Goal: Information Seeking & Learning: Learn about a topic

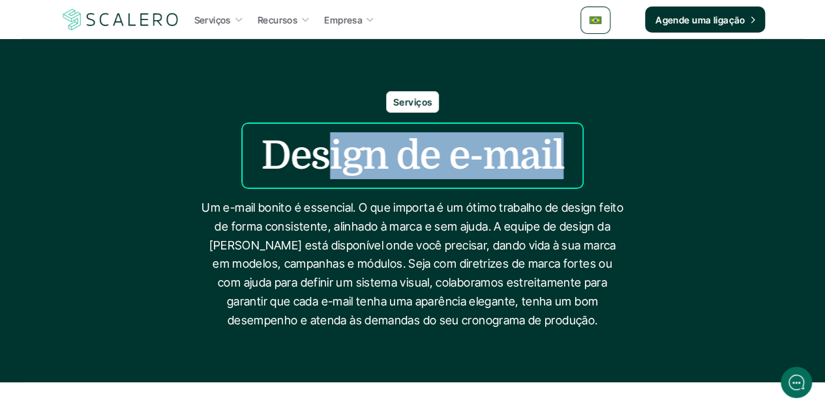
drag, startPoint x: 557, startPoint y: 157, endPoint x: 325, endPoint y: 149, distance: 232.2
click at [327, 153] on h1 "Design de e-mail" at bounding box center [412, 155] width 302 height 47
click at [510, 154] on h1 "Design de e-mail" at bounding box center [412, 155] width 302 height 47
drag, startPoint x: 556, startPoint y: 158, endPoint x: 240, endPoint y: 158, distance: 316.1
click at [241, 158] on div "Design de e-mail" at bounding box center [412, 156] width 342 height 66
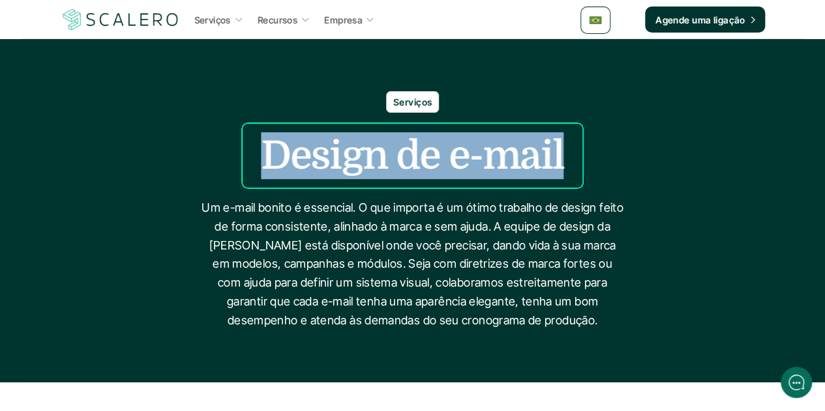
copy h1 "Design de e-mail"
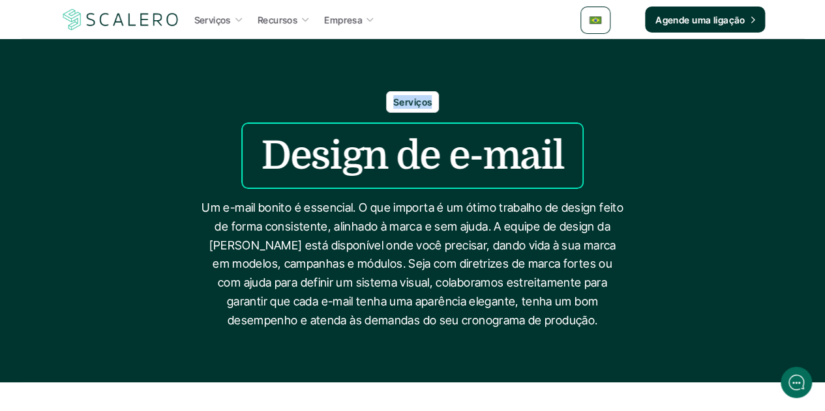
drag, startPoint x: 430, startPoint y: 103, endPoint x: 388, endPoint y: 100, distance: 41.8
click at [388, 100] on div "Serviços" at bounding box center [412, 102] width 53 height 22
copy p "Serviços"
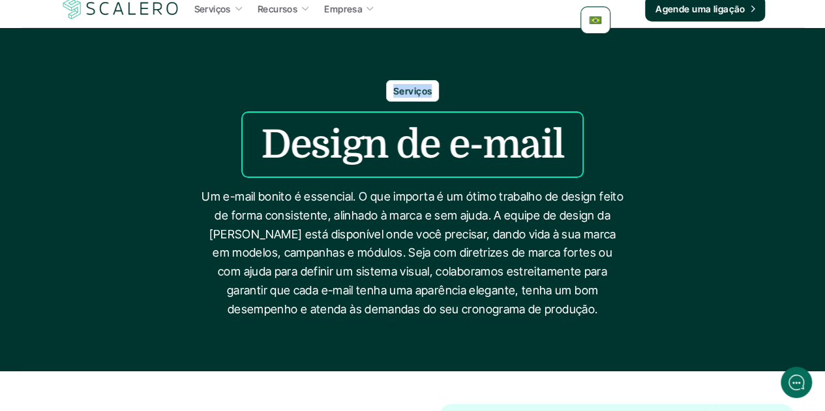
scroll to position [196, 0]
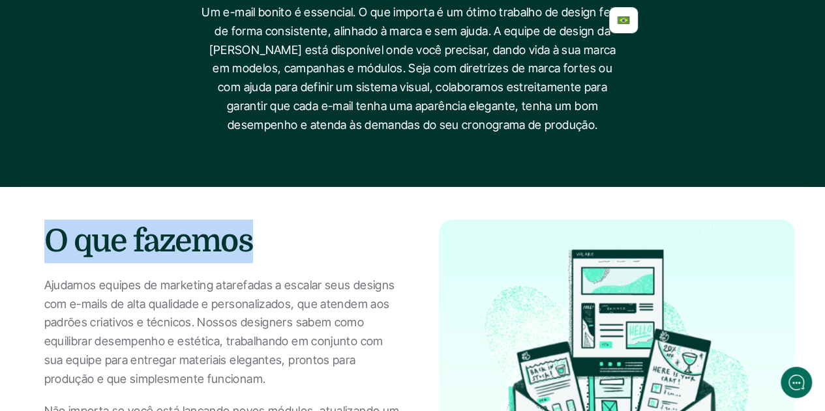
drag, startPoint x: 251, startPoint y: 239, endPoint x: 55, endPoint y: 226, distance: 196.6
click at [55, 226] on h2 "O que fazemos" at bounding box center [221, 242] width 355 height 44
copy h2 "O que fazemos"
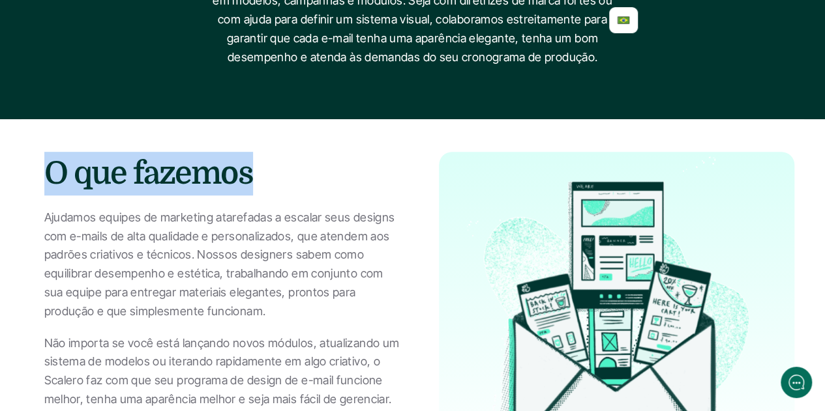
scroll to position [391, 0]
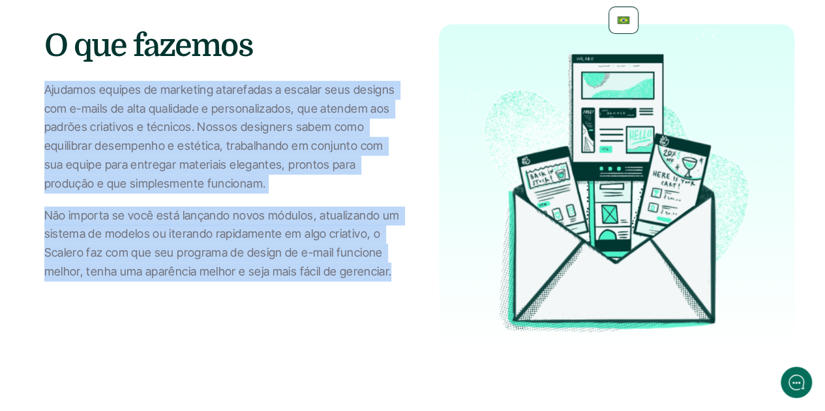
drag, startPoint x: 391, startPoint y: 274, endPoint x: 20, endPoint y: 93, distance: 413.4
copy div "Ajudamos equipes de marketing atarefadas a escalar seus designs com e-mails de …"
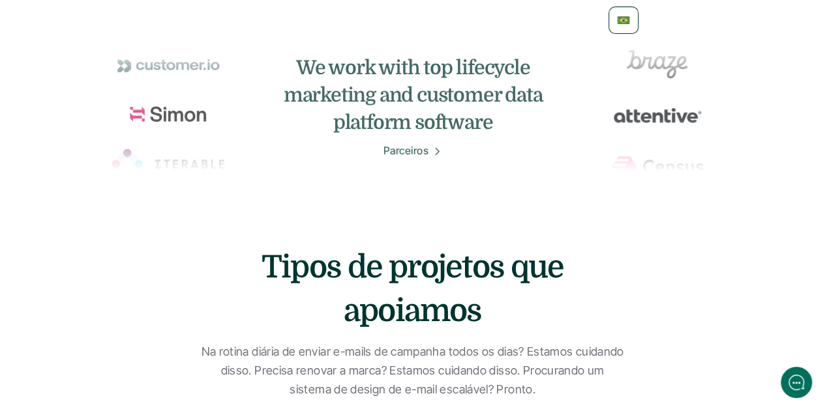
scroll to position [847, 0]
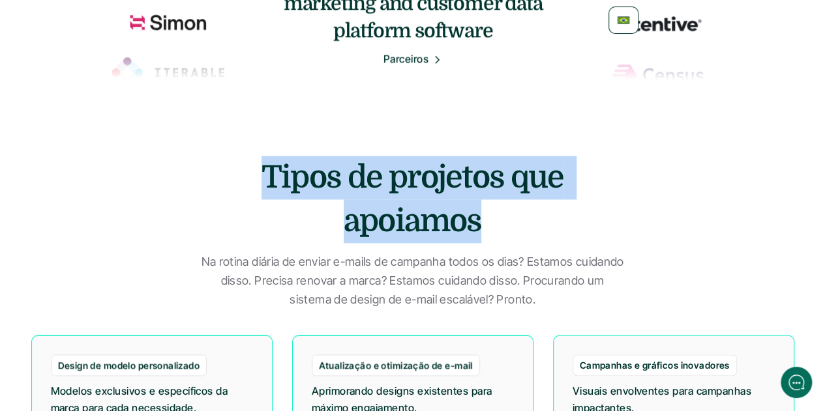
drag, startPoint x: 476, startPoint y: 225, endPoint x: 248, endPoint y: 164, distance: 236.2
click at [248, 164] on h2 "Tipos de projetos que apoiamos" at bounding box center [412, 199] width 411 height 87
copy h2 "Tipos de projetos que apoiamos"
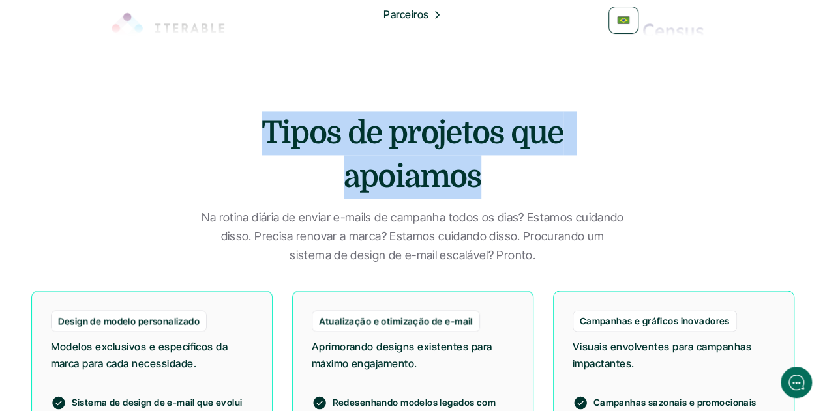
scroll to position [913, 0]
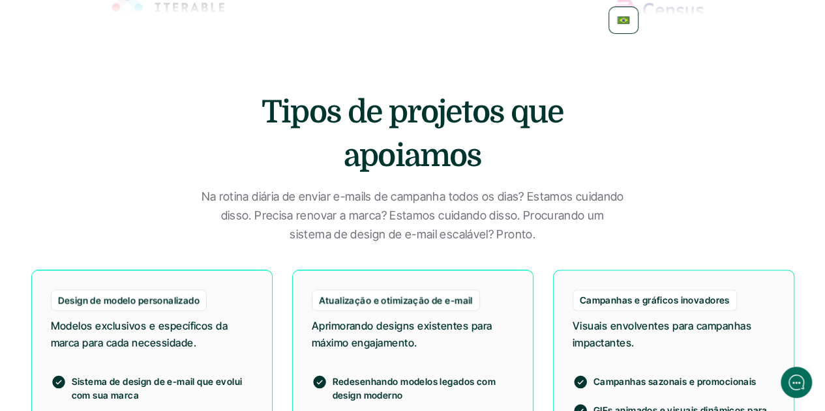
click at [538, 237] on p "Na rotina diária de enviar e-mails de campanha todos os dias? Estamos cuidando …" at bounding box center [413, 216] width 424 height 56
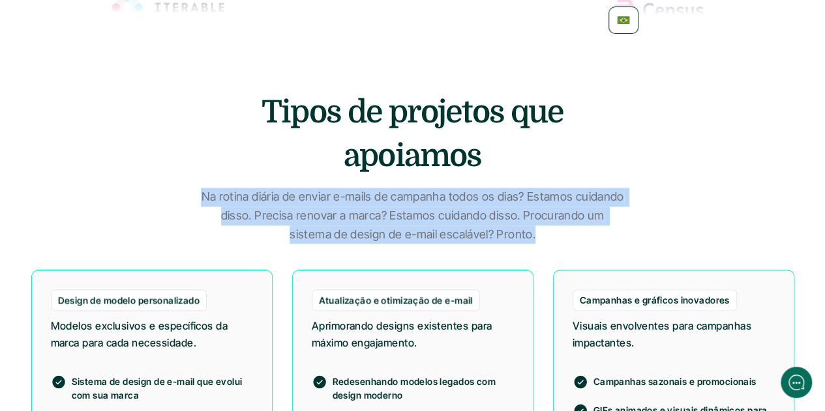
drag, startPoint x: 544, startPoint y: 239, endPoint x: 224, endPoint y: 187, distance: 324.2
click at [224, 187] on div "Tipos de projetos que apoiamos Na rotina diária de enviar e-mails de campanha t…" at bounding box center [413, 168] width 782 height 154
copy p "Na rotina diária de enviar e-mails de campanha todos os dias? Estamos cuidando …"
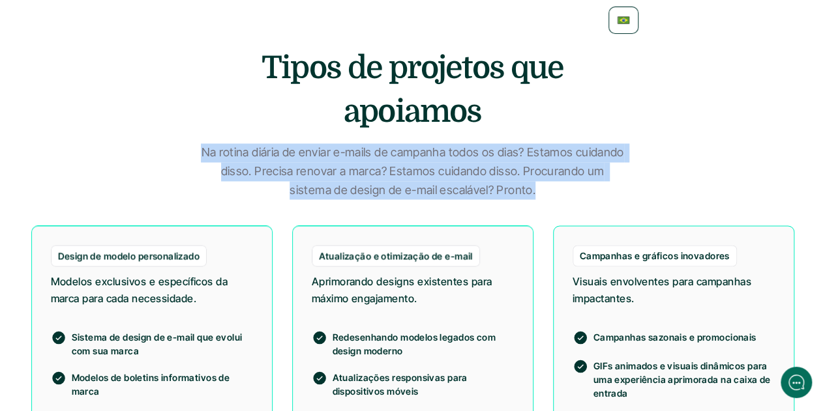
scroll to position [978, 0]
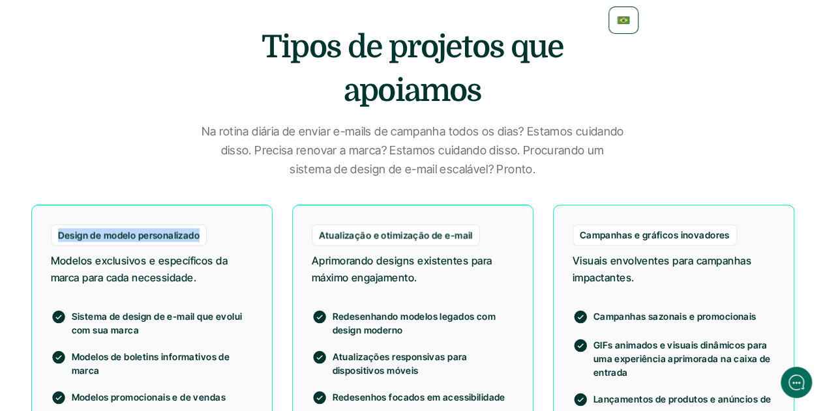
drag, startPoint x: 198, startPoint y: 234, endPoint x: 55, endPoint y: 233, distance: 143.4
click at [55, 233] on div "Design de modelo personalizado" at bounding box center [129, 235] width 156 height 22
copy p "Design de modelo personalizado"
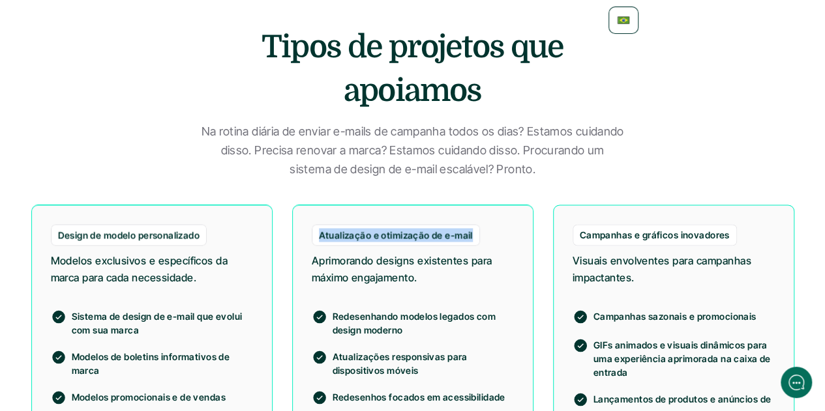
drag, startPoint x: 469, startPoint y: 237, endPoint x: 319, endPoint y: 233, distance: 150.0
click at [319, 233] on p "Atualização e otimização de e-mail" at bounding box center [396, 235] width 154 height 14
copy p "Atualização e otimização de e-mail"
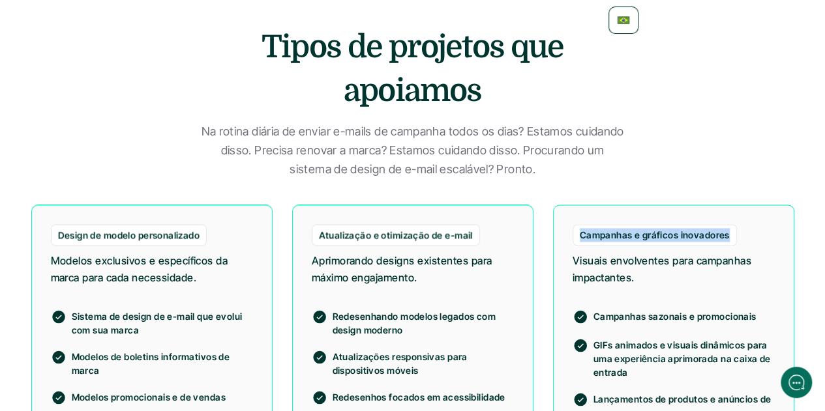
drag, startPoint x: 725, startPoint y: 234, endPoint x: 568, endPoint y: 235, distance: 157.1
click at [568, 235] on div "Campanhas e gráficos inovadores Visuais envolventes para campanhas impactantes.…" at bounding box center [673, 350] width 241 height 291
copy p "Campanhas e gráficos inovadores"
click at [622, 244] on div "Campanhas e gráficos inovadores" at bounding box center [654, 235] width 164 height 22
click at [716, 239] on p "Campanhas e gráficos inovadores" at bounding box center [654, 235] width 150 height 14
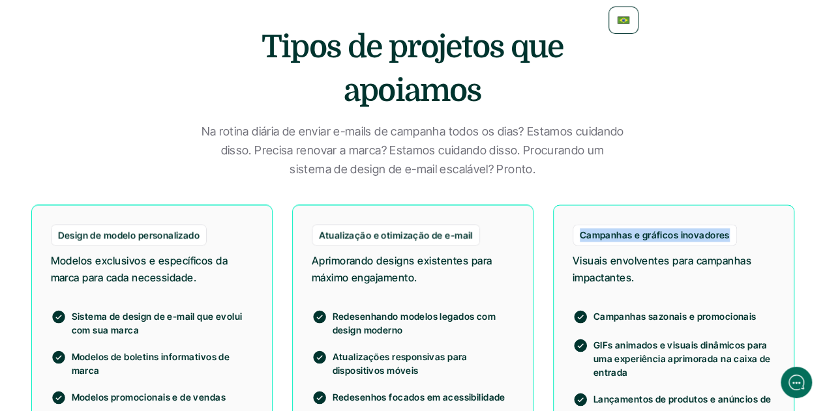
drag, startPoint x: 725, startPoint y: 235, endPoint x: 581, endPoint y: 235, distance: 144.7
click at [581, 235] on p "Campanhas e gráficos inovadores" at bounding box center [654, 235] width 150 height 14
copy p "Campanhas e gráficos inovadores"
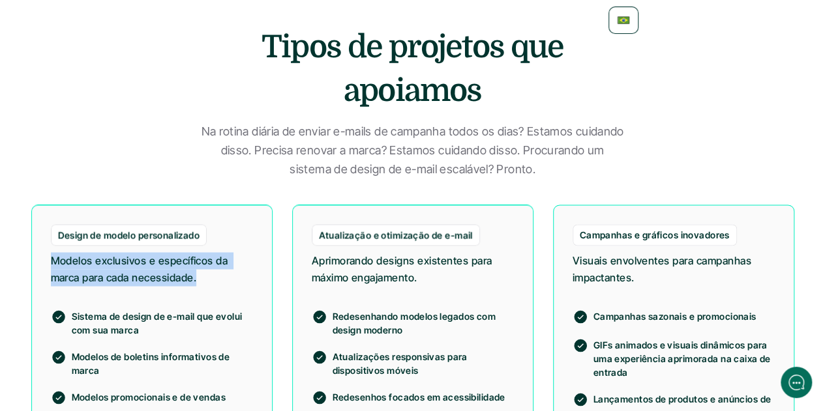
drag, startPoint x: 197, startPoint y: 276, endPoint x: 31, endPoint y: 263, distance: 166.8
click at [31, 263] on div "Design de modelo personalizado Modelos exclusivos e específicos da marca para c…" at bounding box center [151, 355] width 241 height 300
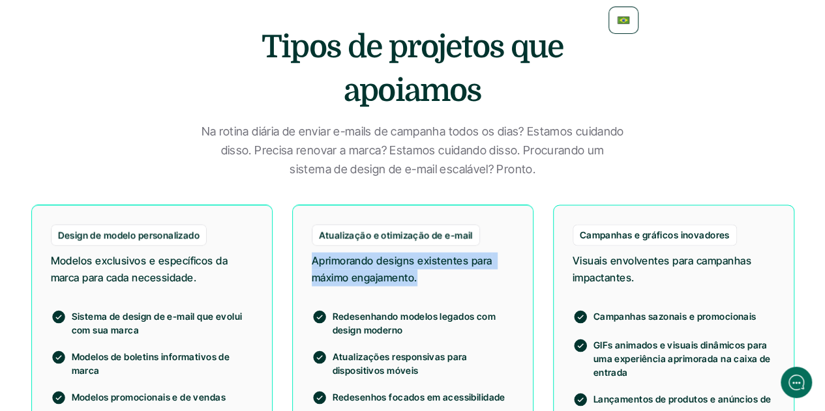
drag, startPoint x: 418, startPoint y: 277, endPoint x: 313, endPoint y: 267, distance: 106.1
click at [313, 267] on p "Aprimorando designs existentes para máximo engajamento." at bounding box center [413, 268] width 202 height 33
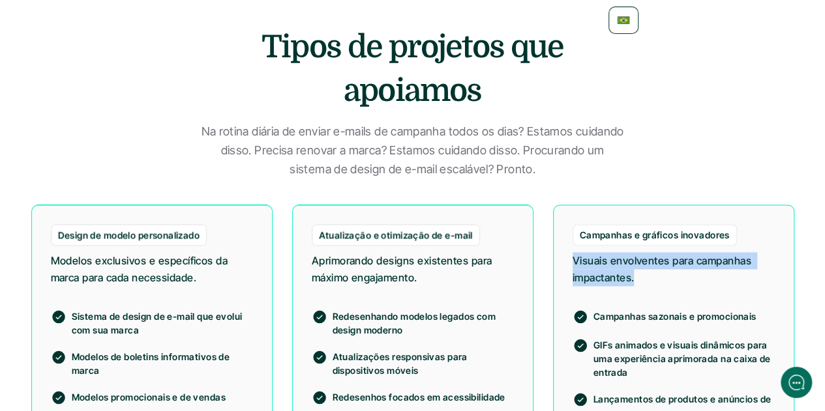
drag, startPoint x: 635, startPoint y: 278, endPoint x: 551, endPoint y: 261, distance: 85.8
click at [551, 261] on div "Design de modelo personalizado Modelos exclusivos e específicos da marca para c…" at bounding box center [412, 355] width 763 height 300
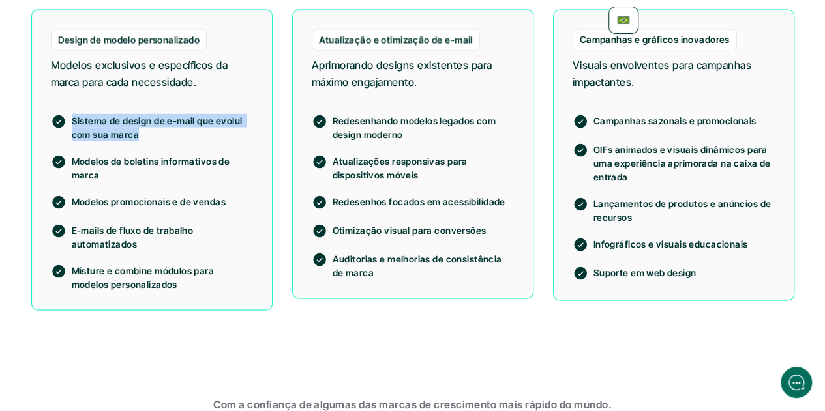
drag, startPoint x: 136, startPoint y: 132, endPoint x: 71, endPoint y: 117, distance: 66.2
click at [72, 117] on p "Sistema de design de e-mail que evolui com sua marca" at bounding box center [162, 126] width 181 height 27
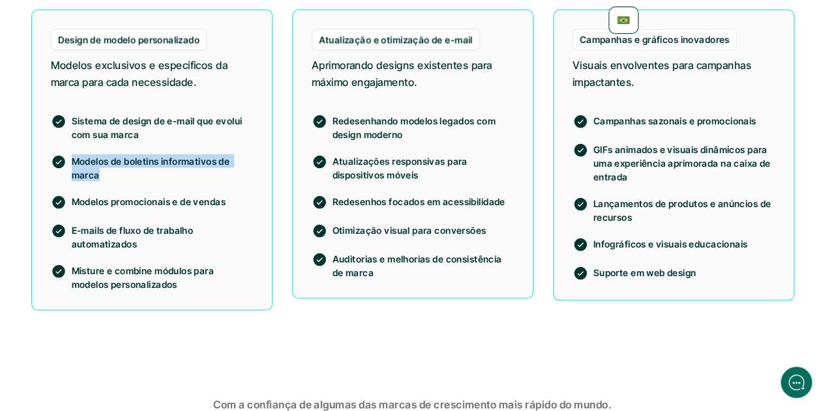
drag, startPoint x: 97, startPoint y: 174, endPoint x: 70, endPoint y: 158, distance: 31.9
click at [70, 158] on div "Modelos de boletins informativos de marca" at bounding box center [152, 167] width 202 height 27
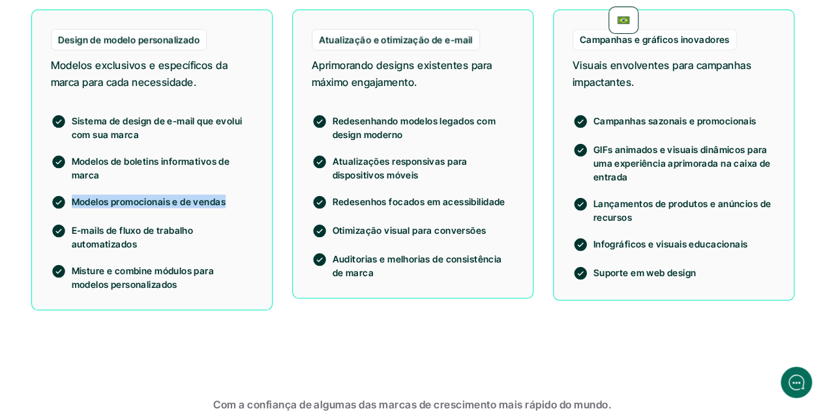
drag, startPoint x: 224, startPoint y: 201, endPoint x: 66, endPoint y: 200, distance: 157.7
click at [66, 200] on div "Modelos promocionais e de vendas" at bounding box center [152, 202] width 202 height 16
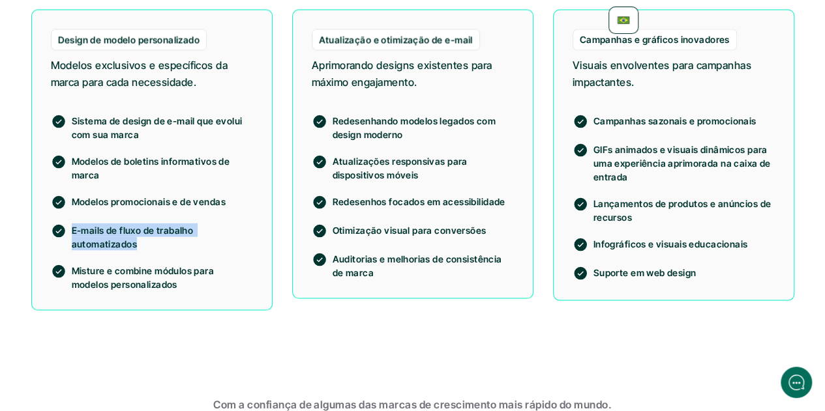
drag, startPoint x: 124, startPoint y: 241, endPoint x: 72, endPoint y: 229, distance: 52.8
click at [72, 229] on p "E-mails de fluxo de trabalho automatizados" at bounding box center [162, 236] width 181 height 27
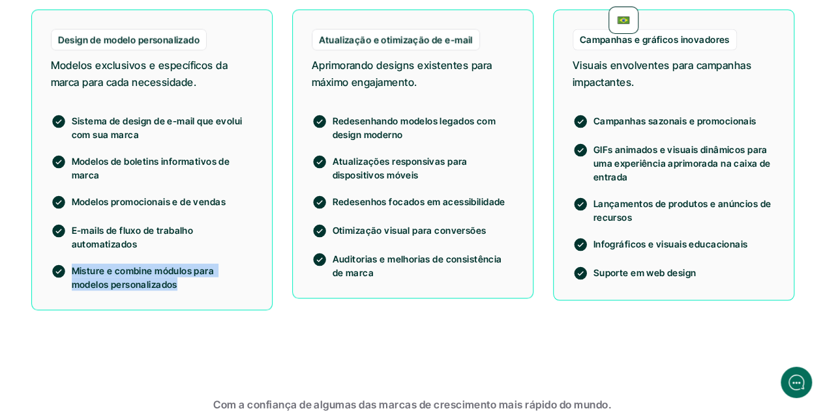
drag, startPoint x: 137, startPoint y: 284, endPoint x: 69, endPoint y: 269, distance: 69.4
click at [69, 269] on div "Misture e combine módulos para modelos personalizados" at bounding box center [152, 276] width 202 height 27
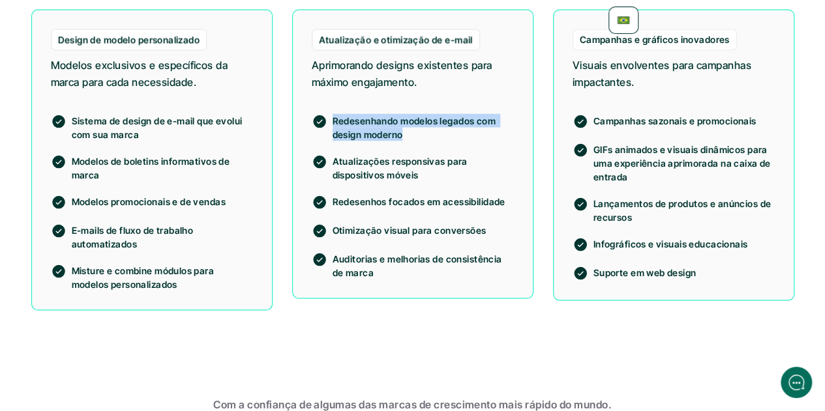
drag, startPoint x: 401, startPoint y: 135, endPoint x: 334, endPoint y: 115, distance: 70.1
click at [334, 115] on p "Redesenhando modelos legados com design moderno" at bounding box center [422, 126] width 181 height 27
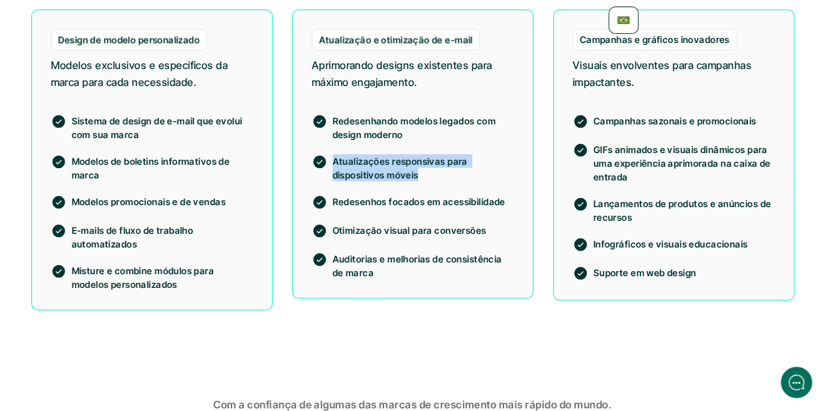
drag, startPoint x: 417, startPoint y: 173, endPoint x: 333, endPoint y: 160, distance: 85.2
click at [333, 160] on p "Atualizações responsivas para dispositivos móveis" at bounding box center [422, 167] width 181 height 27
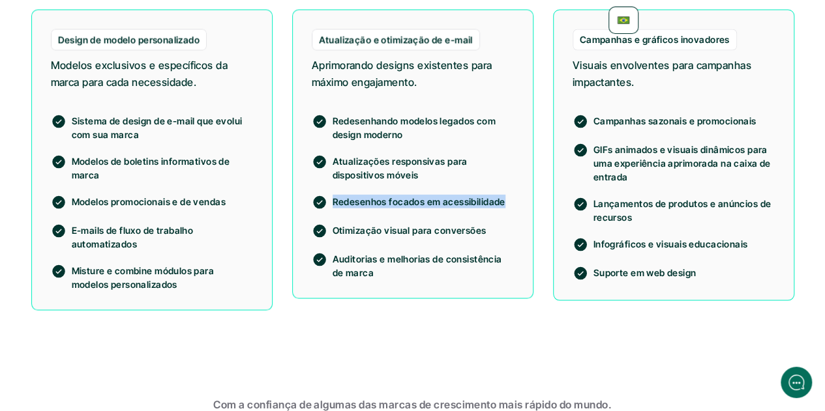
drag, startPoint x: 503, startPoint y: 201, endPoint x: 334, endPoint y: 201, distance: 168.8
click at [334, 201] on p "Redesenhos focados em acessibilidade" at bounding box center [422, 201] width 181 height 14
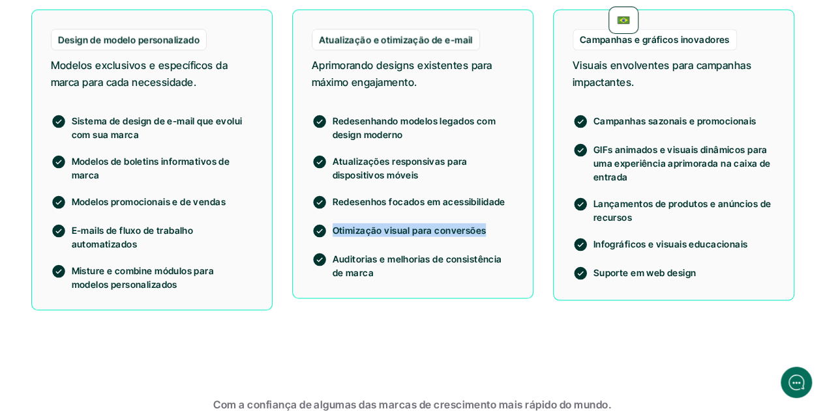
drag, startPoint x: 477, startPoint y: 227, endPoint x: 334, endPoint y: 229, distance: 142.7
click at [334, 229] on p "Otimização visual para conversões" at bounding box center [422, 230] width 181 height 14
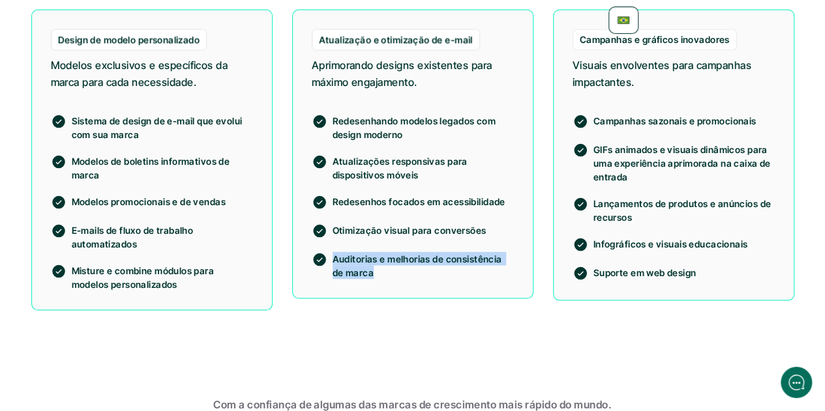
drag, startPoint x: 358, startPoint y: 272, endPoint x: 331, endPoint y: 256, distance: 31.5
click at [331, 256] on div "Auditorias e melhorias de consistência de marca" at bounding box center [413, 265] width 202 height 27
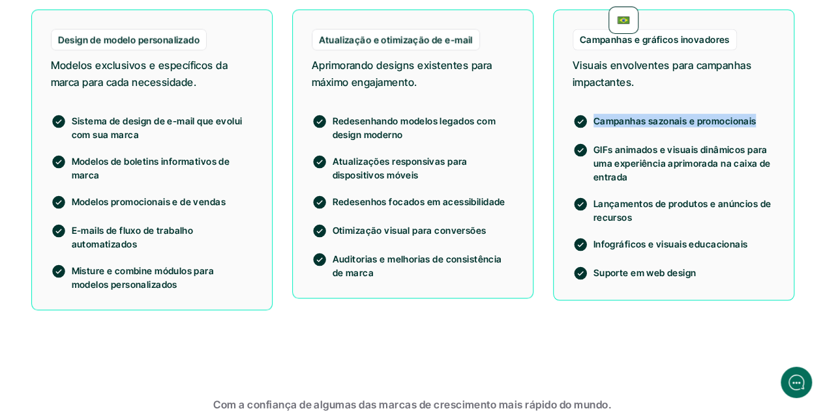
drag, startPoint x: 753, startPoint y: 119, endPoint x: 593, endPoint y: 120, distance: 159.7
click at [593, 120] on p "Campanhas sazonais e promocionais" at bounding box center [683, 120] width 181 height 14
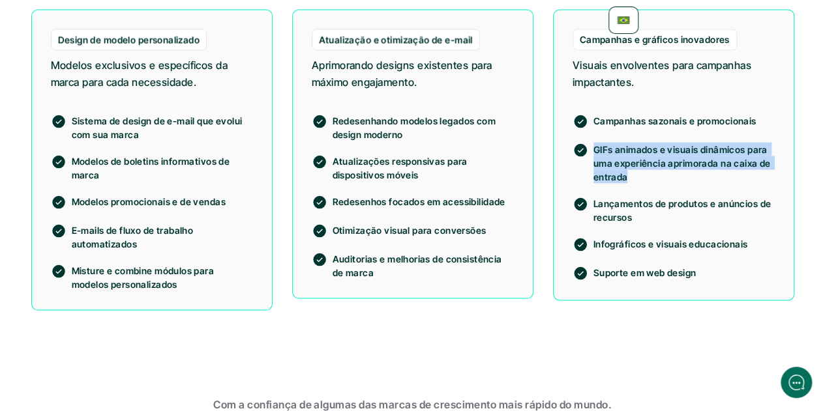
drag, startPoint x: 627, startPoint y: 175, endPoint x: 594, endPoint y: 147, distance: 43.0
click at [594, 147] on p "GIFs animados e visuais dinâmicos para uma experiência aprimorada na caixa de e…" at bounding box center [683, 162] width 181 height 41
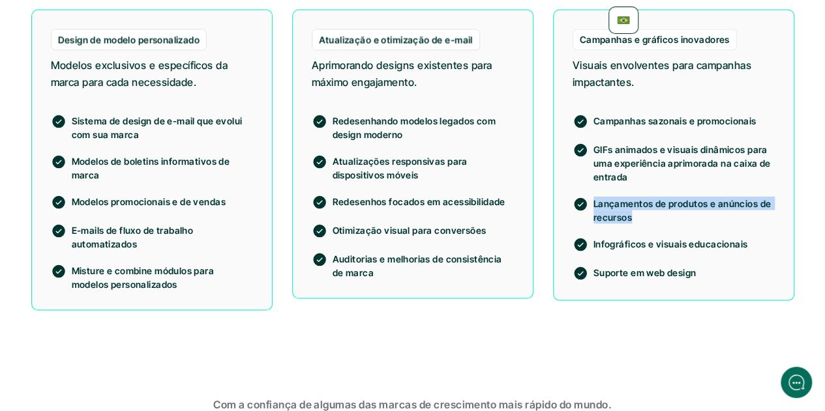
drag, startPoint x: 631, startPoint y: 217, endPoint x: 587, endPoint y: 204, distance: 46.2
click at [587, 204] on div "Lançamentos de produtos e anúncios de recursos" at bounding box center [673, 209] width 202 height 27
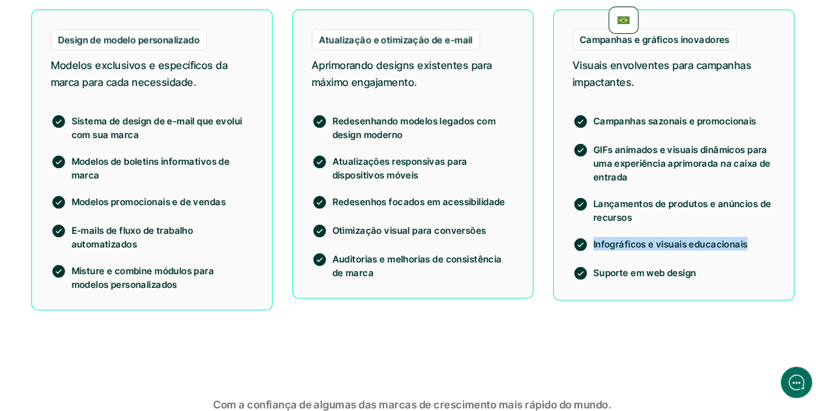
drag, startPoint x: 743, startPoint y: 241, endPoint x: 587, endPoint y: 244, distance: 155.8
click at [587, 244] on div "Infográficos e visuais educacionais" at bounding box center [673, 245] width 202 height 16
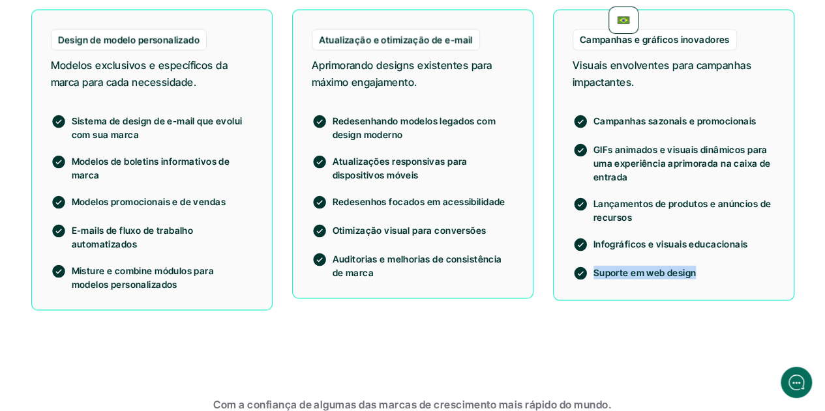
drag, startPoint x: 692, startPoint y: 274, endPoint x: 595, endPoint y: 271, distance: 97.2
click at [595, 271] on p "Suporte em web design" at bounding box center [683, 272] width 181 height 14
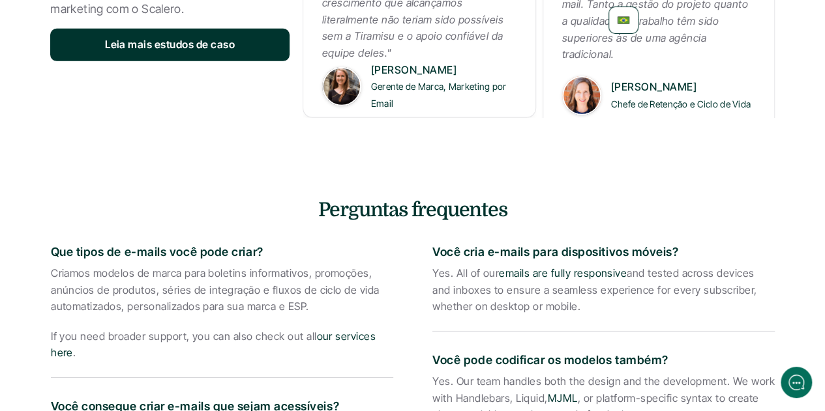
scroll to position [2052, 0]
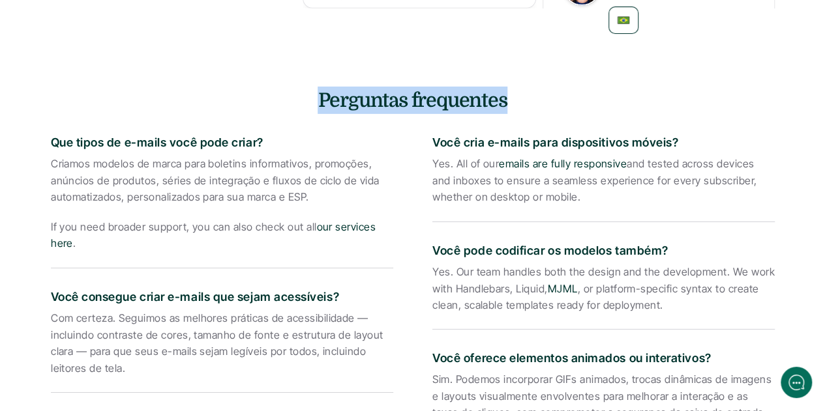
drag, startPoint x: 504, startPoint y: 104, endPoint x: 317, endPoint y: 101, distance: 187.1
click at [317, 101] on h4 "Perguntas frequentes" at bounding box center [412, 100] width 763 height 27
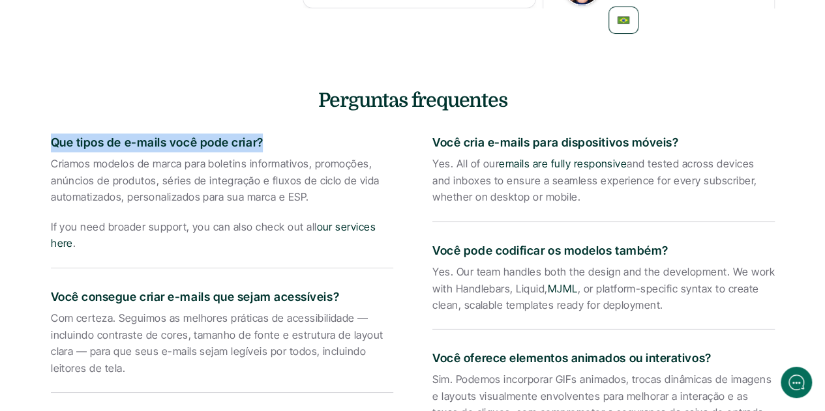
drag, startPoint x: 261, startPoint y: 139, endPoint x: 48, endPoint y: 138, distance: 212.5
click at [48, 138] on div "Perguntas frequentes Que tipos de e-mails você pode criar? Criamos modelos de m…" at bounding box center [412, 356] width 763 height 539
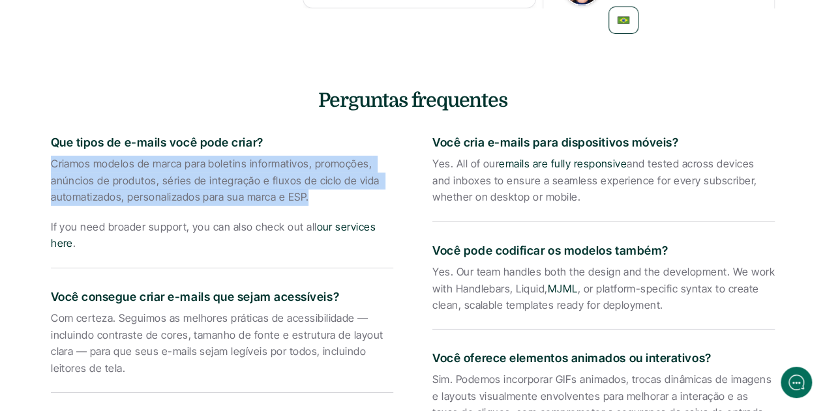
drag, startPoint x: 50, startPoint y: 164, endPoint x: 306, endPoint y: 198, distance: 257.7
click at [306, 198] on p "Criamos modelos de marca para boletins informativos, promoções, anúncios de pro…" at bounding box center [222, 181] width 342 height 50
drag, startPoint x: 76, startPoint y: 246, endPoint x: 51, endPoint y: 232, distance: 29.2
click at [51, 232] on p "If you need broader support, you can also check out all our services here ." at bounding box center [222, 235] width 342 height 33
drag, startPoint x: 336, startPoint y: 295, endPoint x: 31, endPoint y: 293, distance: 305.0
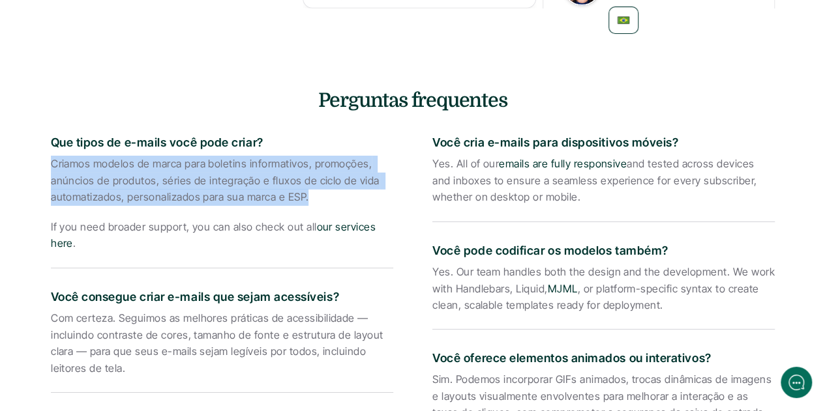
click at [31, 293] on div "Perguntas frequentes Que tipos de e-mails você pode criar? Criamos modelos de m…" at bounding box center [412, 356] width 763 height 539
drag, startPoint x: 122, startPoint y: 370, endPoint x: 38, endPoint y: 316, distance: 99.4
click at [38, 316] on div "Perguntas frequentes Que tipos de e-mails você pode criar? Criamos modelos de m…" at bounding box center [412, 356] width 763 height 539
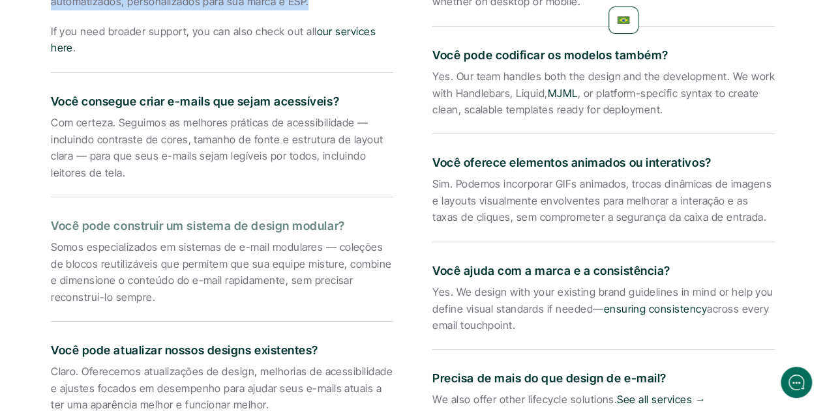
drag, startPoint x: 343, startPoint y: 224, endPoint x: 49, endPoint y: 217, distance: 294.0
click at [49, 217] on div "Perguntas frequentes Que tipos de e-mails você pode criar? Criamos modelos de m…" at bounding box center [412, 160] width 763 height 539
drag, startPoint x: 153, startPoint y: 299, endPoint x: 47, endPoint y: 254, distance: 114.8
click at [47, 254] on div "Perguntas frequentes Que tipos de e-mails você pode criar? Criamos modelos de m…" at bounding box center [412, 160] width 763 height 539
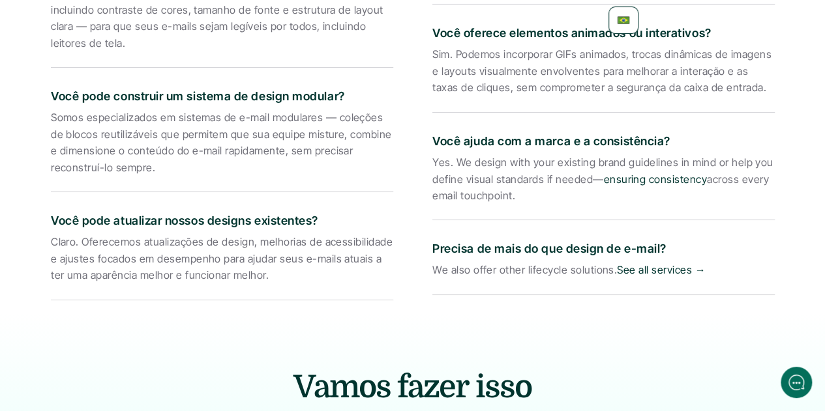
scroll to position [2378, 0]
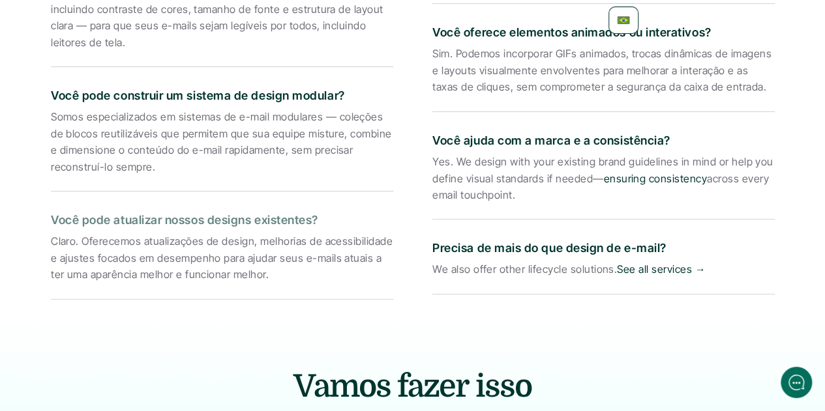
drag, startPoint x: 319, startPoint y: 220, endPoint x: 51, endPoint y: 218, distance: 267.9
click at [51, 218] on p "Você pode atualizar nossos designs existentes?" at bounding box center [222, 220] width 342 height 19
drag, startPoint x: 250, startPoint y: 278, endPoint x: 50, endPoint y: 243, distance: 203.7
click at [50, 243] on div "Perguntas frequentes Que tipos de e-mails você pode criar? Criamos modelos de m…" at bounding box center [412, 30] width 763 height 539
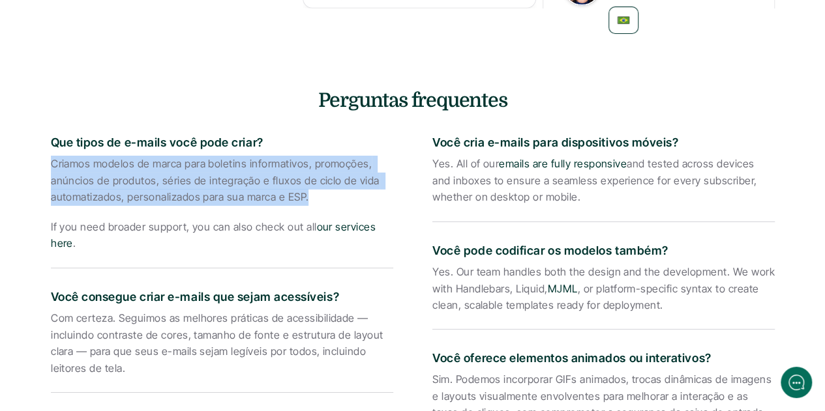
scroll to position [1987, 0]
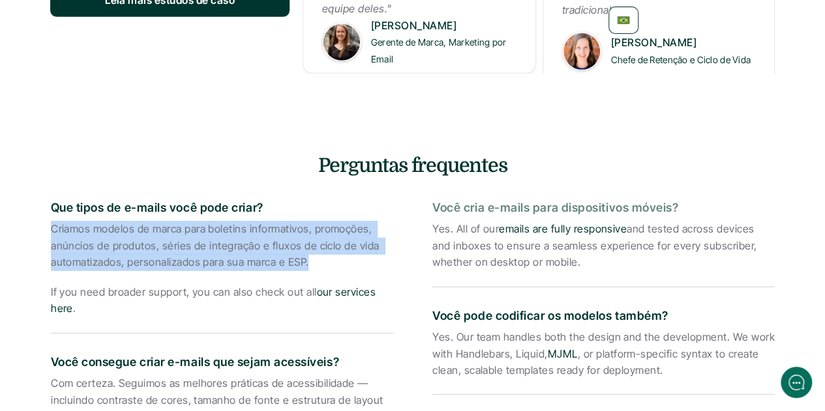
drag, startPoint x: 674, startPoint y: 205, endPoint x: 434, endPoint y: 208, distance: 239.9
click at [434, 208] on p "Você cria e-mails para dispositivos móveis?" at bounding box center [603, 208] width 342 height 19
drag, startPoint x: 536, startPoint y: 263, endPoint x: 431, endPoint y: 230, distance: 109.3
click at [432, 230] on div "Você cria e-mails para dispositivos móveis? Yes. All of our emails are fully re…" at bounding box center [603, 237] width 342 height 102
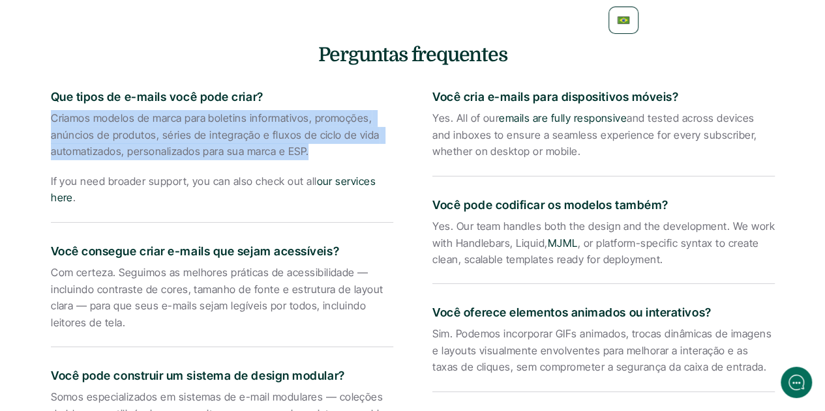
scroll to position [2117, 0]
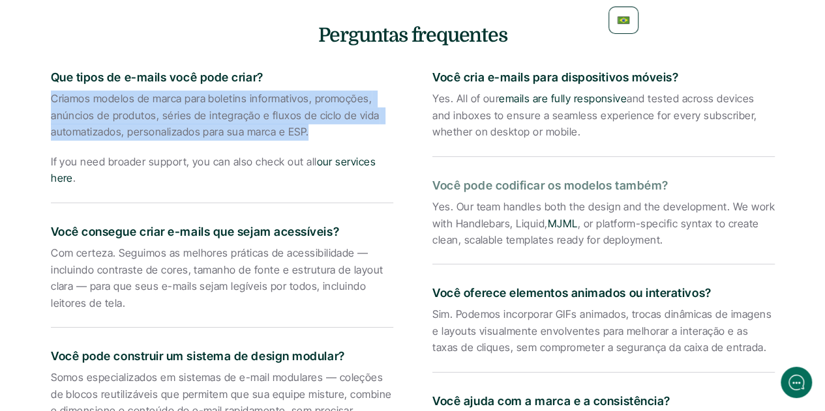
drag, startPoint x: 666, startPoint y: 184, endPoint x: 415, endPoint y: 178, distance: 251.7
click at [415, 178] on div "Que tipos de e-mails você pode criar? Criamos modelos de marca para boletins in…" at bounding box center [412, 307] width 723 height 505
drag, startPoint x: 658, startPoint y: 239, endPoint x: 434, endPoint y: 203, distance: 227.0
click at [434, 203] on p "Yes. Our team handles both the design and the development. We work with Handleb…" at bounding box center [603, 224] width 342 height 50
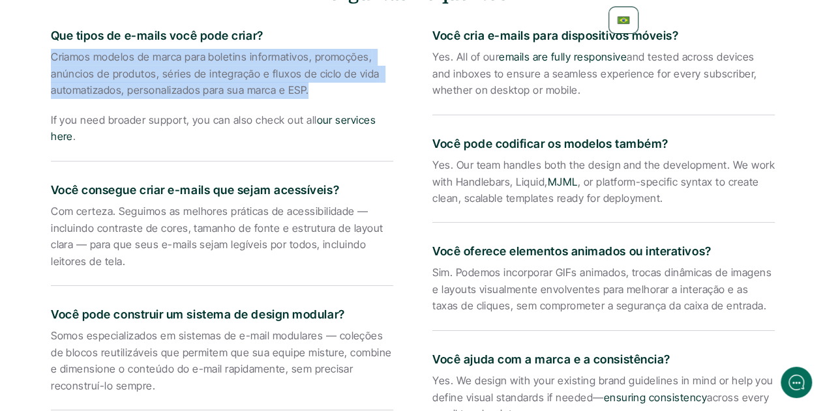
scroll to position [2247, 0]
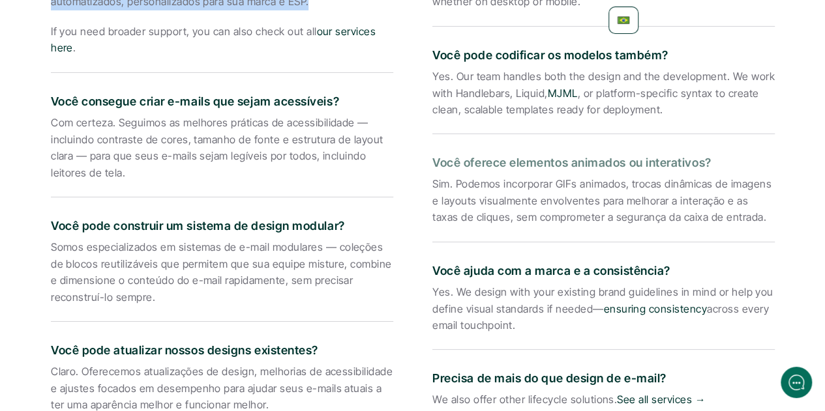
drag, startPoint x: 709, startPoint y: 164, endPoint x: 432, endPoint y: 168, distance: 277.0
click at [432, 168] on p "Você oferece elementos animados ou interativos?" at bounding box center [603, 163] width 342 height 19
drag, startPoint x: 733, startPoint y: 218, endPoint x: 428, endPoint y: 178, distance: 307.7
click at [428, 178] on div "Que tipos de e-mails você pode criar? Criamos modelos de marca para boletins in…" at bounding box center [412, 177] width 723 height 505
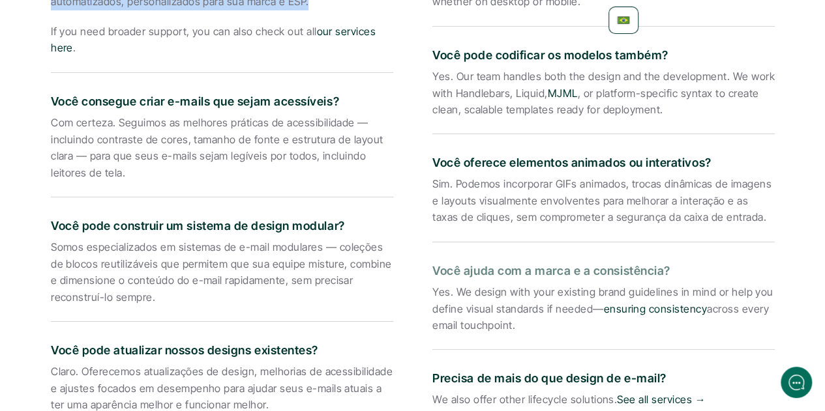
drag, startPoint x: 656, startPoint y: 270, endPoint x: 430, endPoint y: 270, distance: 225.5
click at [430, 270] on div "Que tipos de e-mails você pode criar? Criamos modelos de marca para boletins in…" at bounding box center [412, 177] width 723 height 505
drag, startPoint x: 514, startPoint y: 328, endPoint x: 420, endPoint y: 295, distance: 99.4
click at [420, 295] on div "Que tipos de e-mails você pode criar? Criamos modelos de marca para boletins in…" at bounding box center [412, 177] width 723 height 505
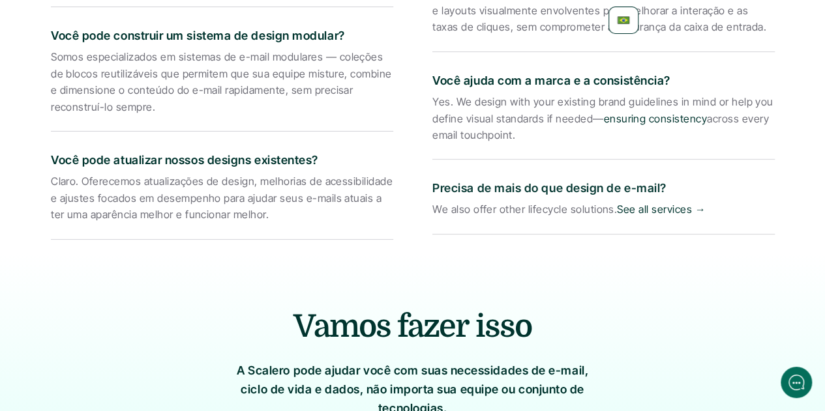
scroll to position [2443, 0]
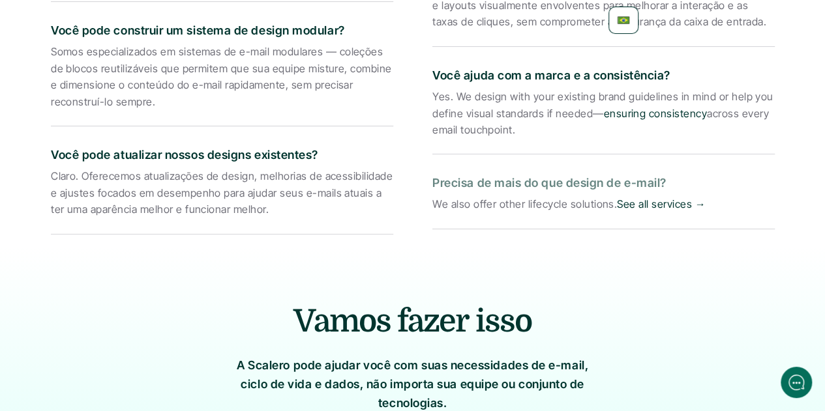
drag, startPoint x: 662, startPoint y: 183, endPoint x: 430, endPoint y: 180, distance: 232.1
drag, startPoint x: 679, startPoint y: 203, endPoint x: 435, endPoint y: 199, distance: 243.8
click at [435, 199] on p "We also offer other lifecycle solutions. See all services →" at bounding box center [603, 204] width 342 height 17
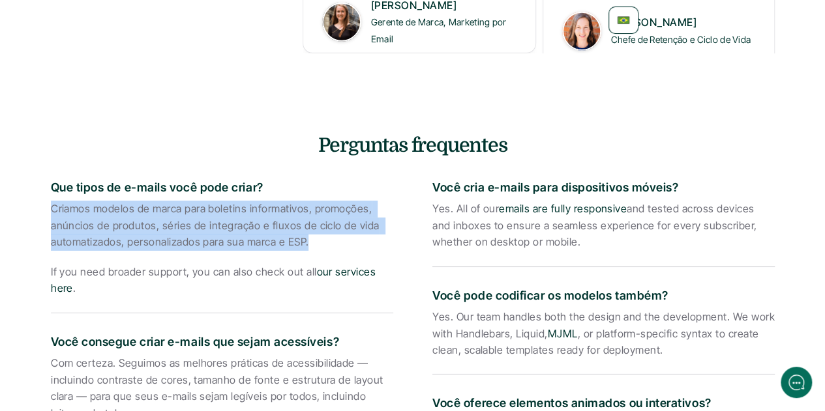
scroll to position [1987, 0]
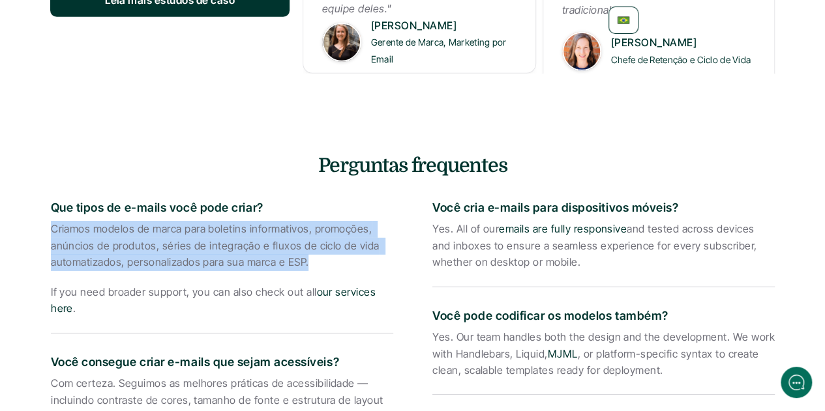
drag, startPoint x: 504, startPoint y: 162, endPoint x: 256, endPoint y: 160, distance: 249.0
click at [256, 160] on h4 "Perguntas frequentes" at bounding box center [412, 165] width 763 height 27
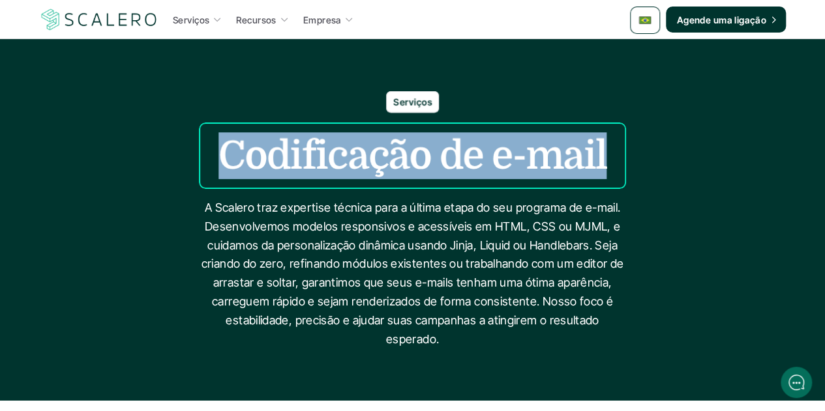
drag, startPoint x: 600, startPoint y: 154, endPoint x: 223, endPoint y: 148, distance: 377.4
click at [223, 148] on h1 "Codificação de e-mail" at bounding box center [412, 155] width 388 height 47
copy h1 "Codificação de e-mail"
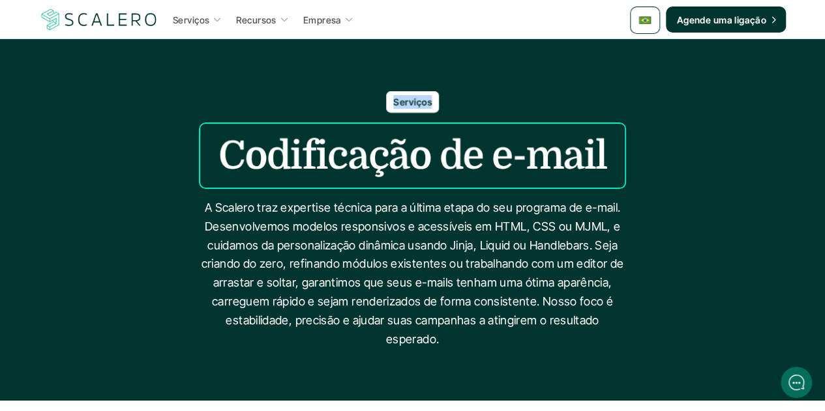
drag, startPoint x: 428, startPoint y: 100, endPoint x: 392, endPoint y: 97, distance: 35.9
click at [393, 97] on p "Serviços" at bounding box center [412, 102] width 38 height 14
copy p "Serviços"
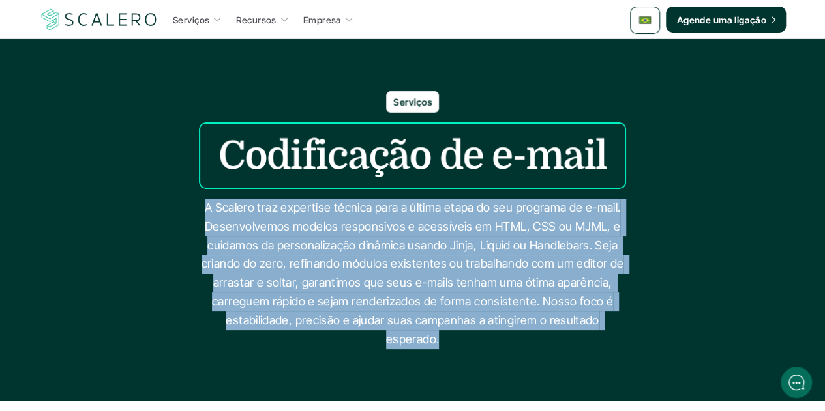
drag, startPoint x: 438, startPoint y: 342, endPoint x: 203, endPoint y: 212, distance: 268.4
click at [203, 212] on p "A Scalero traz expertise técnica para a última etapa do seu programa de e-mail.…" at bounding box center [413, 274] width 424 height 150
copy p "A Scalero traz expertise técnica para a última etapa do seu programa de e-mail.…"
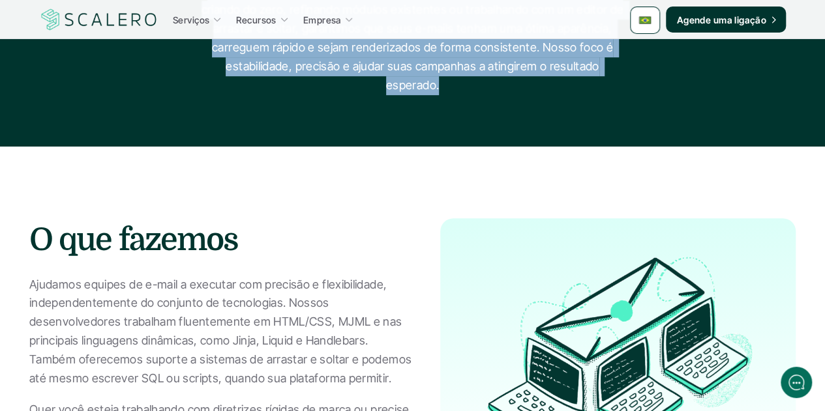
scroll to position [391, 0]
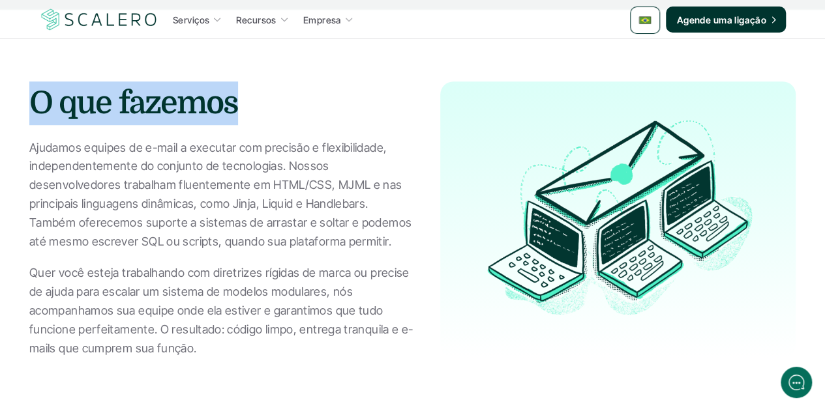
drag, startPoint x: 235, startPoint y: 107, endPoint x: 39, endPoint y: 97, distance: 196.4
click at [39, 97] on h2 "O que fazemos" at bounding box center [221, 103] width 385 height 44
copy h2 "O que fazemos"
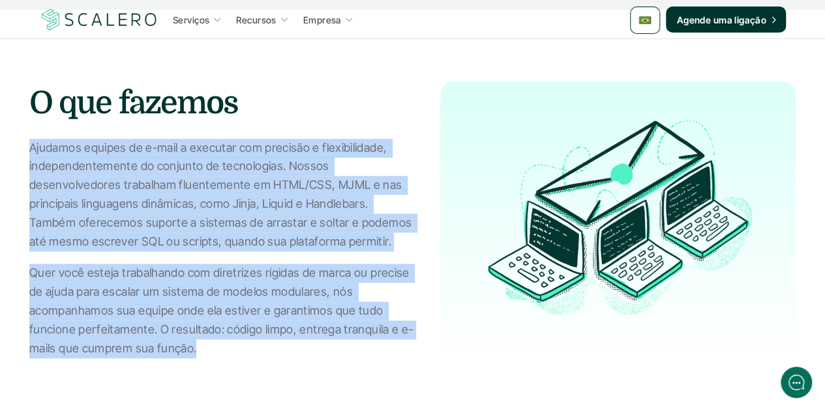
drag, startPoint x: 196, startPoint y: 350, endPoint x: 31, endPoint y: 144, distance: 263.4
click at [31, 144] on div "Ajudamos equipes de e-mail a executar com precisão e flexibilidade, independent…" at bounding box center [221, 249] width 385 height 220
copy div "Ajudamos equipes de e-mail a executar com precisão e flexibilidade, independent…"
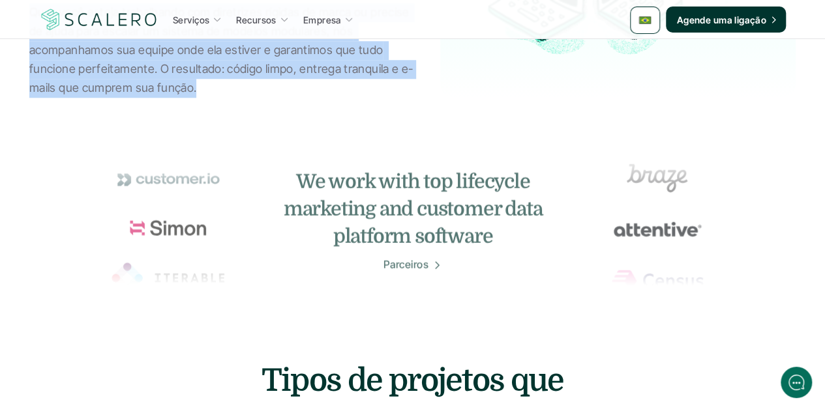
scroll to position [782, 0]
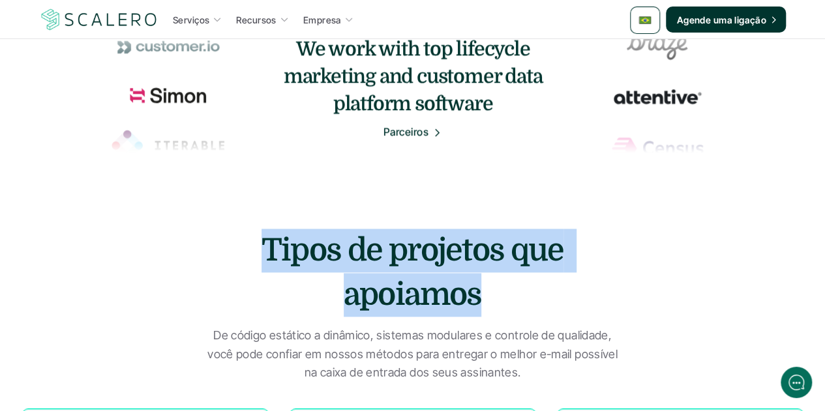
drag, startPoint x: 478, startPoint y: 290, endPoint x: 266, endPoint y: 250, distance: 216.3
click at [266, 250] on h2 "Tipos de projetos que apoiamos" at bounding box center [412, 272] width 411 height 87
copy h2 "Tipos de projetos que apoiamos"
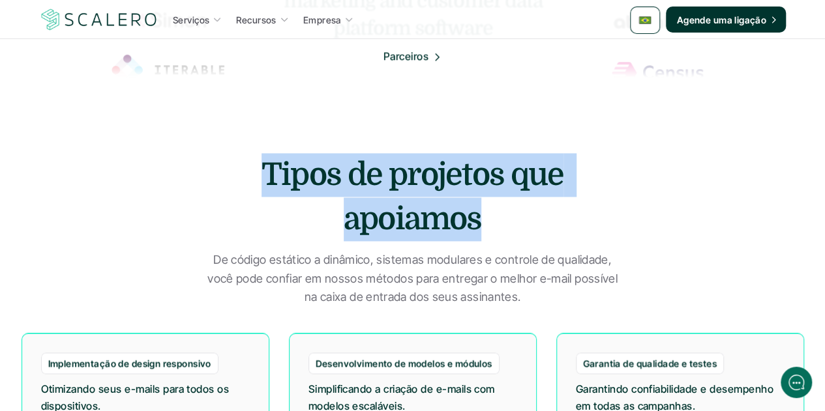
scroll to position [913, 0]
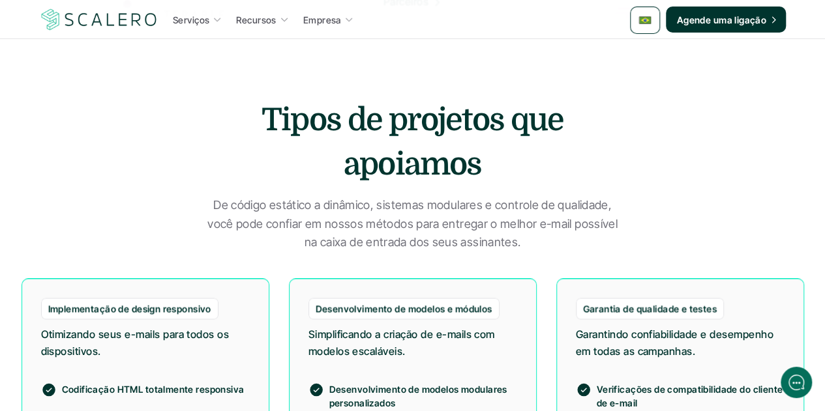
click at [403, 230] on p "De código estático a dinâmico, sistemas modulares e controle de qualidade, você…" at bounding box center [413, 224] width 424 height 56
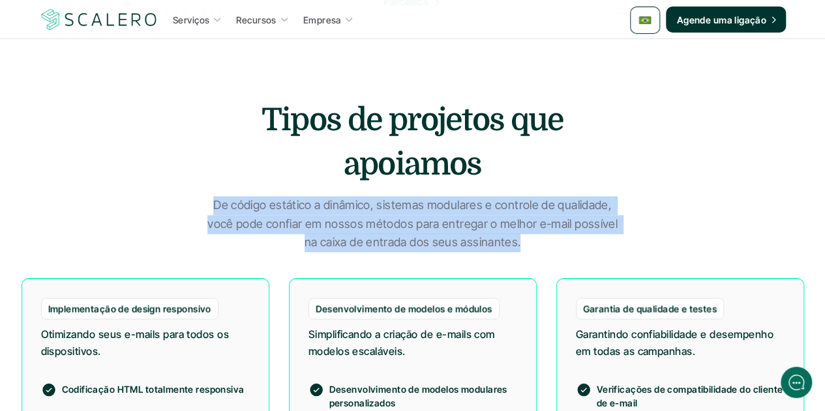
drag, startPoint x: 510, startPoint y: 243, endPoint x: 215, endPoint y: 203, distance: 297.3
click at [215, 203] on p "De código estático a dinâmico, sistemas modulares e controle de qualidade, você…" at bounding box center [413, 224] width 424 height 56
copy p "De código estático a dinâmico, sistemas modulares e controle de qualidade, você…"
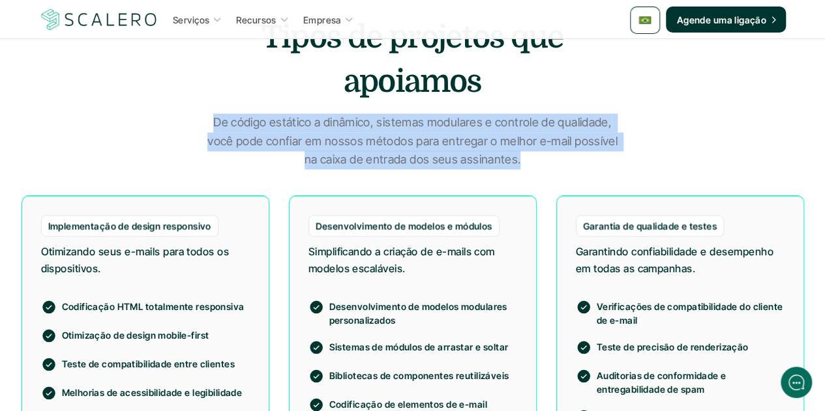
scroll to position [1043, 0]
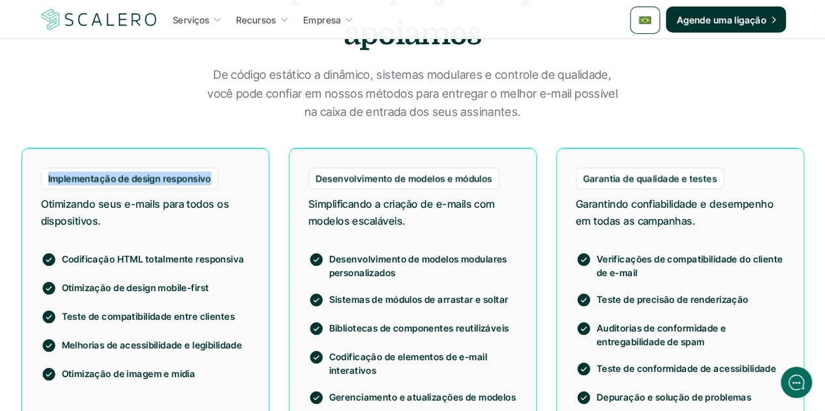
drag, startPoint x: 205, startPoint y: 177, endPoint x: 42, endPoint y: 171, distance: 163.1
click at [42, 171] on div "Implementação de design responsivo" at bounding box center [129, 179] width 177 height 22
copy p "Implementação de design responsivo"
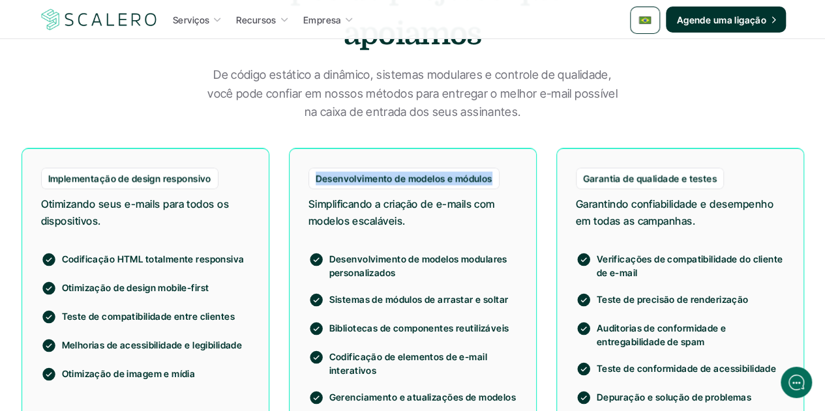
drag, startPoint x: 489, startPoint y: 179, endPoint x: 316, endPoint y: 172, distance: 173.5
click at [316, 172] on p "Desenvolvimento de modelos e módulos" at bounding box center [403, 178] width 177 height 14
copy p "Desenvolvimento de modelos e módulos"
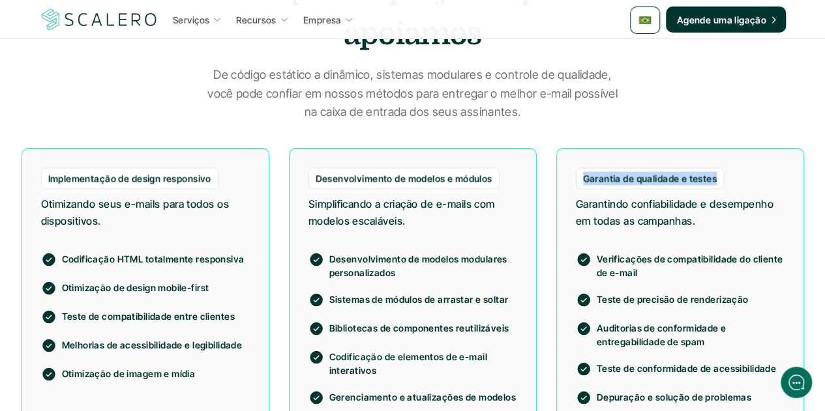
drag, startPoint x: 584, startPoint y: 177, endPoint x: 712, endPoint y: 179, distance: 128.4
click at [712, 179] on p "Garantia de qualidade e testes" at bounding box center [650, 178] width 134 height 14
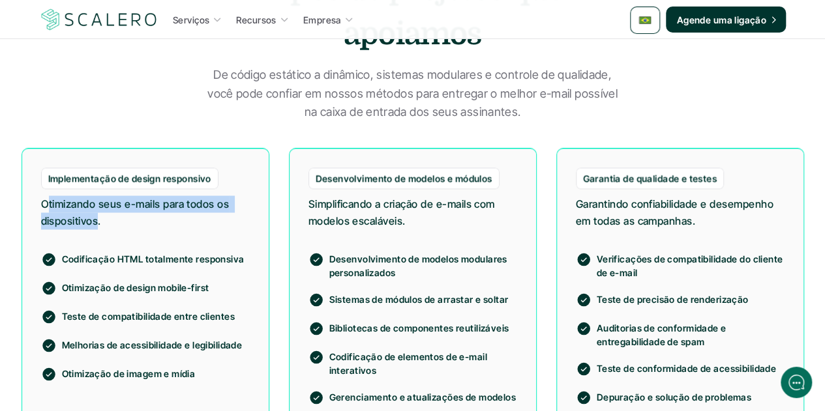
drag, startPoint x: 99, startPoint y: 221, endPoint x: 47, endPoint y: 201, distance: 55.7
click at [47, 201] on p "Otimizando seus e-mails para todos os dispositivos." at bounding box center [145, 212] width 209 height 33
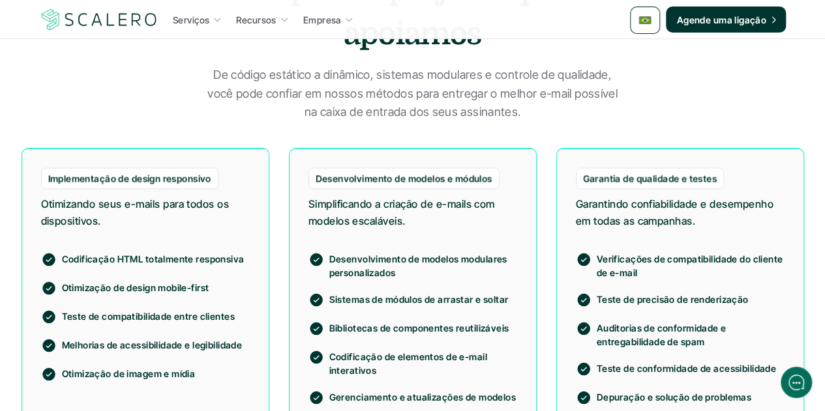
click at [106, 218] on p "Otimizando seus e-mails para todos os dispositivos." at bounding box center [145, 212] width 209 height 33
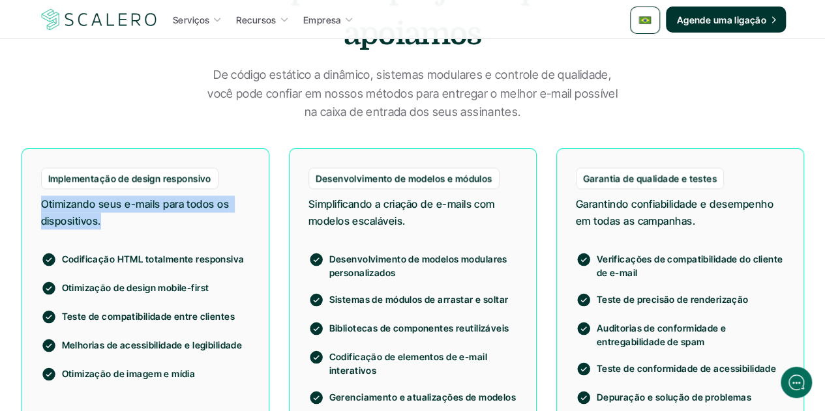
drag, startPoint x: 102, startPoint y: 219, endPoint x: 39, endPoint y: 205, distance: 64.1
click at [39, 205] on div "Implementação de design responsivo Otimizando seus e-mails para todos os dispos…" at bounding box center [146, 286] width 248 height 277
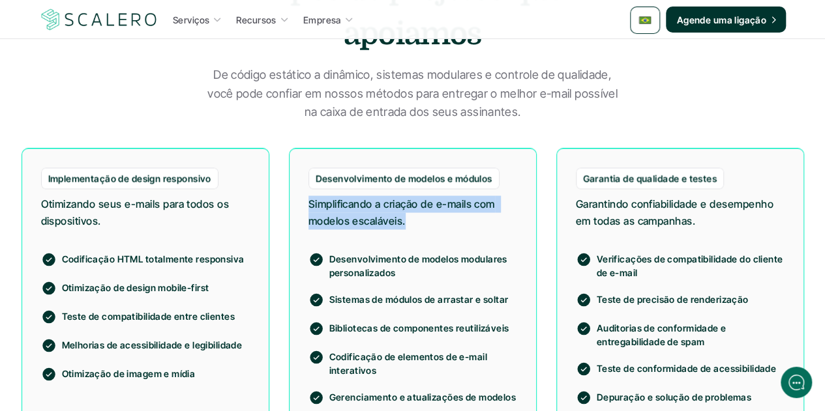
drag, startPoint x: 405, startPoint y: 220, endPoint x: 308, endPoint y: 203, distance: 98.6
click at [308, 203] on p "Simplificando a criação de e-mails com modelos escaláveis." at bounding box center [412, 212] width 209 height 33
drag, startPoint x: 697, startPoint y: 222, endPoint x: 581, endPoint y: 205, distance: 117.9
click at [581, 205] on p "Garantindo confiabilidade e desempenho em todas as campanhas." at bounding box center [680, 212] width 209 height 33
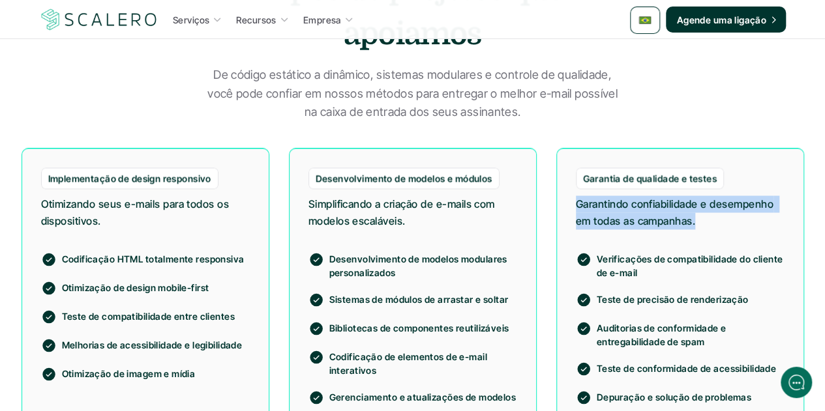
drag, startPoint x: 576, startPoint y: 201, endPoint x: 695, endPoint y: 221, distance: 120.9
click at [695, 221] on p "Garantindo confiabilidade e desempenho em todas as campanhas." at bounding box center [680, 212] width 209 height 33
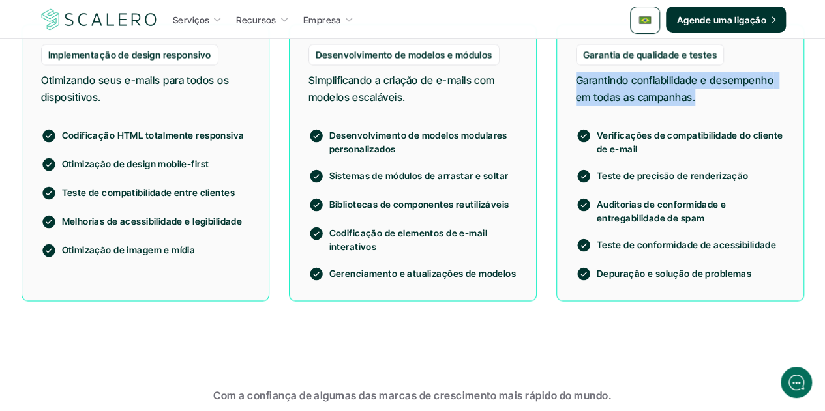
scroll to position [1173, 0]
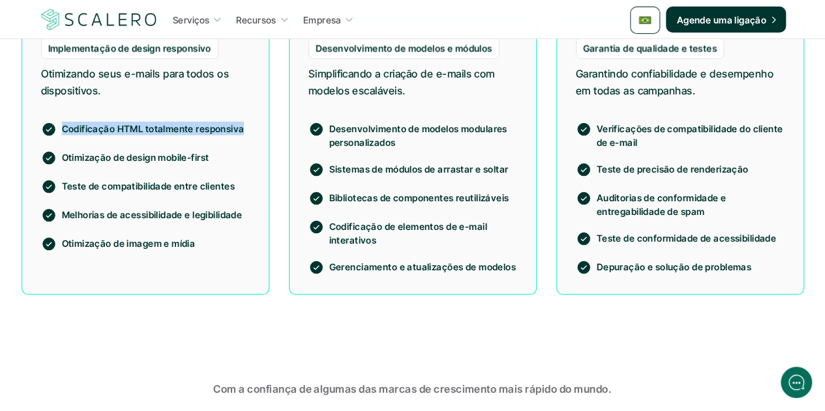
drag, startPoint x: 241, startPoint y: 126, endPoint x: 60, endPoint y: 128, distance: 181.2
click at [60, 128] on div "Codificação HTML totalmente responsiva" at bounding box center [145, 129] width 209 height 16
click at [177, 154] on p "Otimização de design mobile-first" at bounding box center [156, 157] width 188 height 14
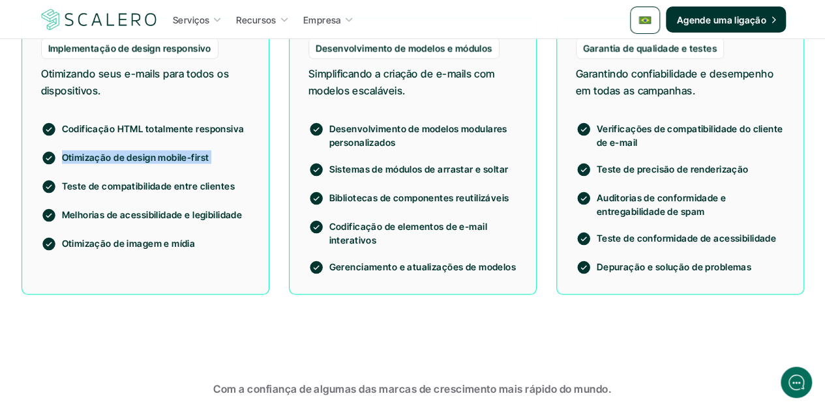
click at [177, 154] on p "Otimização de design mobile-first" at bounding box center [156, 157] width 188 height 14
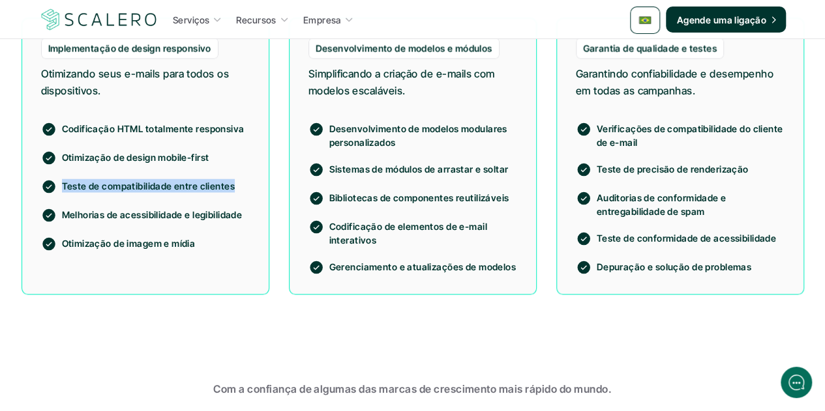
drag, startPoint x: 233, startPoint y: 184, endPoint x: 63, endPoint y: 179, distance: 170.2
click at [63, 179] on p "Teste de compatibilidade entre clientes" at bounding box center [156, 186] width 188 height 14
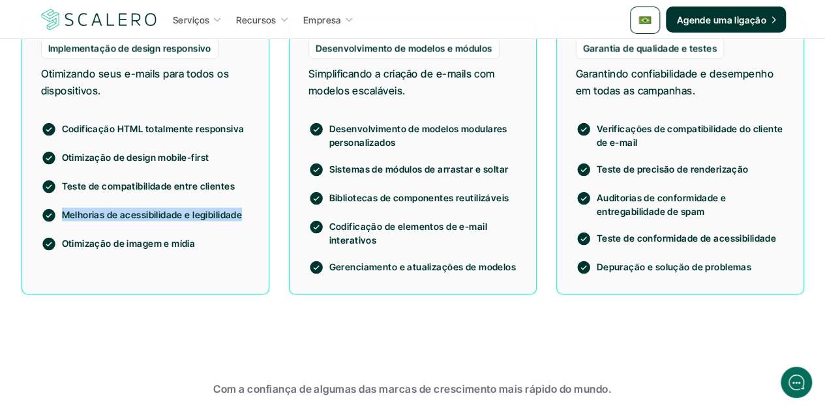
drag, startPoint x: 241, startPoint y: 212, endPoint x: 65, endPoint y: 209, distance: 175.4
click at [65, 209] on p "Melhorias de acessibilidade e legibilidade" at bounding box center [156, 214] width 188 height 14
click at [281, 325] on section "Tipos de projetos que apoiamos De código estático a dinâmico, sistemas modulare…" at bounding box center [412, 79] width 825 height 561
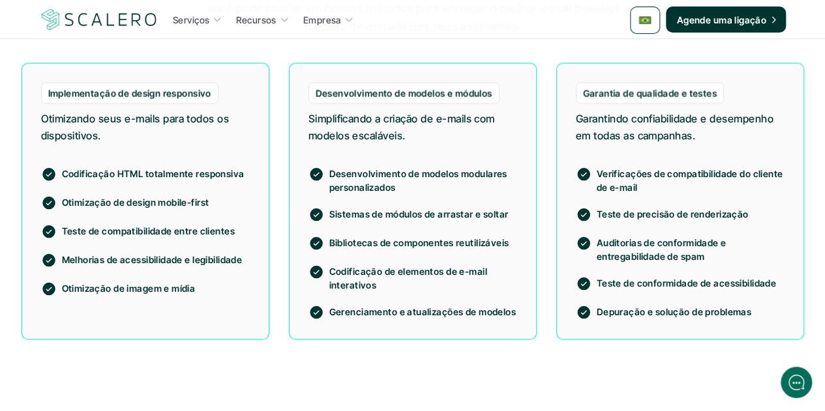
scroll to position [1108, 0]
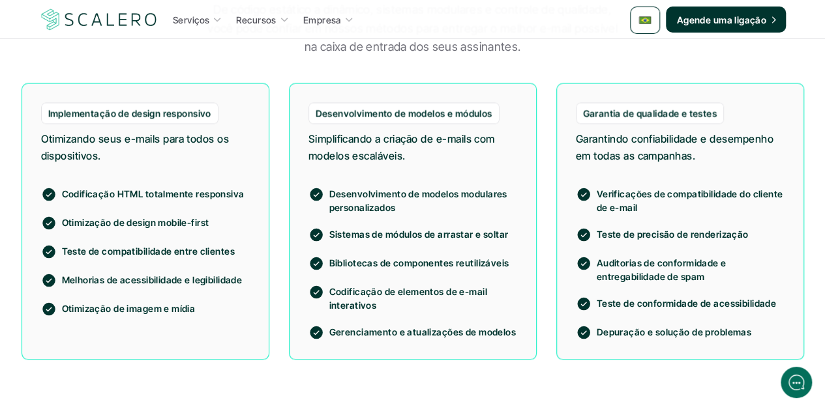
drag, startPoint x: 196, startPoint y: 307, endPoint x: 64, endPoint y: 306, distance: 131.7
click at [64, 306] on p "Otimização de imagem e mídia" at bounding box center [156, 308] width 188 height 14
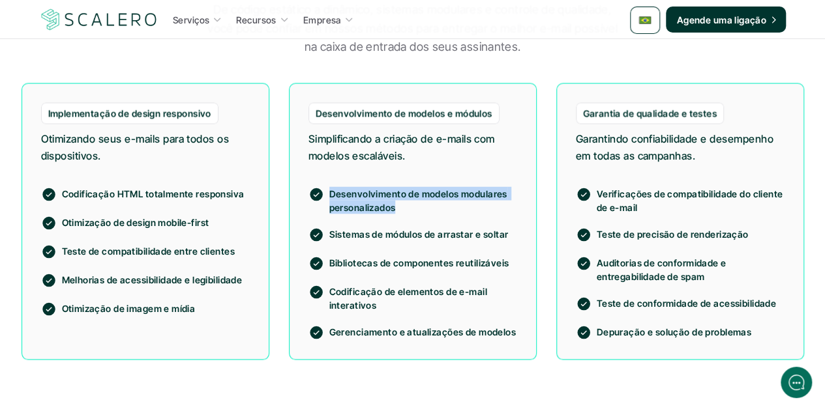
drag, startPoint x: 395, startPoint y: 209, endPoint x: 328, endPoint y: 194, distance: 68.9
click at [328, 194] on div "Desenvolvimento de modelos modulares personalizados" at bounding box center [412, 199] width 209 height 27
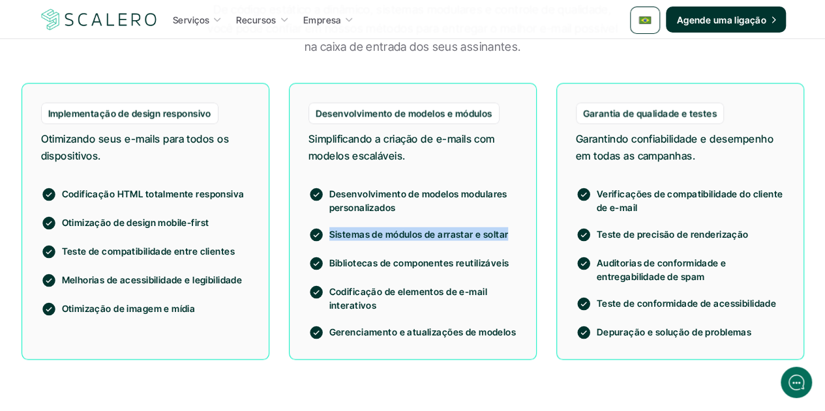
drag, startPoint x: 504, startPoint y: 235, endPoint x: 331, endPoint y: 223, distance: 173.8
click at [331, 223] on div "Desenvolvimento de modelos modulares personalizados Sistemas de módulos de arra…" at bounding box center [412, 255] width 209 height 170
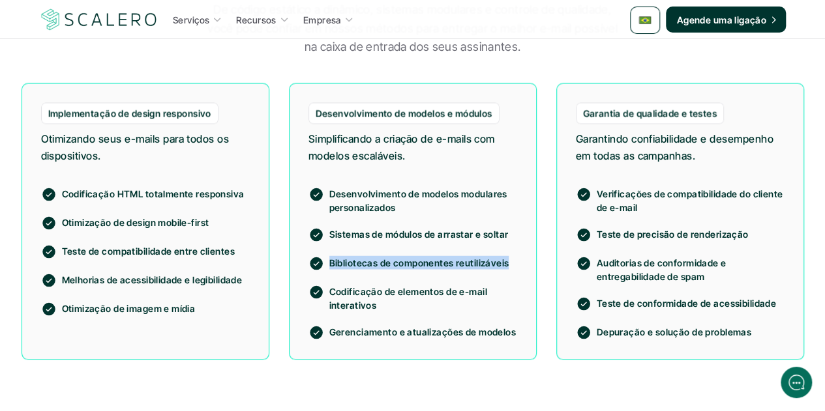
drag, startPoint x: 488, startPoint y: 261, endPoint x: 327, endPoint y: 261, distance: 161.6
click at [327, 261] on div "Bibliotecas de componentes reutilizáveis" at bounding box center [412, 264] width 209 height 16
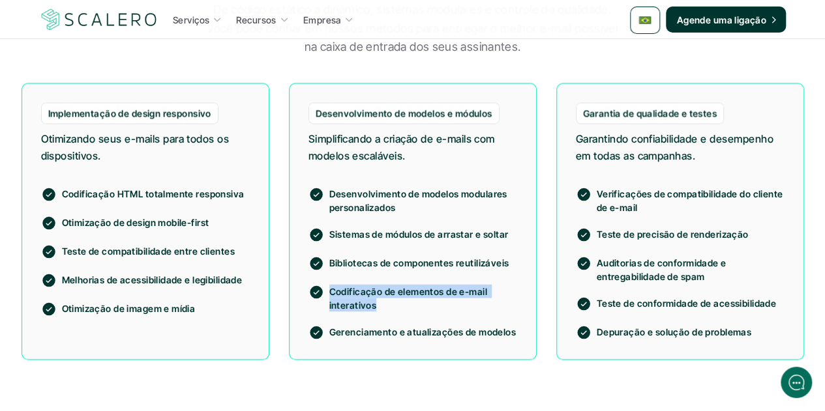
drag, startPoint x: 375, startPoint y: 306, endPoint x: 331, endPoint y: 291, distance: 46.0
click at [331, 291] on p "Codificação de elementos de e-mail interativos" at bounding box center [423, 297] width 188 height 27
click at [433, 328] on p "Gerenciamento e atualizações de modelos" at bounding box center [423, 332] width 188 height 14
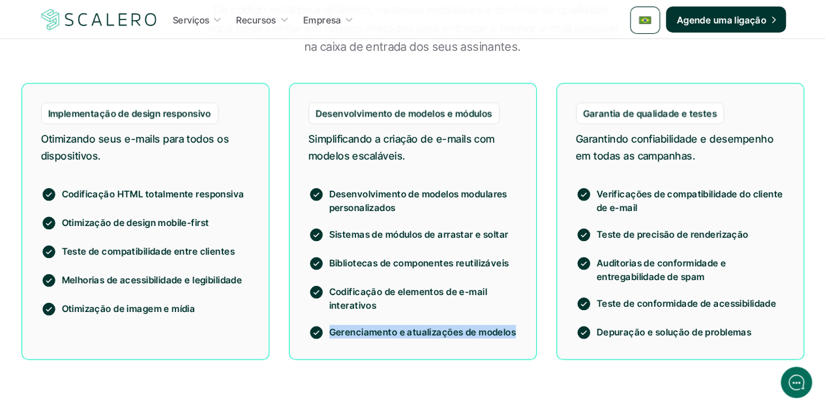
drag, startPoint x: 512, startPoint y: 334, endPoint x: 332, endPoint y: 325, distance: 180.8
click at [332, 325] on p "Gerenciamento e atualizações de modelos" at bounding box center [423, 332] width 188 height 14
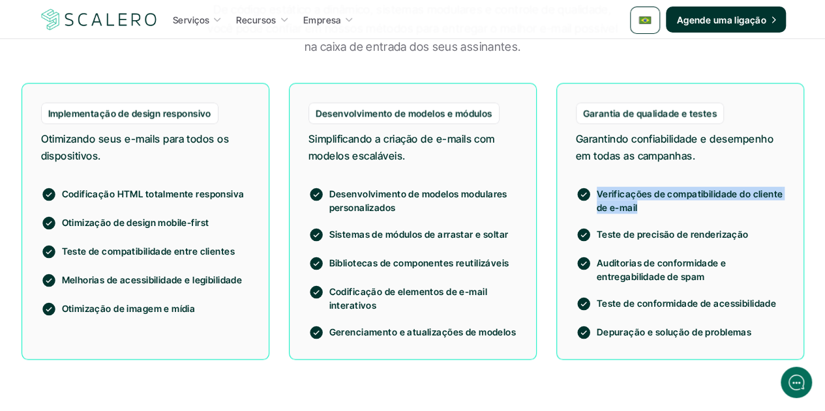
drag, startPoint x: 636, startPoint y: 206, endPoint x: 598, endPoint y: 195, distance: 40.0
click at [598, 195] on p "Verificações de compatibilidade do cliente de e-mail" at bounding box center [690, 199] width 188 height 27
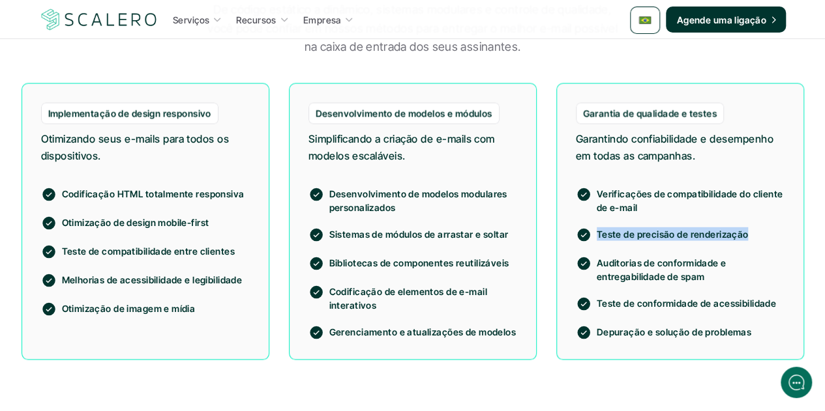
drag, startPoint x: 743, startPoint y: 237, endPoint x: 593, endPoint y: 222, distance: 150.6
click at [593, 222] on div "Verificações de compatibilidade do cliente de e-mail Teste de precisão de rende…" at bounding box center [680, 255] width 209 height 170
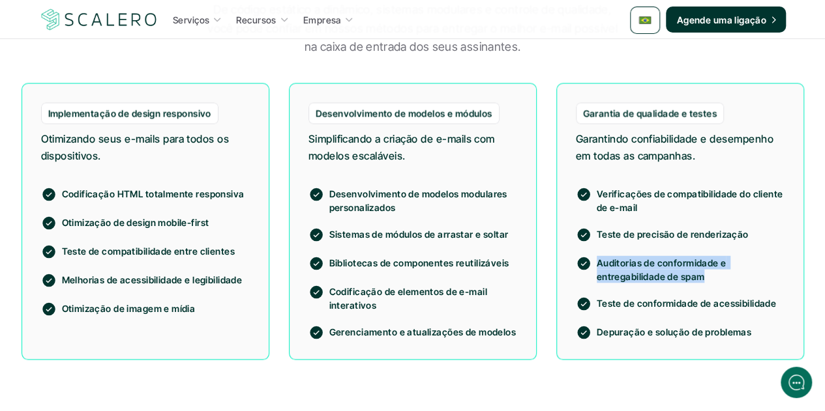
drag, startPoint x: 638, startPoint y: 261, endPoint x: 595, endPoint y: 257, distance: 43.2
click at [595, 257] on div "Auditorias de conformidade e entregabilidade de spam" at bounding box center [680, 269] width 209 height 27
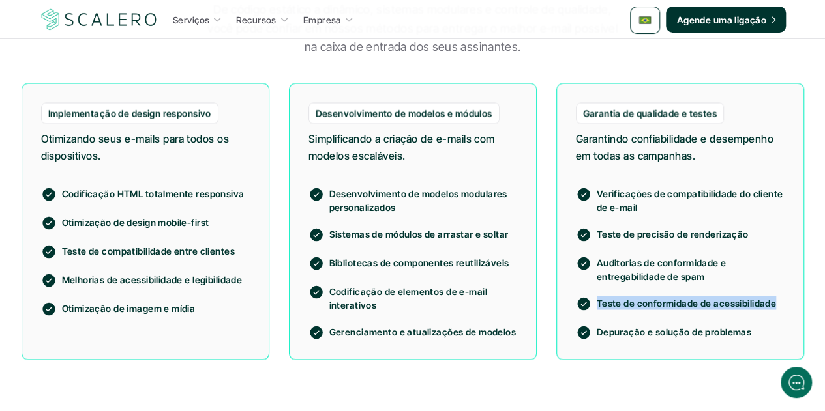
drag, startPoint x: 772, startPoint y: 303, endPoint x: 598, endPoint y: 305, distance: 174.7
click at [598, 305] on p "Teste de conformidade de acessibilidade" at bounding box center [690, 303] width 188 height 14
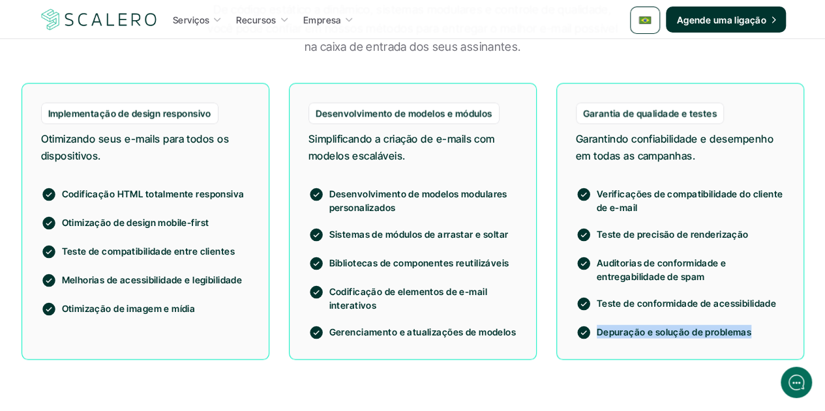
drag, startPoint x: 748, startPoint y: 336, endPoint x: 598, endPoint y: 324, distance: 150.4
click at [598, 324] on div "Verificações de compatibilidade do cliente de e-mail Teste de precisão de rende…" at bounding box center [680, 255] width 209 height 170
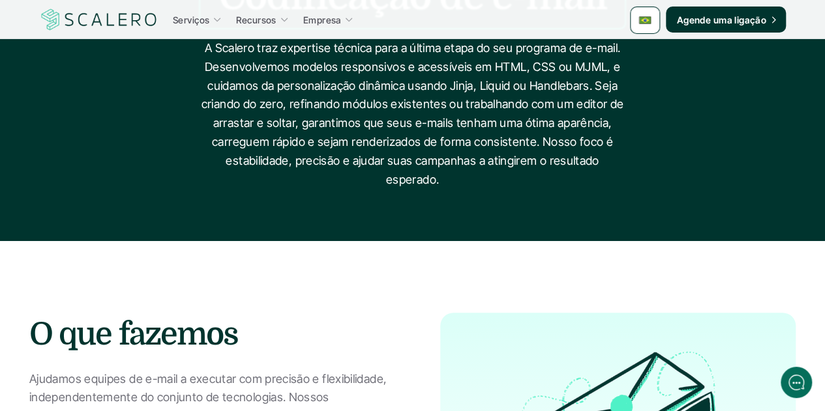
scroll to position [0, 0]
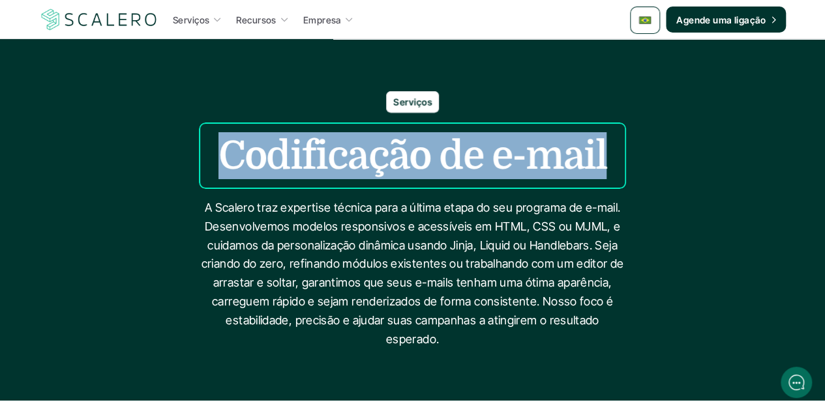
drag, startPoint x: 221, startPoint y: 151, endPoint x: 597, endPoint y: 149, distance: 376.1
click at [597, 149] on h1 "Codificação de e-mail" at bounding box center [412, 155] width 388 height 47
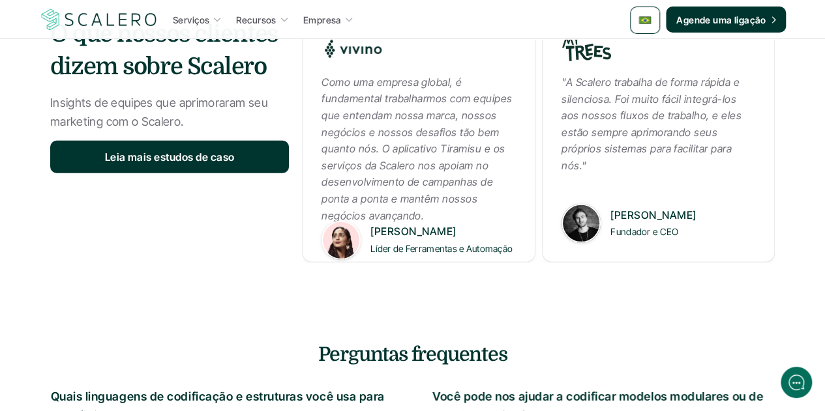
scroll to position [1955, 0]
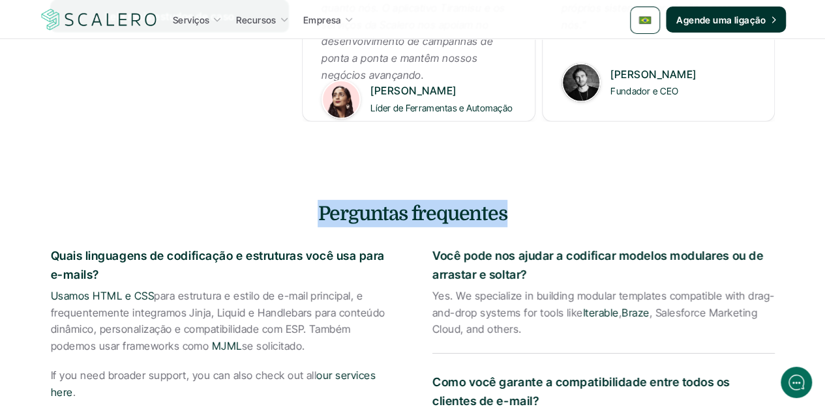
drag, startPoint x: 506, startPoint y: 220, endPoint x: 309, endPoint y: 208, distance: 197.2
click at [309, 208] on h4 "Perguntas frequentes" at bounding box center [412, 213] width 763 height 27
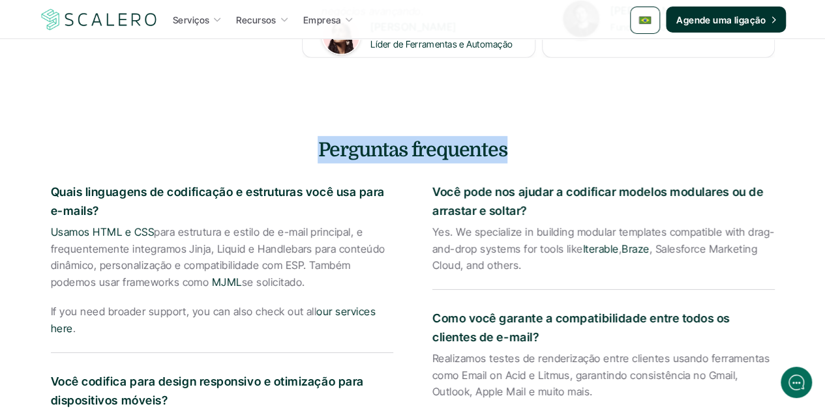
scroll to position [2086, 0]
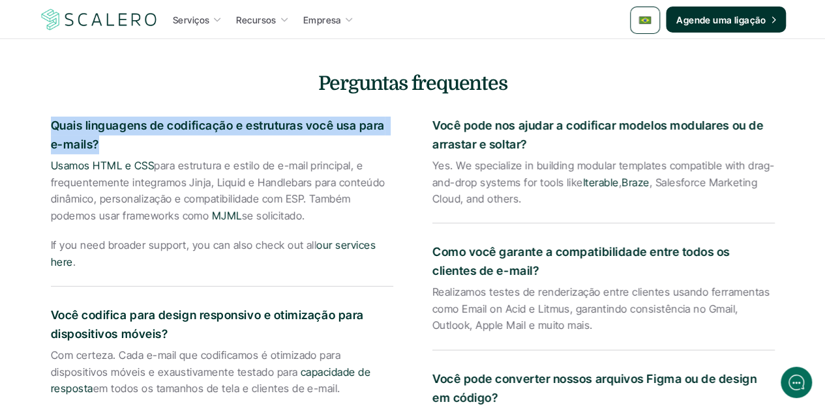
drag, startPoint x: 97, startPoint y: 146, endPoint x: 51, endPoint y: 127, distance: 49.4
click at [51, 127] on p "Quais linguagens de codificação e estruturas você usa para e-mails?" at bounding box center [222, 136] width 342 height 38
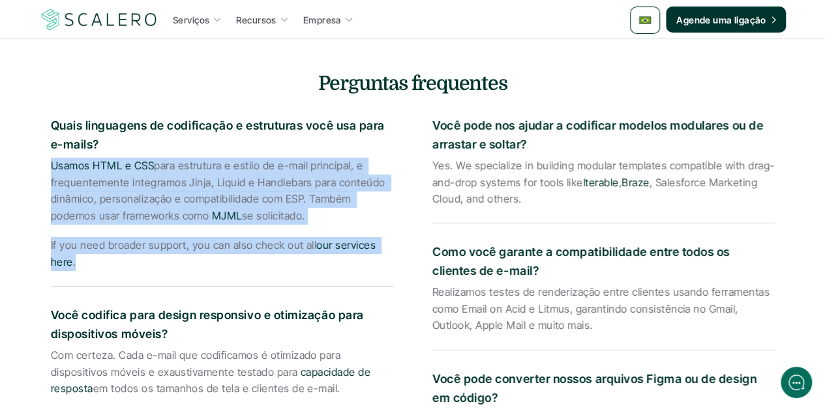
drag, startPoint x: 78, startPoint y: 263, endPoint x: 45, endPoint y: 168, distance: 101.2
click at [137, 203] on p "Usamos HTML e CSS para estrutura e estilo de e-mail principal, e frequentemente…" at bounding box center [222, 191] width 342 height 66
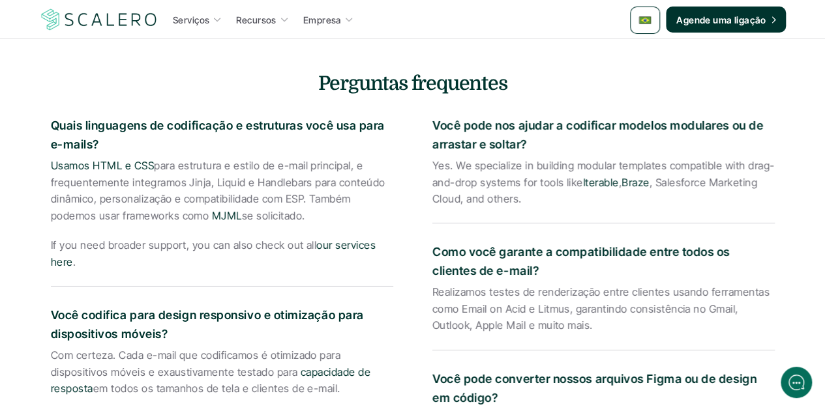
drag, startPoint x: 304, startPoint y: 216, endPoint x: 49, endPoint y: 163, distance: 260.9
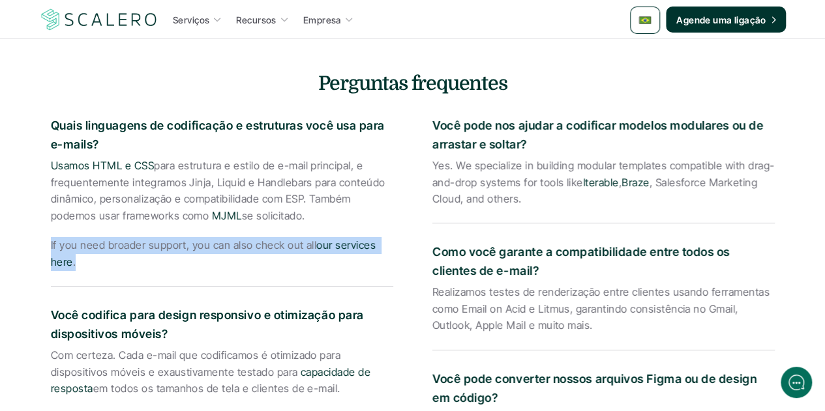
drag, startPoint x: 78, startPoint y: 264, endPoint x: 40, endPoint y: 248, distance: 41.8
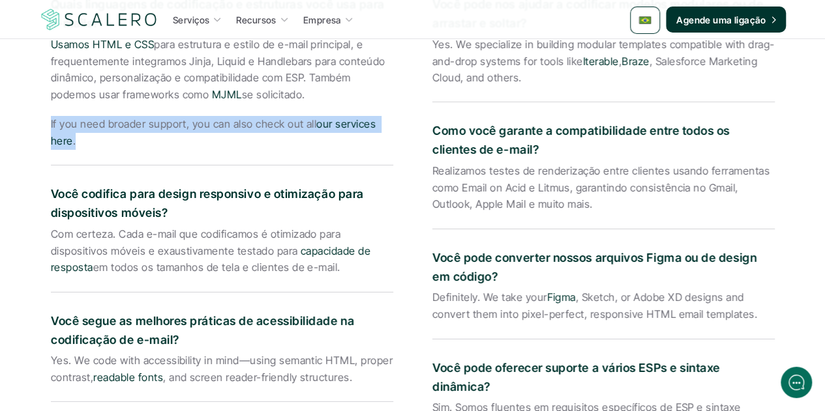
scroll to position [2216, 0]
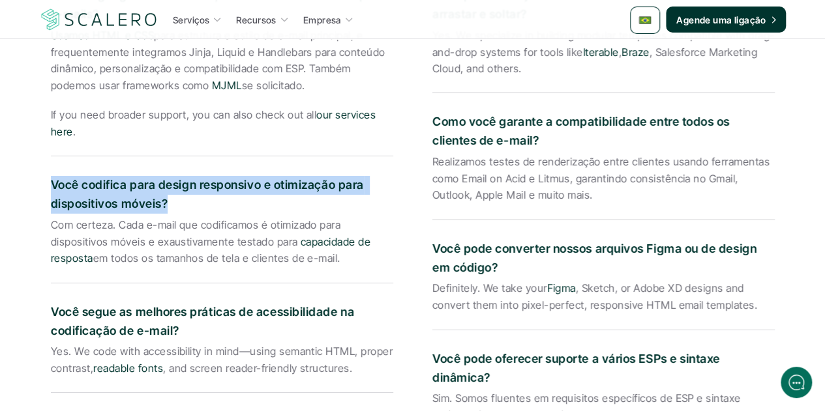
drag, startPoint x: 167, startPoint y: 203, endPoint x: 48, endPoint y: 183, distance: 120.2
click at [48, 183] on div "Perguntas frequentes Quais linguagens de codificação e estruturas você usa para…" at bounding box center [412, 306] width 763 height 735
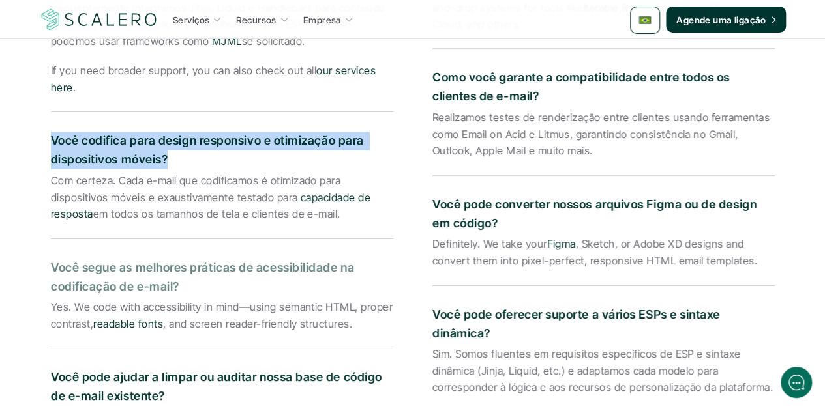
scroll to position [2281, 0]
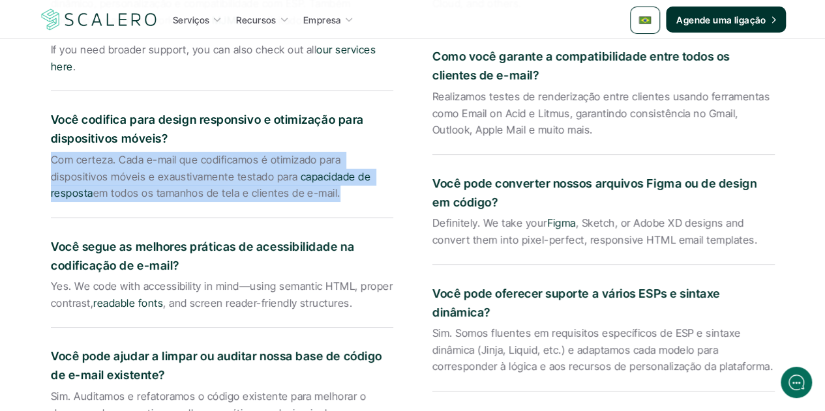
drag, startPoint x: 335, startPoint y: 193, endPoint x: 47, endPoint y: 153, distance: 290.9
click at [47, 153] on div "Perguntas frequentes Quais linguagens de codificação e estruturas você usa para…" at bounding box center [412, 241] width 763 height 735
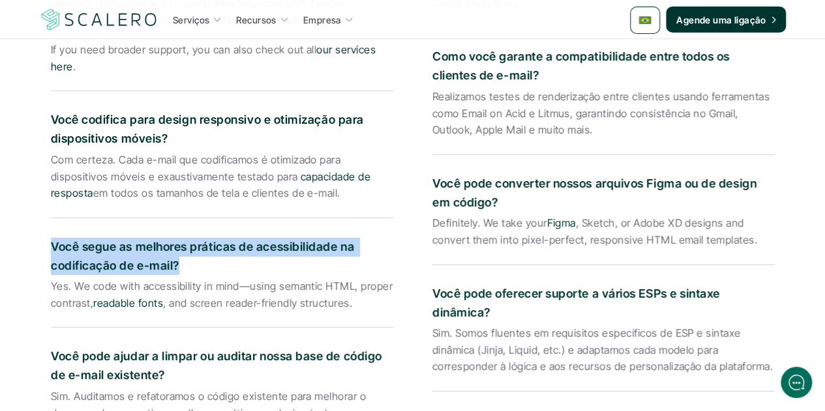
drag, startPoint x: 177, startPoint y: 264, endPoint x: 48, endPoint y: 246, distance: 130.3
click at [48, 245] on div "Perguntas frequentes Quais linguagens de codificação e estruturas você usa para…" at bounding box center [412, 241] width 763 height 735
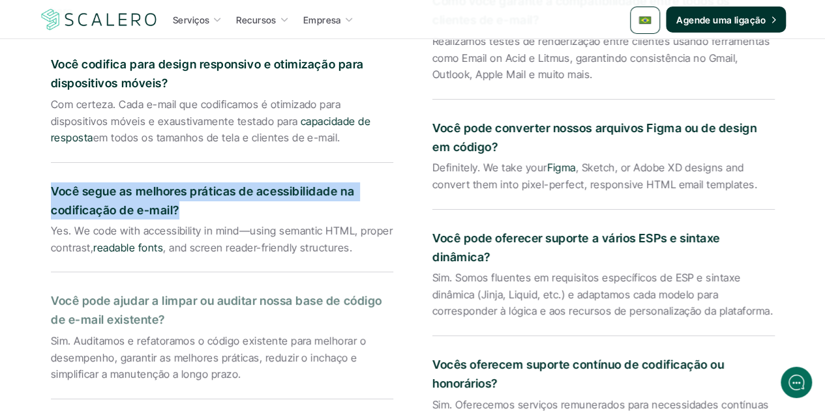
scroll to position [2412, 0]
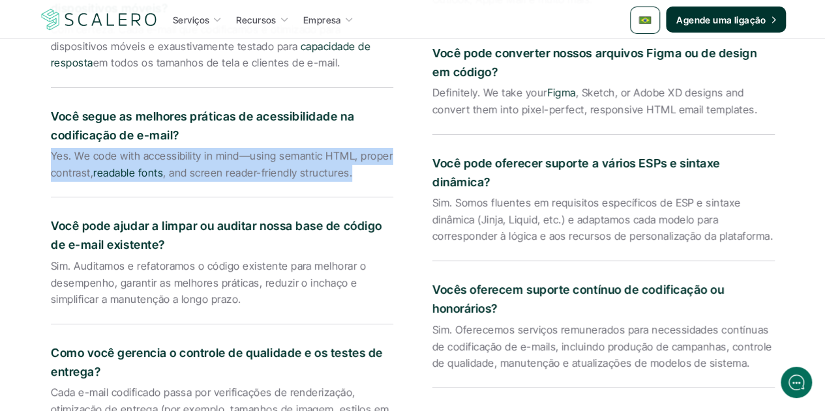
drag, startPoint x: 350, startPoint y: 174, endPoint x: 49, endPoint y: 154, distance: 301.8
click at [49, 154] on div "Perguntas frequentes Quais linguagens de codificação e estruturas você usa para…" at bounding box center [412, 111] width 763 height 735
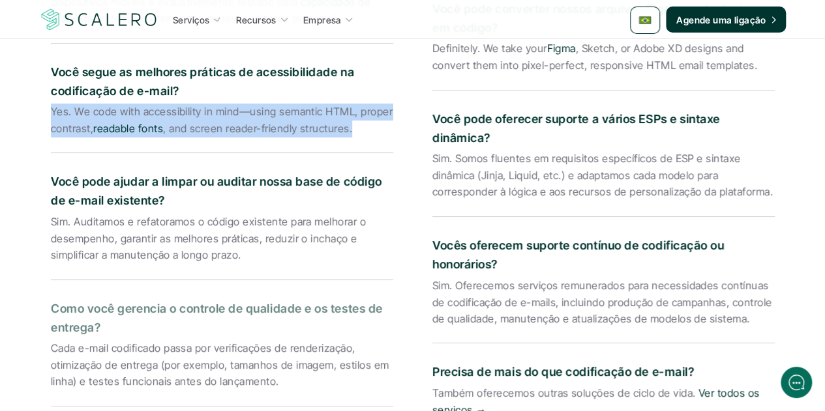
scroll to position [2477, 0]
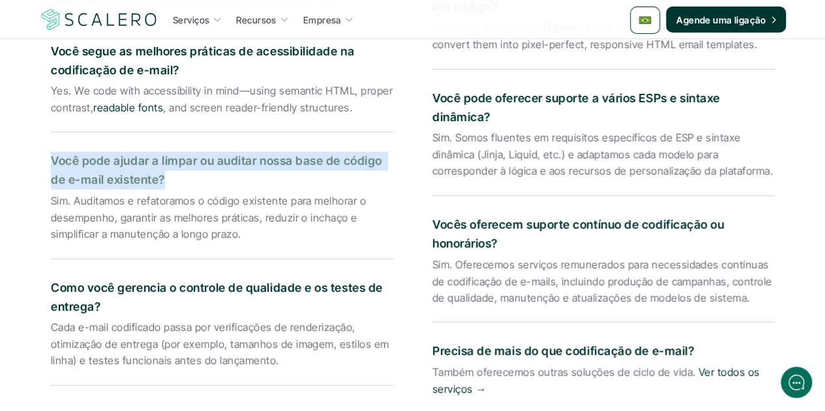
drag, startPoint x: 162, startPoint y: 181, endPoint x: 68, endPoint y: 164, distance: 94.7
click at [51, 161] on p "Você pode ajudar a limpar ou auditar nossa base de código de e-mail existente?" at bounding box center [222, 171] width 342 height 38
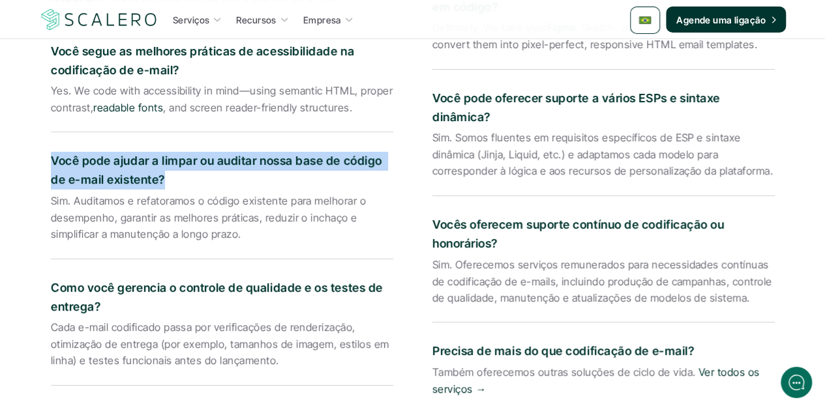
drag, startPoint x: 240, startPoint y: 235, endPoint x: 46, endPoint y: 204, distance: 196.6
click at [46, 204] on div "Perguntas frequentes Quais linguagens de codificação e estruturas você usa para…" at bounding box center [412, 46] width 763 height 735
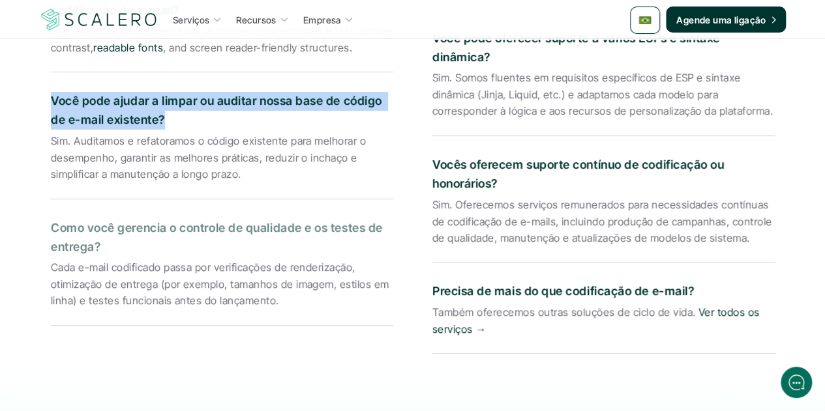
scroll to position [2607, 0]
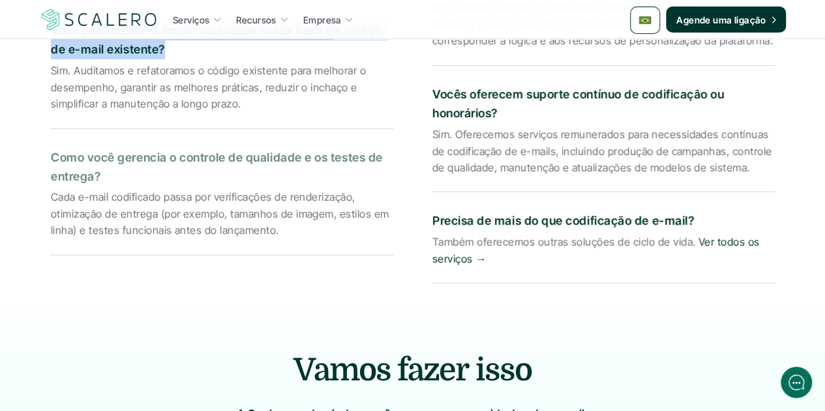
drag, startPoint x: 100, startPoint y: 174, endPoint x: 51, endPoint y: 163, distance: 49.5
click at [51, 163] on p "Como você gerencia o controle de qualidade e os testes de entrega?" at bounding box center [222, 168] width 342 height 38
drag, startPoint x: 276, startPoint y: 229, endPoint x: 42, endPoint y: 201, distance: 235.6
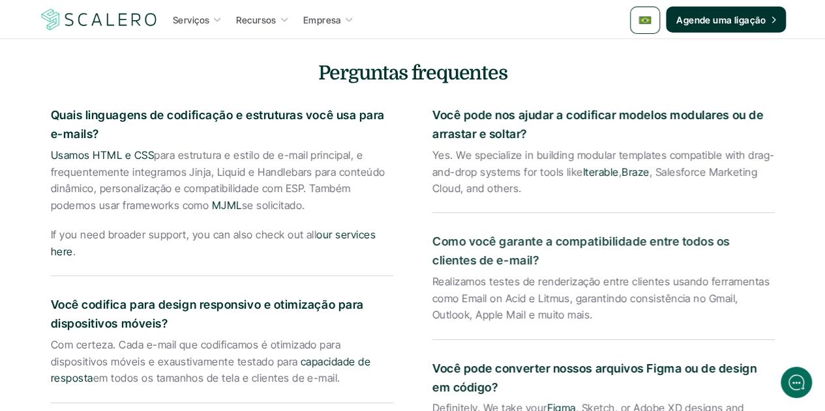
scroll to position [2021, 0]
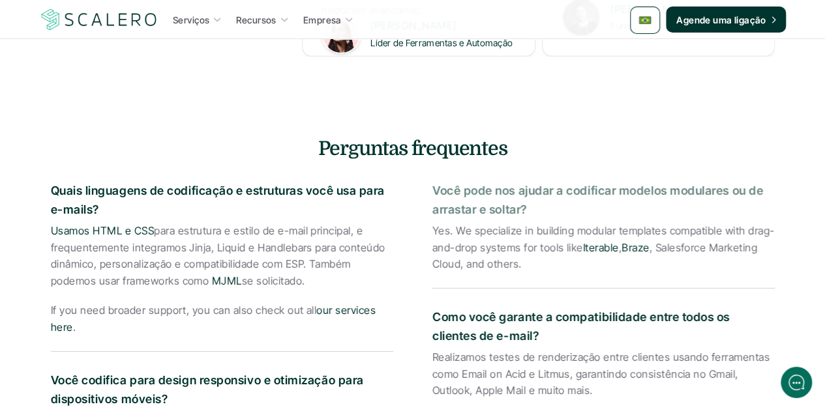
drag, startPoint x: 528, startPoint y: 207, endPoint x: 426, endPoint y: 196, distance: 102.4
drag, startPoint x: 519, startPoint y: 263, endPoint x: 421, endPoint y: 238, distance: 100.9
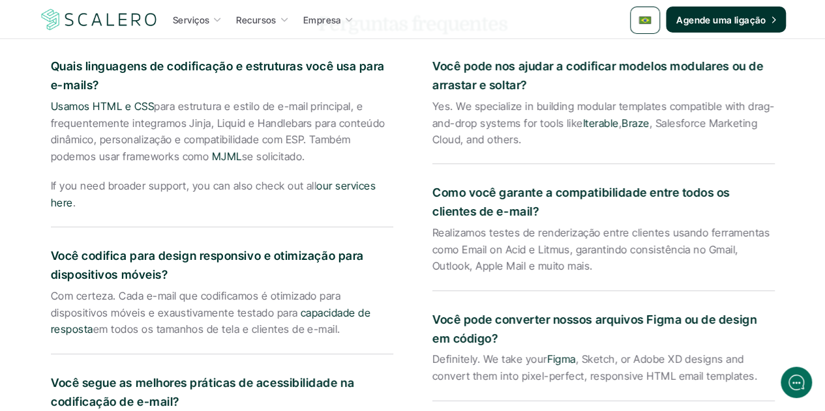
scroll to position [2151, 0]
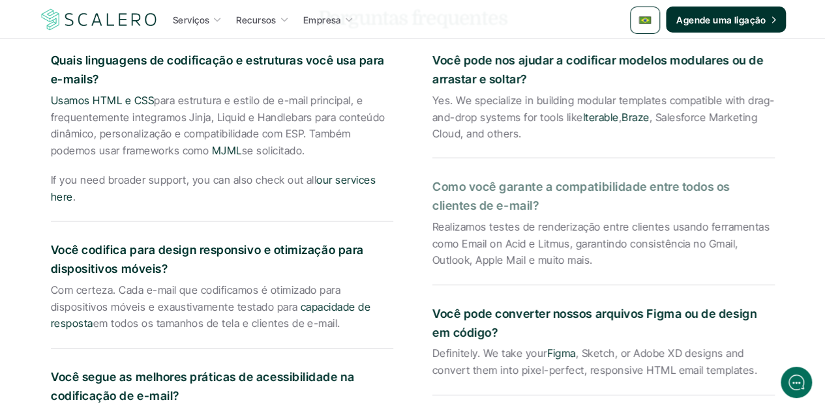
drag, startPoint x: 491, startPoint y: 205, endPoint x: 430, endPoint y: 188, distance: 62.9
click at [430, 188] on div "Quais linguagens de codificação e estruturas você usa para e-mails? Usamos HTML…" at bounding box center [412, 388] width 723 height 701
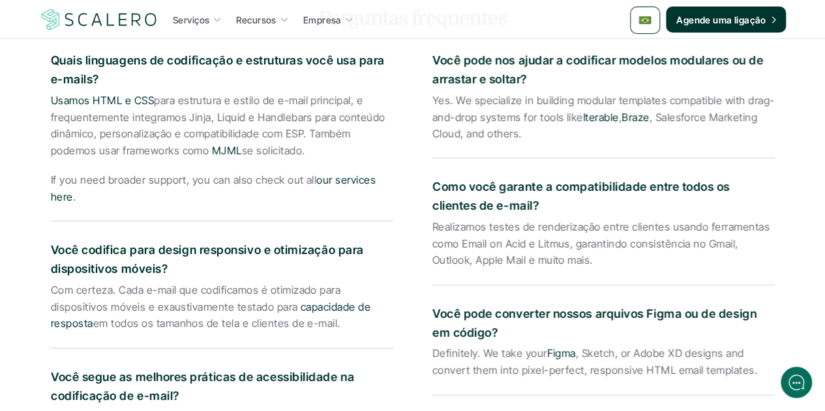
drag, startPoint x: 590, startPoint y: 263, endPoint x: 428, endPoint y: 227, distance: 166.1
click at [428, 227] on div "Quais linguagens de codificação e estruturas você usa para e-mails? Usamos HTML…" at bounding box center [412, 388] width 723 height 701
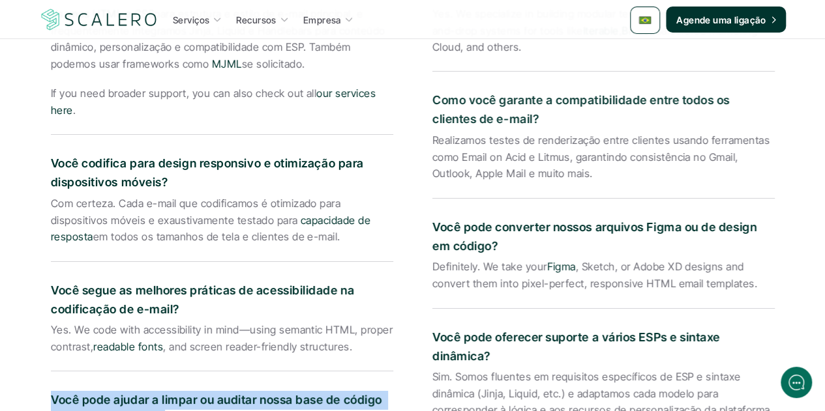
scroll to position [2281, 0]
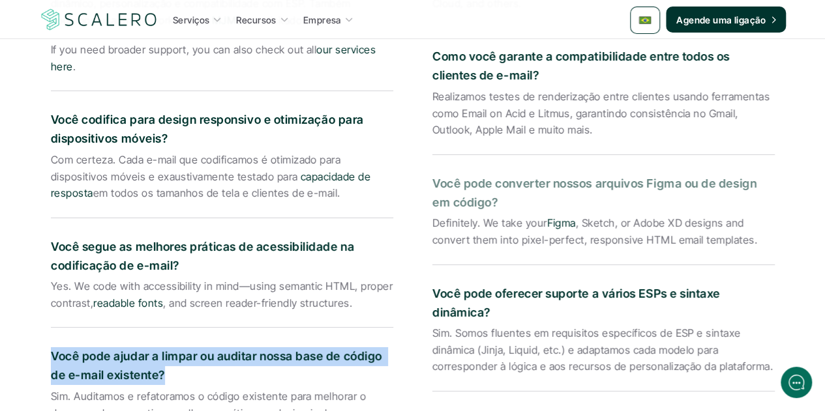
drag, startPoint x: 496, startPoint y: 205, endPoint x: 432, endPoint y: 179, distance: 69.0
click at [432, 179] on p "Você pode converter nossos arquivos Figma ou de design em código?" at bounding box center [603, 194] width 342 height 38
drag, startPoint x: 750, startPoint y: 242, endPoint x: 432, endPoint y: 221, distance: 318.8
click at [432, 221] on p "Definitely. We take your Figma , Sketch, or Adobe XD designs and convert them i…" at bounding box center [603, 231] width 342 height 33
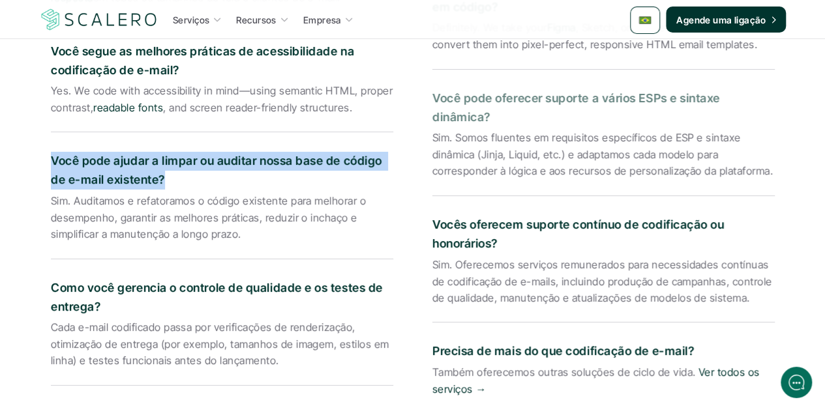
drag, startPoint x: 489, startPoint y: 119, endPoint x: 425, endPoint y: 98, distance: 67.2
click at [425, 98] on div "Quais linguagens de codificação e estruturas você usa para e-mails? Usamos HTML…" at bounding box center [412, 63] width 723 height 701
drag, startPoint x: 769, startPoint y: 173, endPoint x: 434, endPoint y: 130, distance: 337.8
click at [434, 130] on p "Sim. Somos fluentes em requisitos específicos de ESP e sintaxe dinâmica (Jinja,…" at bounding box center [603, 155] width 342 height 50
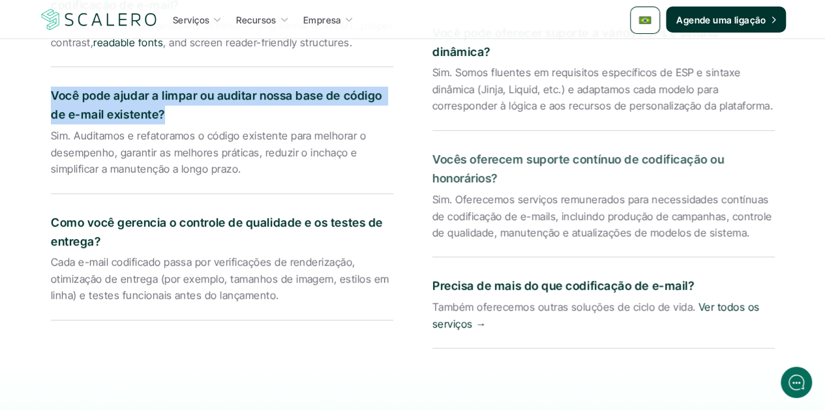
scroll to position [2607, 0]
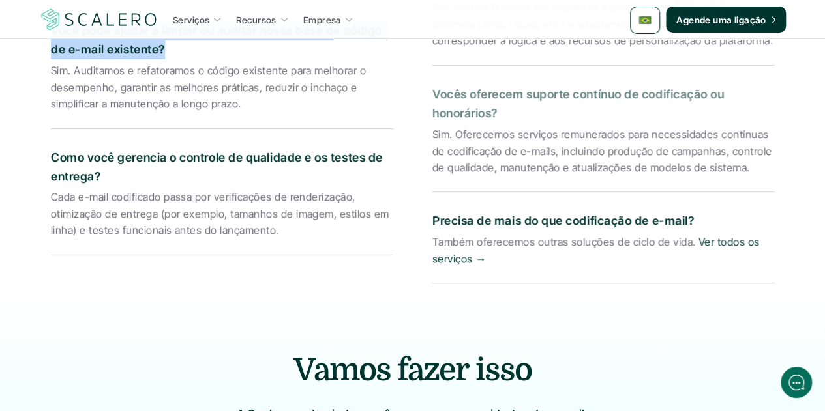
drag, startPoint x: 499, startPoint y: 115, endPoint x: 434, endPoint y: 93, distance: 68.2
click at [434, 93] on p "Vocês oferecem suporte contínuo de codificação ou honorários?" at bounding box center [603, 104] width 342 height 38
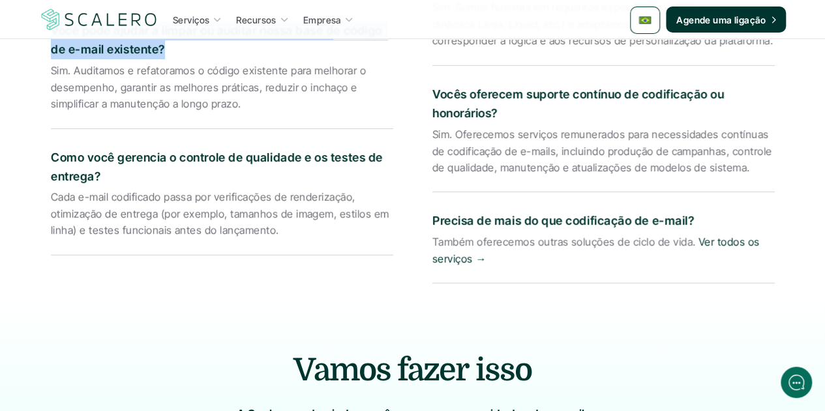
drag, startPoint x: 488, startPoint y: 257, endPoint x: 429, endPoint y: 237, distance: 61.8
drag, startPoint x: 691, startPoint y: 220, endPoint x: 428, endPoint y: 224, distance: 263.4
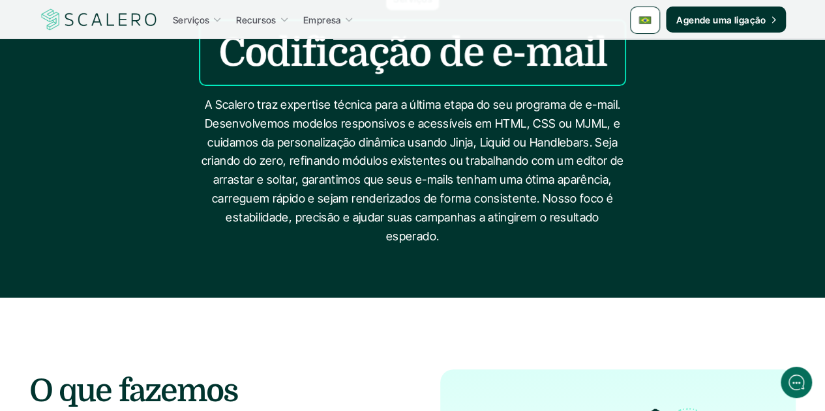
scroll to position [0, 0]
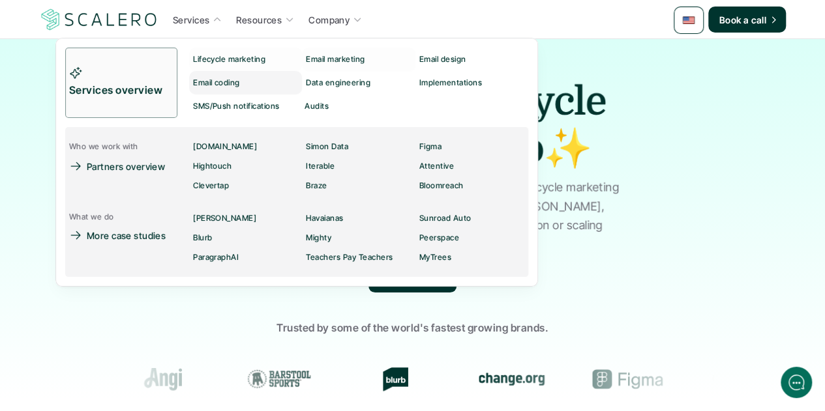
click at [218, 78] on p "Email coding" at bounding box center [216, 82] width 47 height 9
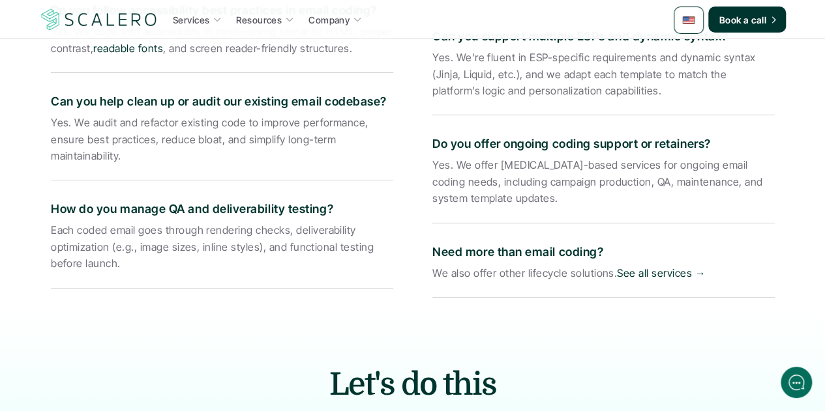
scroll to position [2348, 0]
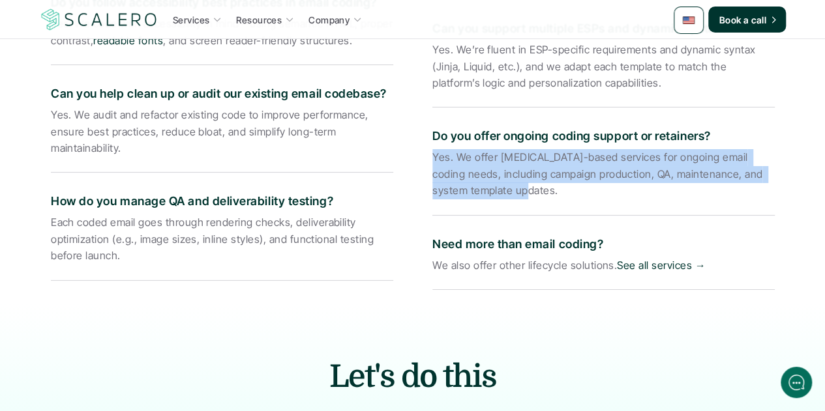
drag, startPoint x: 475, startPoint y: 193, endPoint x: 430, endPoint y: 160, distance: 55.0
copy p "Yes. We offer retainer-based services for ongoing email coding needs, including…"
click at [695, 16] on div at bounding box center [688, 20] width 30 height 27
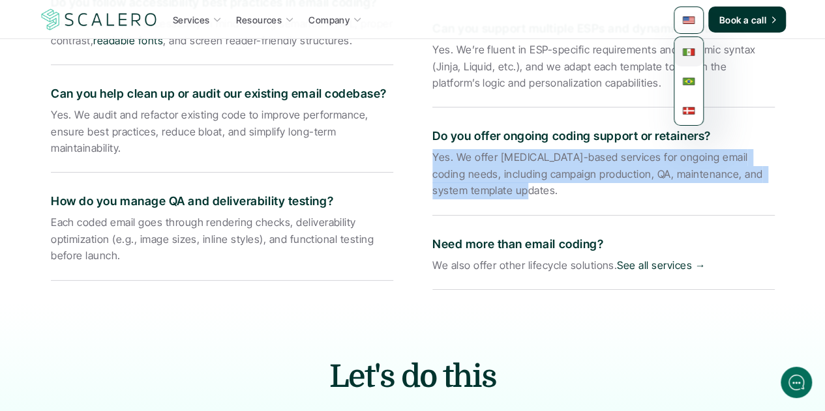
click at [688, 49] on img at bounding box center [688, 52] width 13 height 13
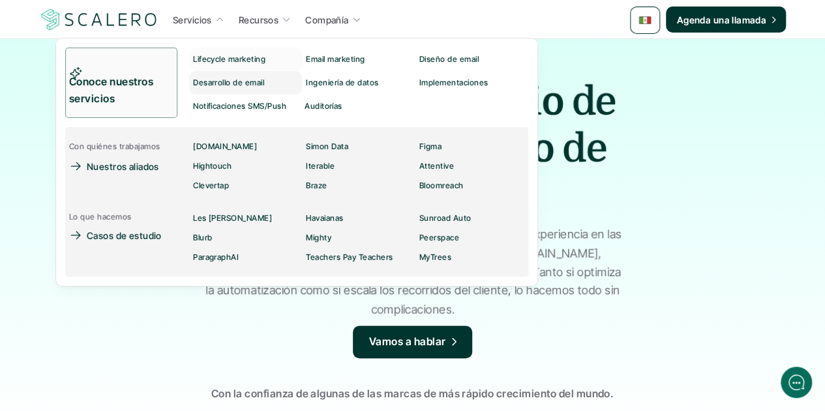
click at [242, 83] on p "Desarrollo de email" at bounding box center [228, 82] width 71 height 9
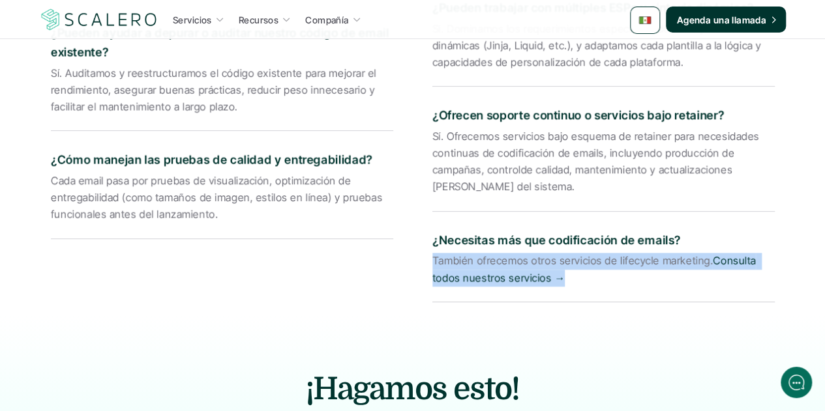
drag, startPoint x: 559, startPoint y: 278, endPoint x: 416, endPoint y: 265, distance: 143.3
copy p "También ofrecemos otros servicios de lifecycle marketing. Consulta todos nuestr…"
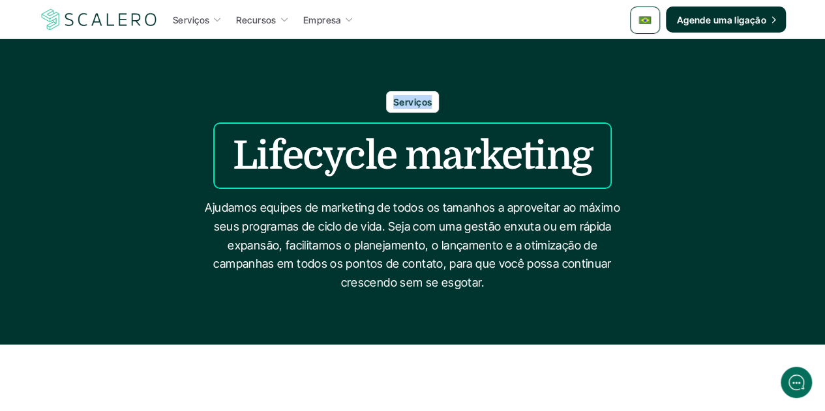
drag, startPoint x: 428, startPoint y: 101, endPoint x: 384, endPoint y: 98, distance: 44.4
click at [384, 98] on div "Serviços Lifecycle marketing Ajudamos equipes de marketing de todos os tamanhos…" at bounding box center [412, 191] width 825 height 201
copy p "Serviços"
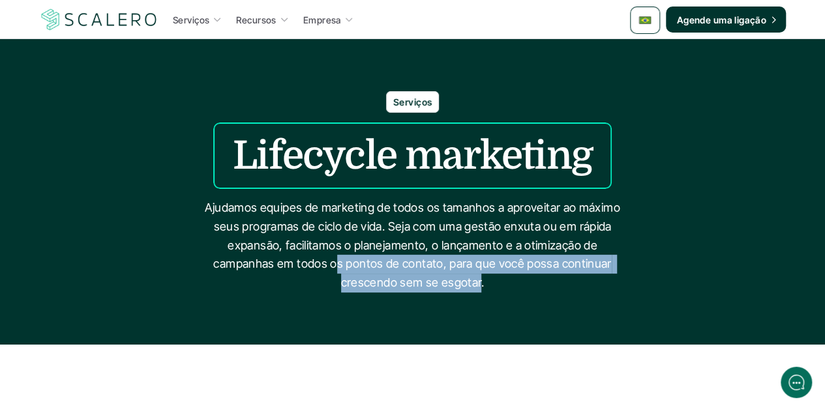
drag, startPoint x: 472, startPoint y: 282, endPoint x: 332, endPoint y: 264, distance: 140.7
click at [332, 264] on p "Ajudamos equipes de marketing de todos os tamanhos a aproveitar ao máximo seus …" at bounding box center [413, 246] width 424 height 94
click at [384, 263] on p "Ajudamos equipes de marketing de todos os tamanhos a aproveitar ao máximo seus …" at bounding box center [413, 246] width 424 height 94
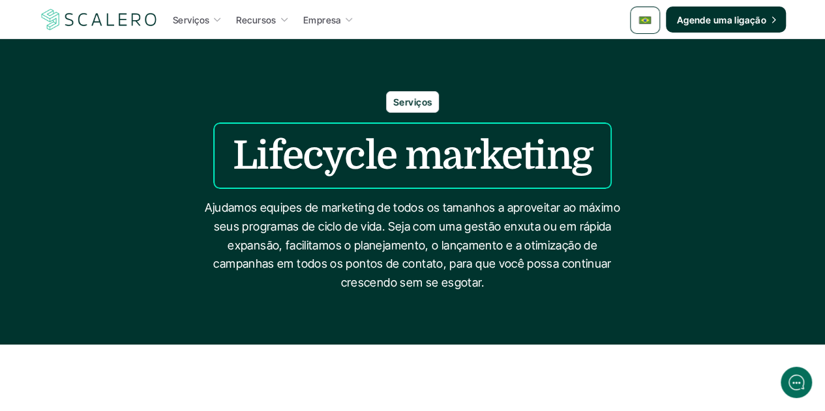
click at [485, 286] on p "Ajudamos equipes de marketing de todos os tamanhos a aproveitar ao máximo seus …" at bounding box center [413, 246] width 424 height 94
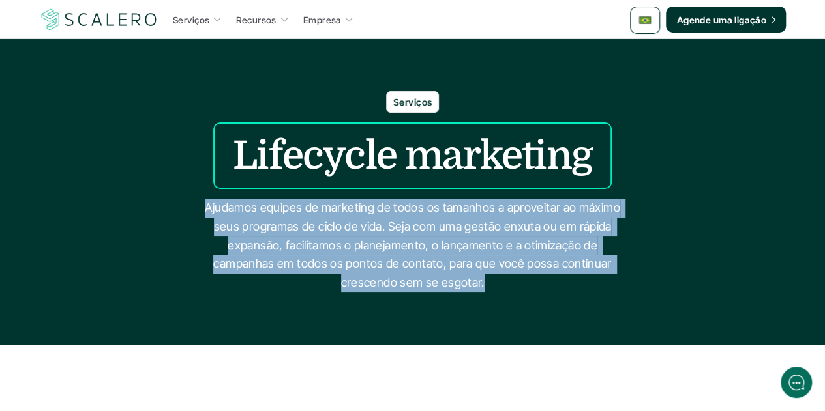
drag, startPoint x: 481, startPoint y: 284, endPoint x: 207, endPoint y: 212, distance: 283.2
click at [207, 212] on p "Ajudamos equipes de marketing de todos os tamanhos a aproveitar ao máximo seus …" at bounding box center [413, 246] width 424 height 94
copy p "Ajudamos equipes de marketing de todos os tamanhos a aproveitar ao máximo seus …"
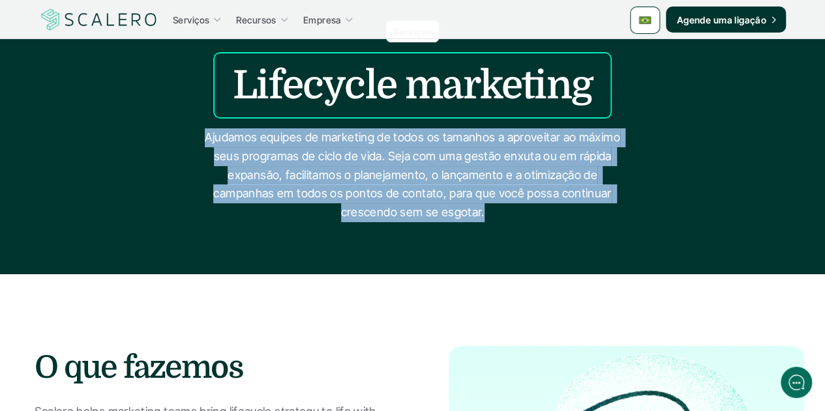
scroll to position [261, 0]
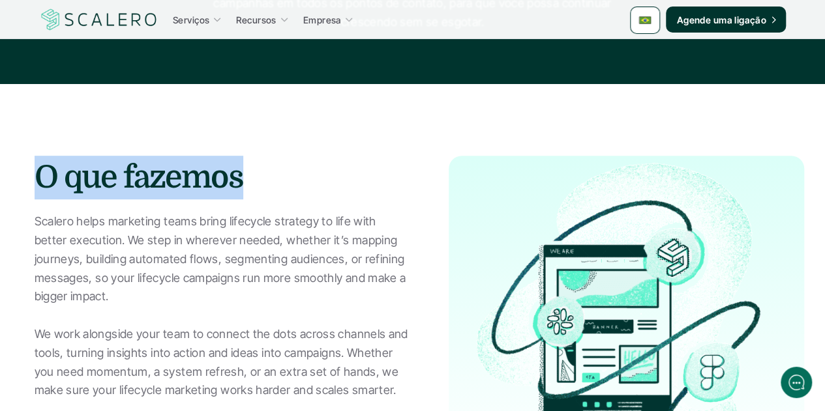
drag, startPoint x: 242, startPoint y: 175, endPoint x: 42, endPoint y: 166, distance: 201.0
click at [42, 166] on h2 "O que fazemos" at bounding box center [222, 178] width 375 height 44
copy h2 "O que fazemos"
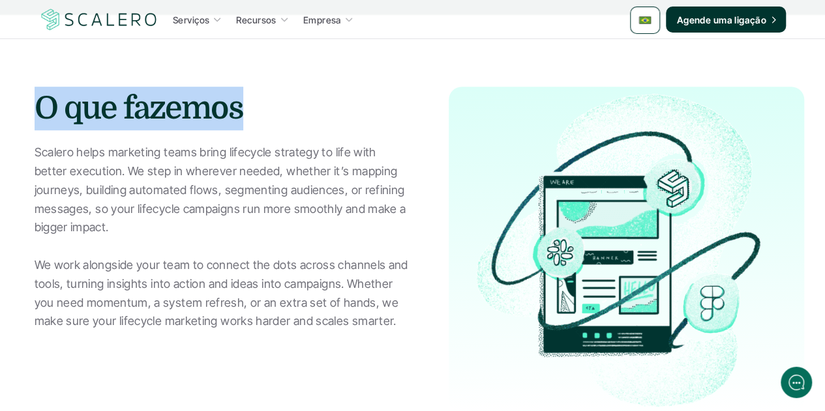
scroll to position [391, 0]
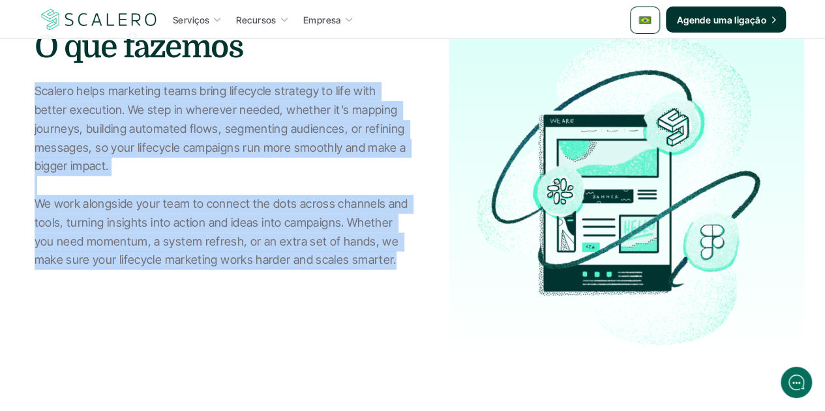
drag, startPoint x: 34, startPoint y: 89, endPoint x: 391, endPoint y: 262, distance: 396.8
click at [391, 262] on p "Scalero helps marketing teams bring lifecycle strategy to life with better exec…" at bounding box center [222, 176] width 375 height 188
copy p "Scalero helps marketing teams bring lifecycle strategy to life with better exec…"
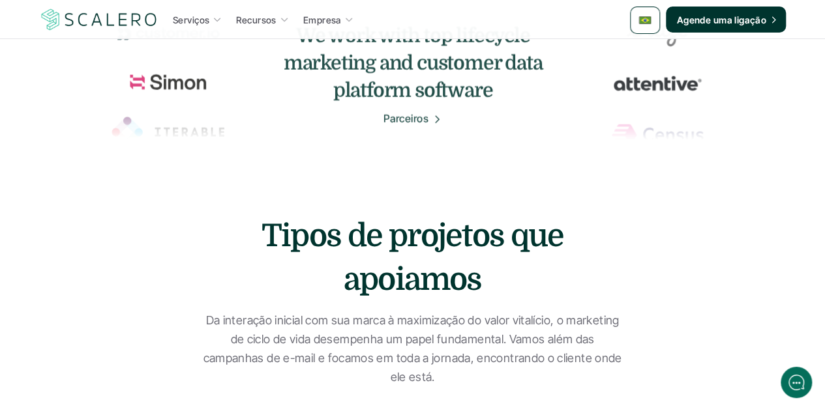
scroll to position [913, 0]
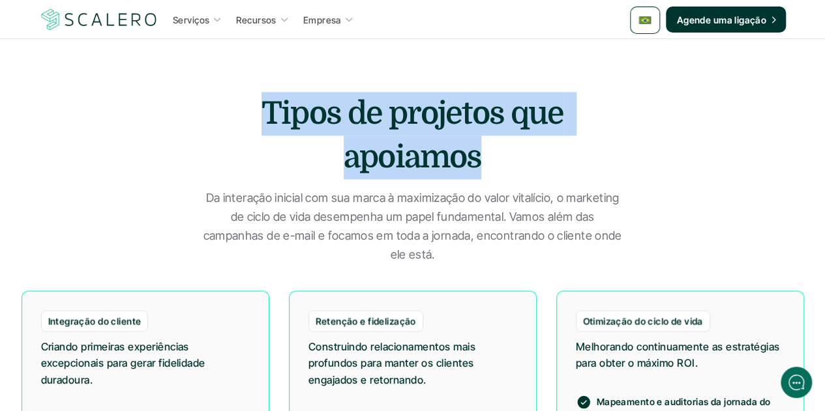
drag, startPoint x: 476, startPoint y: 164, endPoint x: 239, endPoint y: 119, distance: 242.0
click at [239, 119] on h2 "Tipos de projetos que apoiamos" at bounding box center [412, 135] width 411 height 87
copy h2 "Tipos de projetos que apoiamos"
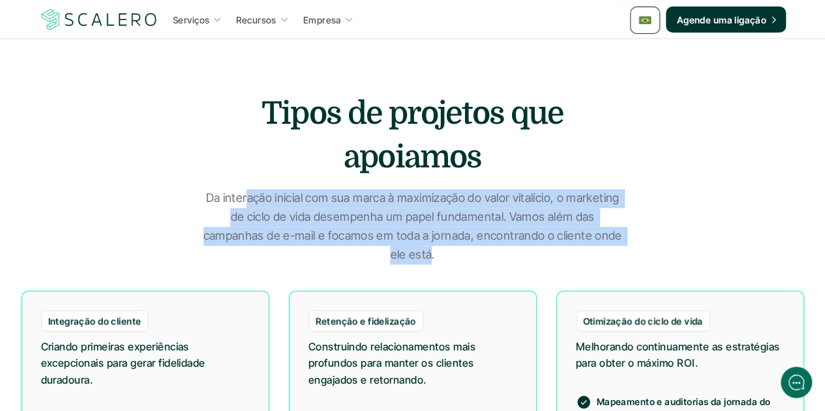
drag, startPoint x: 431, startPoint y: 255, endPoint x: 237, endPoint y: 203, distance: 201.1
click at [242, 204] on p "Da interação inicial com sua marca à maximização do valor vitalício, o marketin…" at bounding box center [413, 226] width 424 height 75
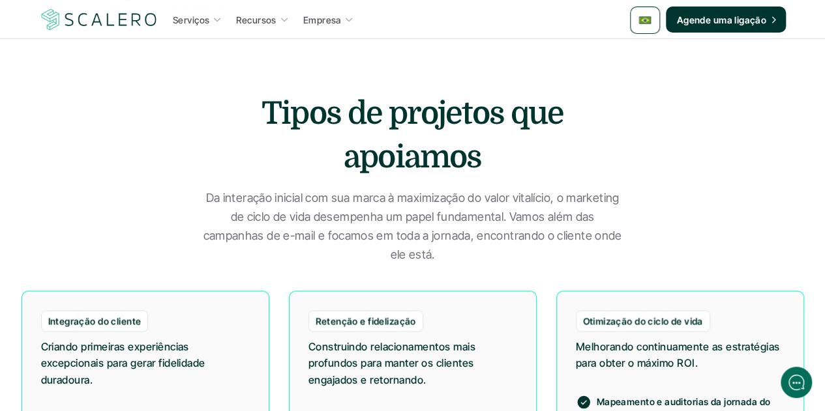
click at [199, 186] on div "Tipos de projetos que apoiamos Da interação inicial com sua marca à maximização…" at bounding box center [413, 178] width 782 height 173
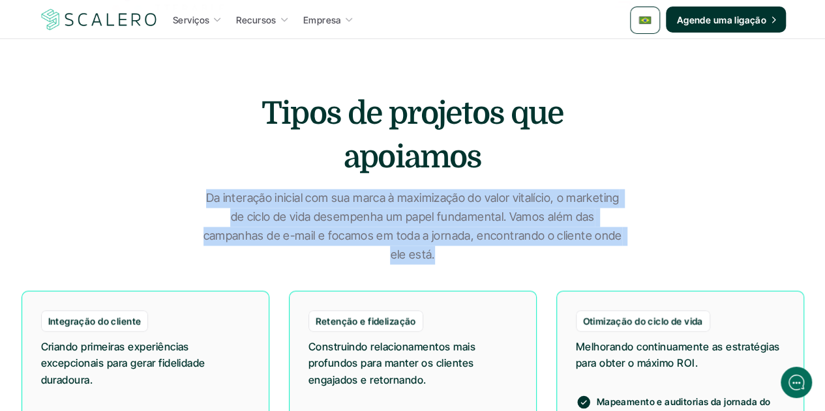
drag, startPoint x: 203, startPoint y: 192, endPoint x: 433, endPoint y: 256, distance: 238.2
click at [433, 256] on p "Da interação inicial com sua marca à maximização do valor vitalício, o marketin…" at bounding box center [413, 226] width 424 height 75
copy p "Da interação inicial com sua marca à maximização do valor vitalício, o marketin…"
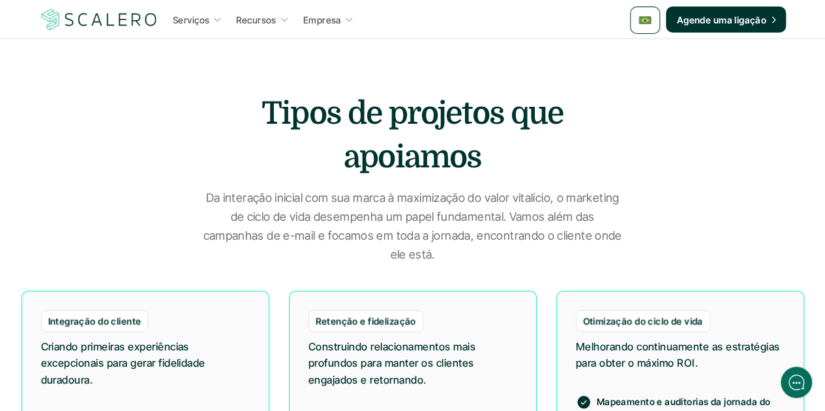
click at [456, 254] on p "Da interação inicial com sua marca à maximização do valor vitalício, o marketin…" at bounding box center [413, 226] width 424 height 75
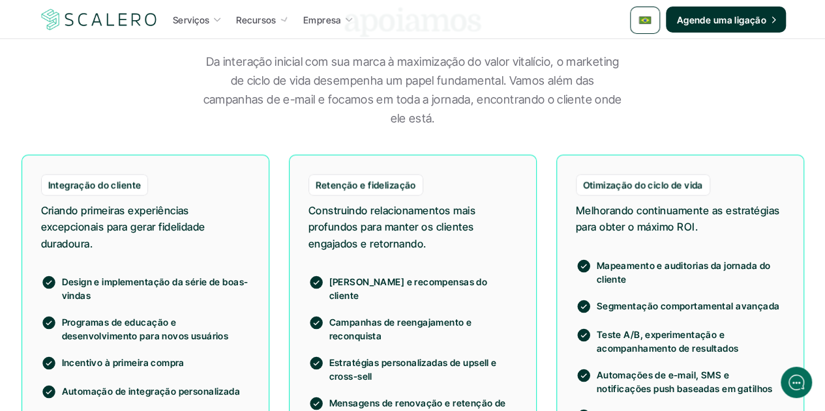
scroll to position [1108, 0]
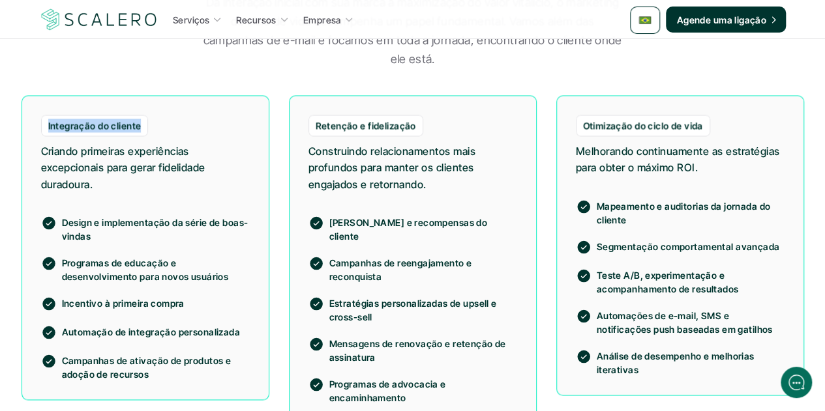
drag, startPoint x: 116, startPoint y: 123, endPoint x: 43, endPoint y: 123, distance: 73.0
click at [43, 123] on div "Integração do cliente" at bounding box center [95, 126] width 108 height 22
copy p "Integração do cliente"
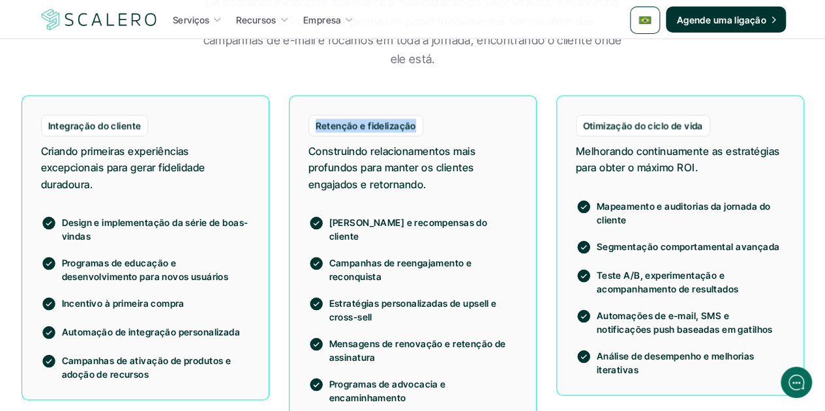
drag, startPoint x: 412, startPoint y: 123, endPoint x: 317, endPoint y: 121, distance: 95.2
click at [317, 121] on p "Retenção e fidelização" at bounding box center [365, 126] width 100 height 14
copy p "Retenção e fidelização"
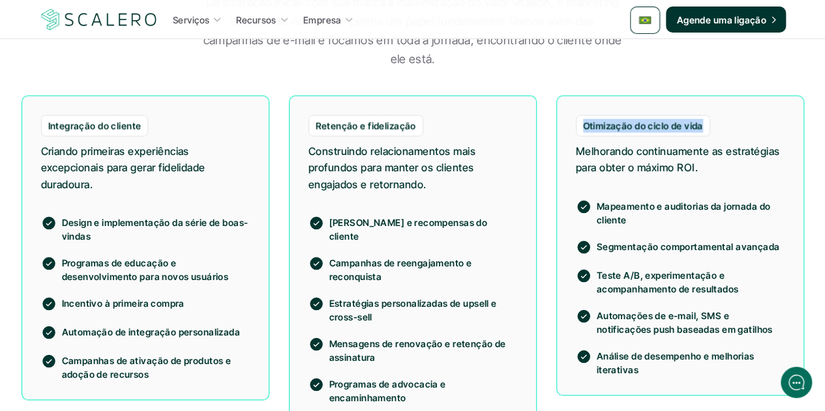
drag, startPoint x: 700, startPoint y: 124, endPoint x: 574, endPoint y: 115, distance: 126.1
click at [574, 115] on div "Otimização do ciclo de vida Melhorando continuamente as estratégias para obter …" at bounding box center [680, 245] width 248 height 300
copy p "Otimização do ciclo de vida"
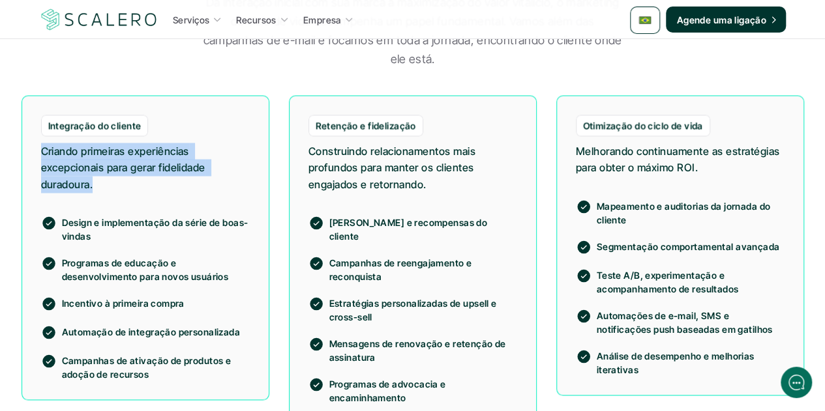
drag, startPoint x: 94, startPoint y: 183, endPoint x: 41, endPoint y: 154, distance: 60.1
click at [41, 154] on p "Criando primeiras experiências excepcionais para gerar fidelidade duradoura." at bounding box center [145, 168] width 209 height 50
copy p "Criando primeiras experiências excepcionais para gerar fidelidade duradoura."
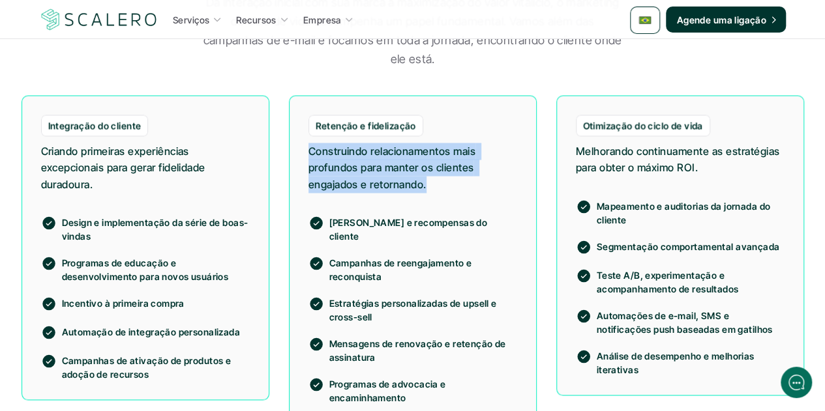
drag, startPoint x: 427, startPoint y: 187, endPoint x: 306, endPoint y: 158, distance: 124.6
click at [306, 158] on div "Retenção e fidelização Construindo relacionamentos mais profundos para manter o…" at bounding box center [413, 259] width 248 height 329
drag, startPoint x: 700, startPoint y: 168, endPoint x: 569, endPoint y: 147, distance: 132.6
click at [569, 147] on div "Otimização do ciclo de vida Melhorando continuamente as estratégias para obter …" at bounding box center [680, 245] width 248 height 300
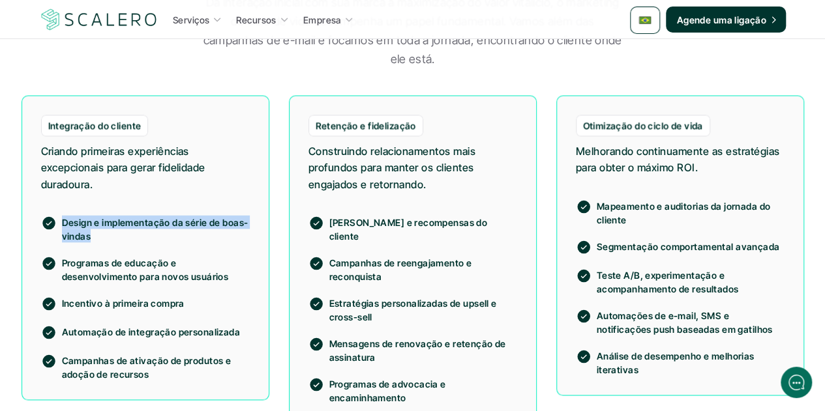
drag, startPoint x: 86, startPoint y: 235, endPoint x: 63, endPoint y: 222, distance: 26.3
click at [63, 222] on p "Design e implementação da série de boas-vindas" at bounding box center [156, 228] width 188 height 27
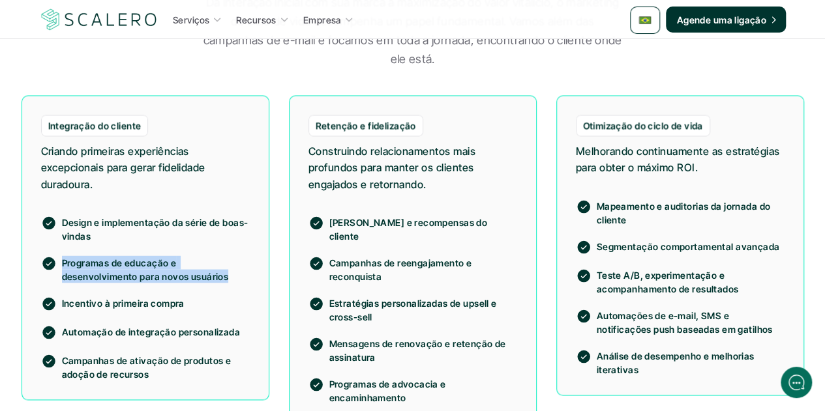
drag, startPoint x: 193, startPoint y: 272, endPoint x: 64, endPoint y: 267, distance: 129.2
click at [64, 267] on p "Programas de educação e desenvolvimento para novos usuários" at bounding box center [156, 269] width 188 height 27
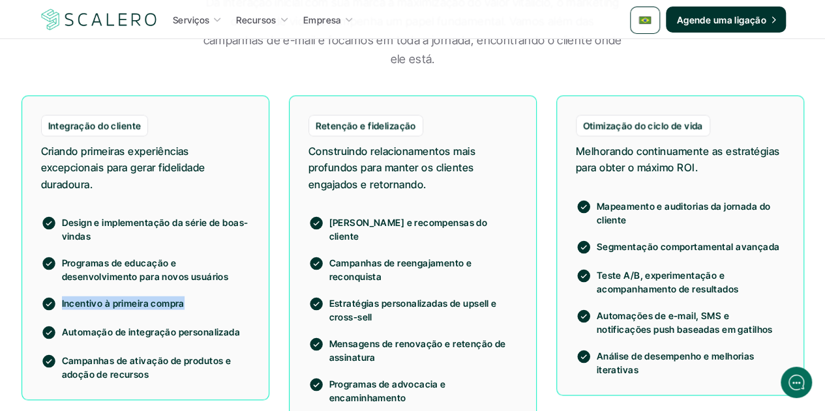
drag, startPoint x: 182, startPoint y: 306, endPoint x: 59, endPoint y: 304, distance: 122.5
click at [59, 304] on div "Incentivo à primeira compra" at bounding box center [145, 304] width 209 height 16
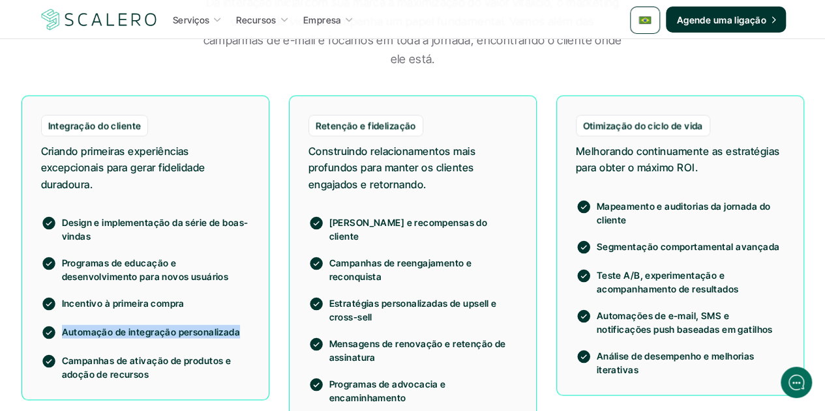
drag, startPoint x: 235, startPoint y: 335, endPoint x: 60, endPoint y: 336, distance: 174.7
click at [60, 336] on div "Automação de integração personalizada" at bounding box center [145, 333] width 209 height 16
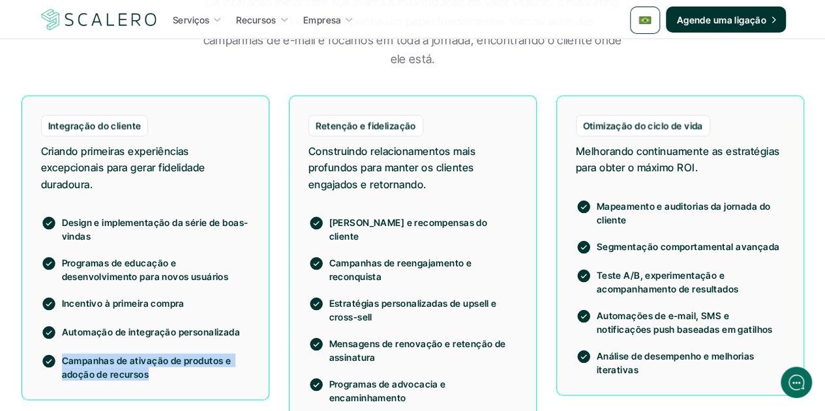
drag, startPoint x: 146, startPoint y: 374, endPoint x: 65, endPoint y: 362, distance: 82.4
click at [65, 362] on p "Campanhas de ativação de produtos e adoção de recursos" at bounding box center [156, 366] width 188 height 27
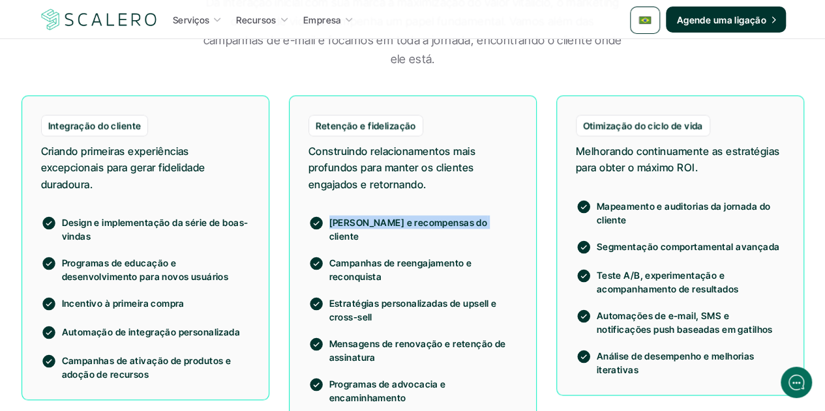
drag, startPoint x: 475, startPoint y: 220, endPoint x: 332, endPoint y: 215, distance: 142.2
click at [332, 215] on p "Marcos e recompensas do cliente" at bounding box center [423, 228] width 188 height 27
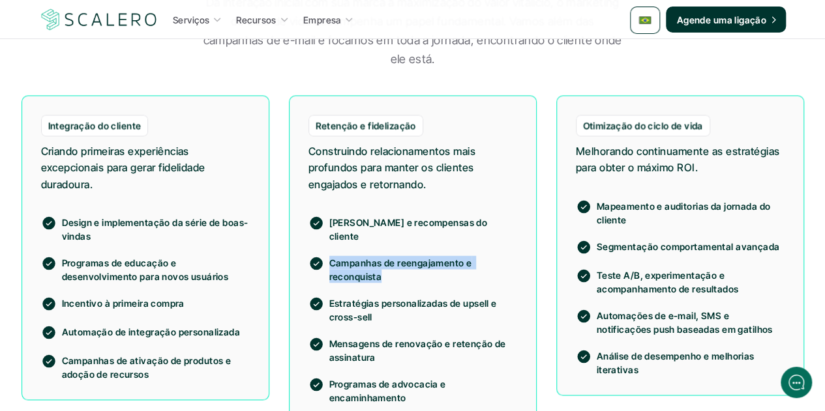
drag, startPoint x: 381, startPoint y: 263, endPoint x: 331, endPoint y: 251, distance: 51.1
click at [331, 256] on p "Campanhas de reengajamento e reconquista" at bounding box center [423, 269] width 188 height 27
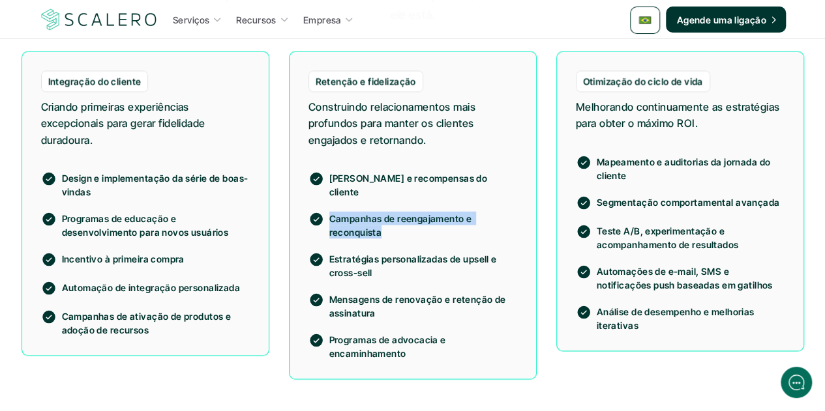
scroll to position [1173, 0]
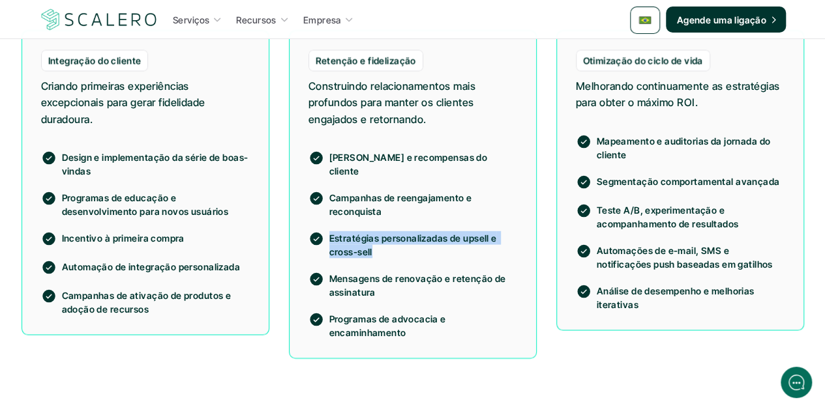
drag, startPoint x: 370, startPoint y: 241, endPoint x: 330, endPoint y: 220, distance: 45.2
click at [330, 231] on p "Estratégias personalizadas de upsell e cross-sell" at bounding box center [423, 244] width 188 height 27
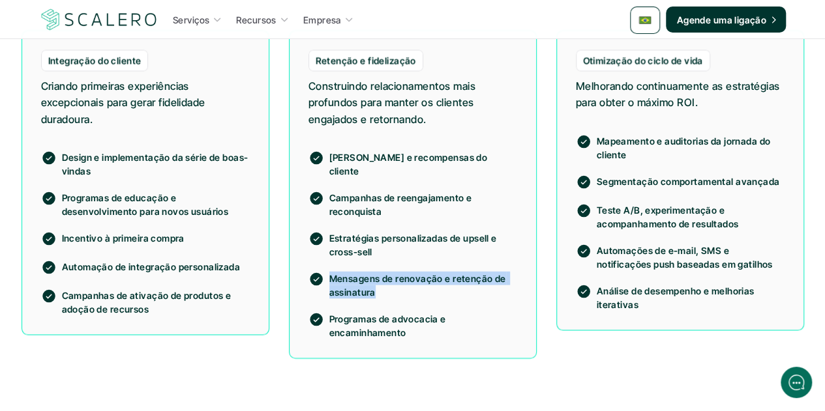
drag, startPoint x: 375, startPoint y: 282, endPoint x: 330, endPoint y: 265, distance: 48.1
click at [330, 271] on p "Mensagens de renovação e retenção de assinatura" at bounding box center [423, 284] width 188 height 27
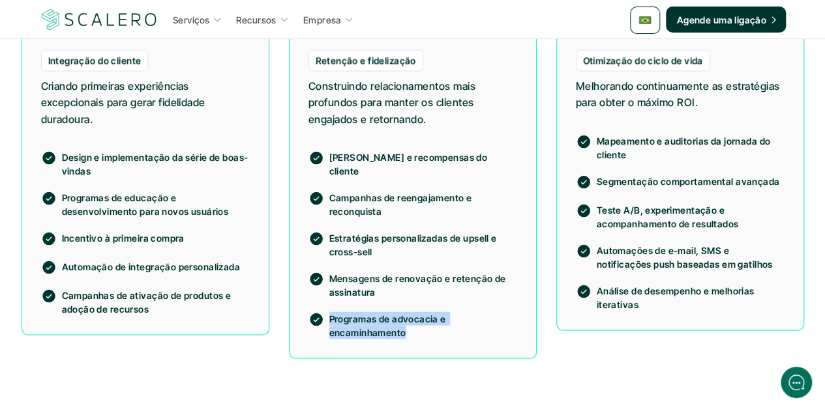
drag, startPoint x: 403, startPoint y: 318, endPoint x: 327, endPoint y: 307, distance: 76.4
click at [327, 312] on div "Programas de advocacia e encaminhamento" at bounding box center [412, 325] width 209 height 27
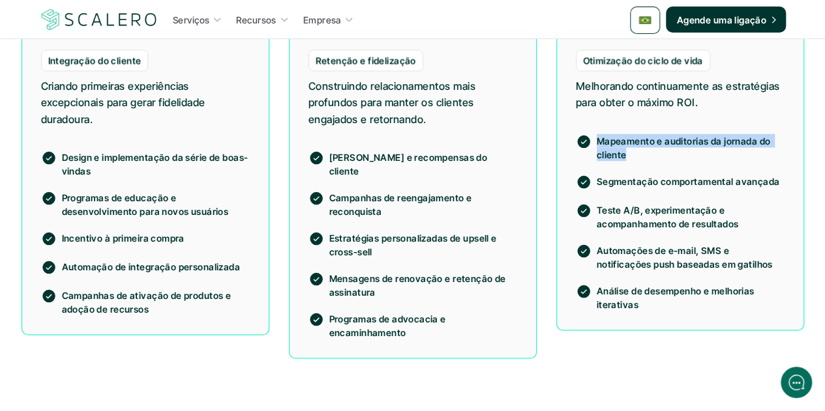
drag, startPoint x: 626, startPoint y: 156, endPoint x: 598, endPoint y: 141, distance: 31.8
click at [598, 141] on p "Mapeamento e auditorias da jornada do cliente" at bounding box center [690, 147] width 188 height 27
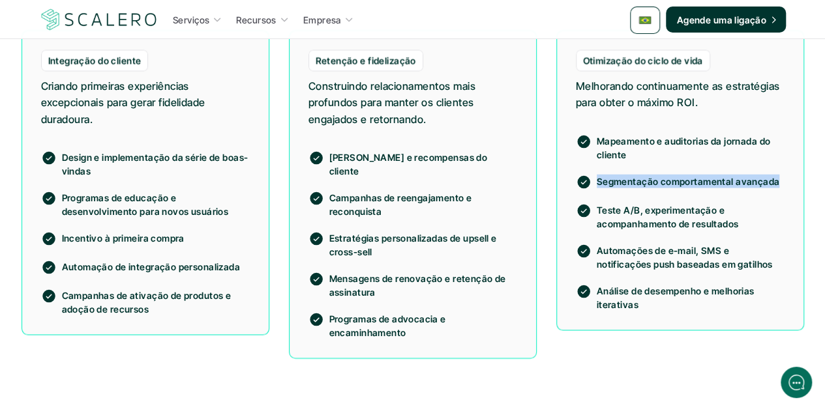
drag, startPoint x: 774, startPoint y: 177, endPoint x: 597, endPoint y: 177, distance: 176.6
click at [597, 177] on p "Segmentação comportamental avançada" at bounding box center [690, 181] width 188 height 14
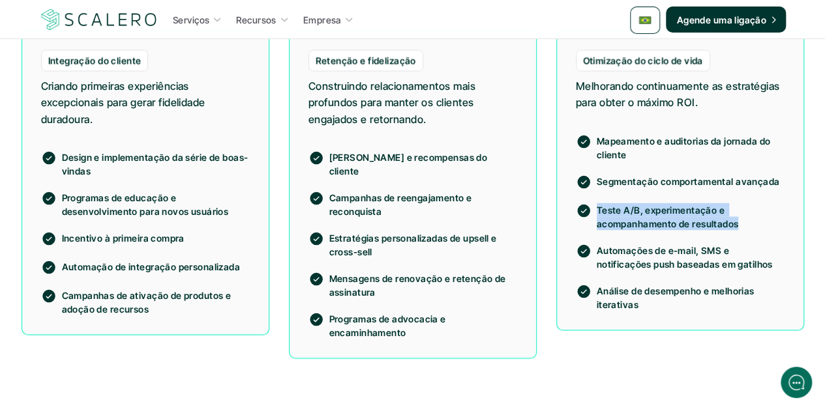
drag, startPoint x: 736, startPoint y: 225, endPoint x: 594, endPoint y: 209, distance: 143.0
click at [594, 209] on div "Teste A/B, experimentação e acompanhamento de resultados" at bounding box center [680, 216] width 209 height 27
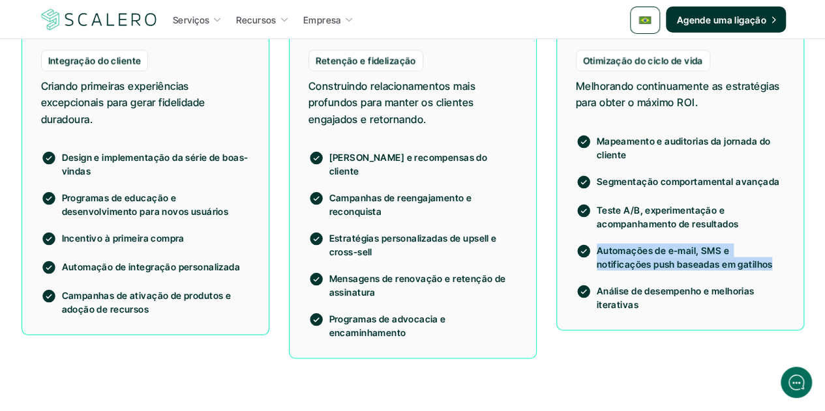
drag, startPoint x: 715, startPoint y: 265, endPoint x: 590, endPoint y: 247, distance: 126.4
click at [590, 247] on div "Automações de e-mail, SMS e notificações push baseadas em gatilhos" at bounding box center [680, 256] width 209 height 27
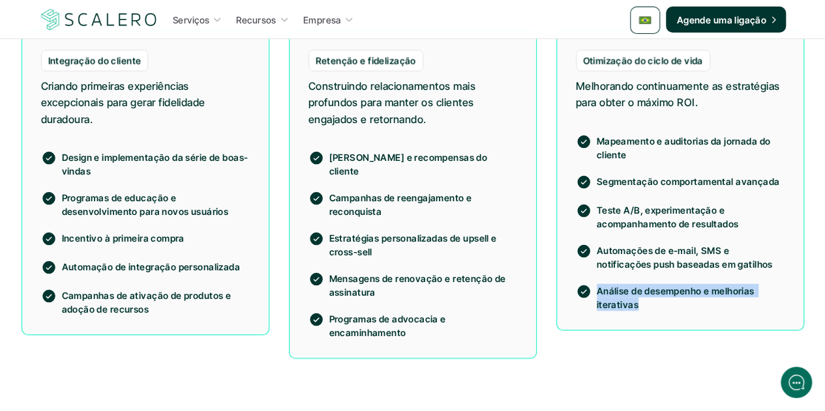
drag, startPoint x: 635, startPoint y: 307, endPoint x: 598, endPoint y: 289, distance: 41.1
click at [598, 289] on p "Análise de desempenho e melhorias iterativas" at bounding box center [690, 297] width 188 height 27
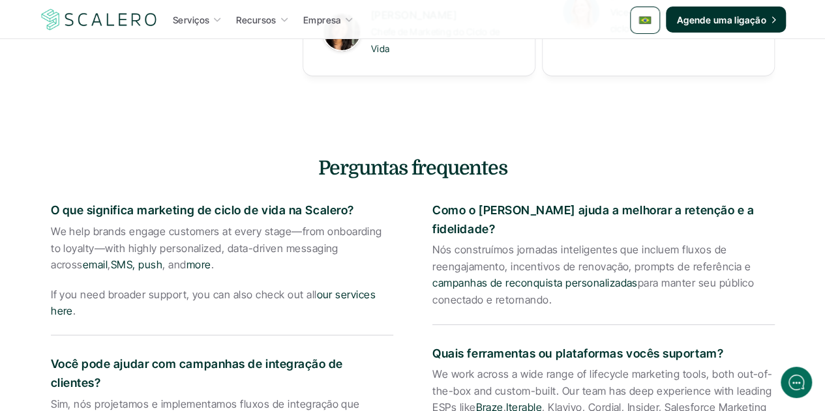
scroll to position [2151, 0]
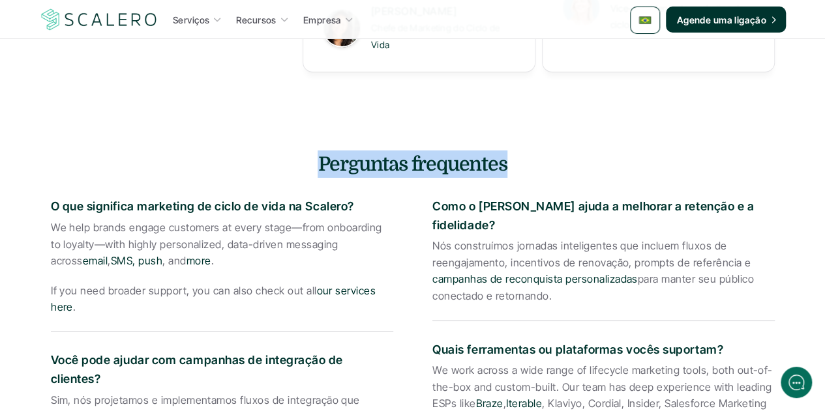
drag, startPoint x: 498, startPoint y: 149, endPoint x: 317, endPoint y: 148, distance: 181.2
click at [317, 151] on h4 "Perguntas frequentes" at bounding box center [412, 164] width 763 height 27
drag, startPoint x: 351, startPoint y: 194, endPoint x: 53, endPoint y: 190, distance: 298.6
click at [53, 197] on p "O que significa marketing de ciclo de vida na Scalero?" at bounding box center [222, 206] width 342 height 19
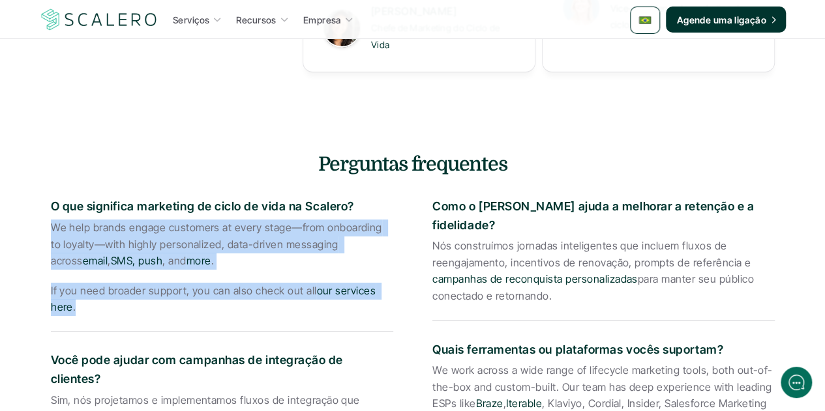
drag, startPoint x: 50, startPoint y: 213, endPoint x: 78, endPoint y: 293, distance: 84.7
click at [78, 293] on div "We help brands engage customers at every stage—from onboarding to loyalty—with …" at bounding box center [222, 268] width 342 height 96
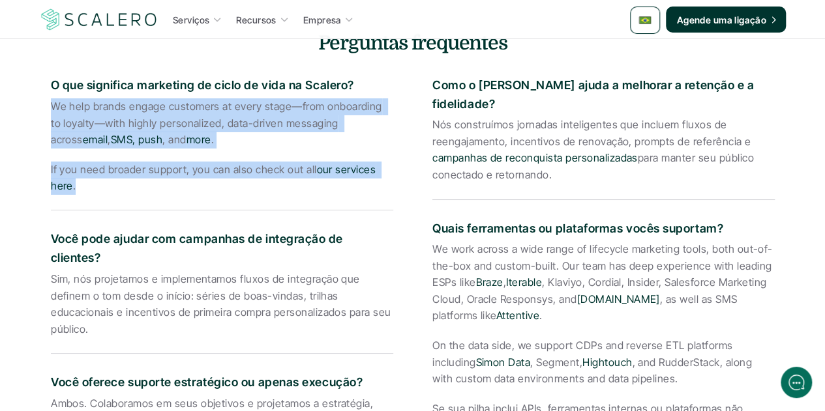
scroll to position [2281, 0]
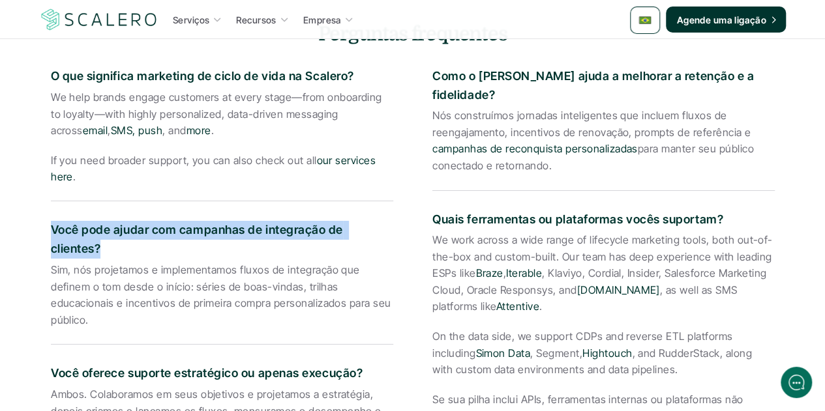
drag, startPoint x: 392, startPoint y: 216, endPoint x: 45, endPoint y: 226, distance: 346.9
click at [45, 226] on div "Perguntas frequentes O que significa marketing de ciclo de vida na Scalero? We …" at bounding box center [412, 418] width 763 height 797
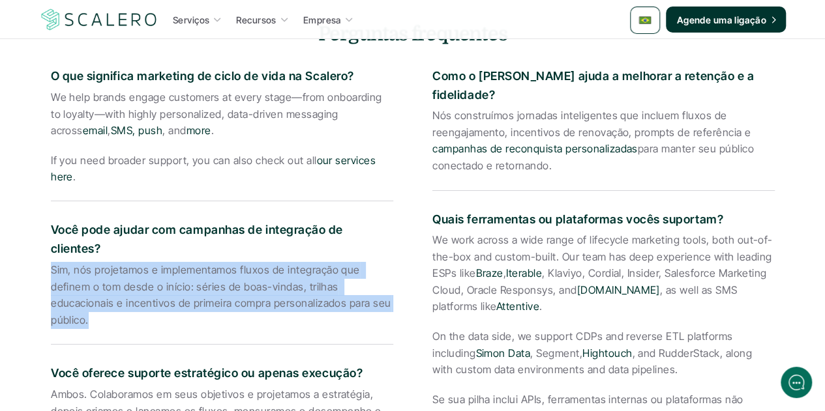
drag, startPoint x: 86, startPoint y: 293, endPoint x: 37, endPoint y: 243, distance: 69.6
click at [37, 243] on div "Perguntas frequentes O que significa marketing de ciclo de vida na Scalero? We …" at bounding box center [412, 418] width 763 height 797
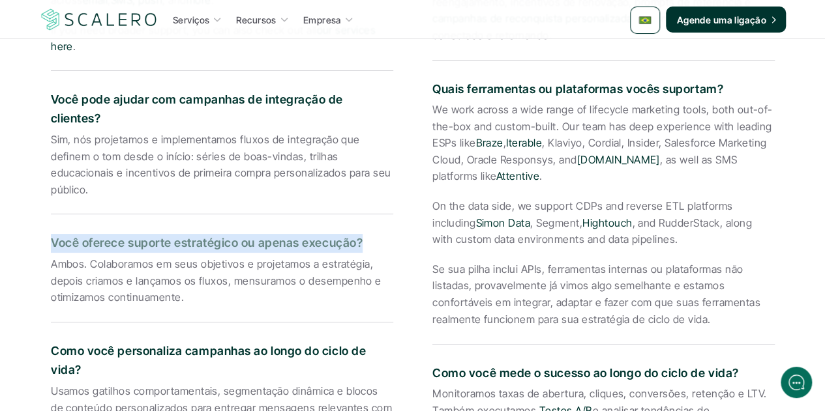
drag, startPoint x: 358, startPoint y: 212, endPoint x: 51, endPoint y: 216, distance: 307.7
click at [51, 234] on p "Você oferece suporte estratégico ou apenas execução?" at bounding box center [222, 243] width 342 height 19
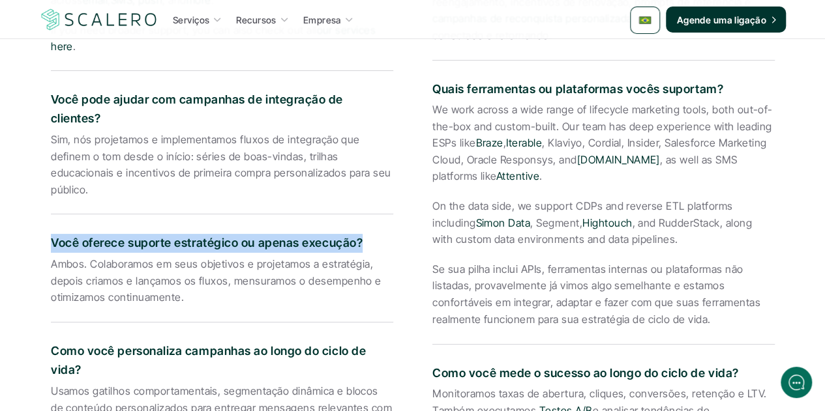
drag, startPoint x: 183, startPoint y: 268, endPoint x: 47, endPoint y: 237, distance: 139.0
click at [47, 237] on div "Perguntas frequentes O que significa marketing de ciclo de vida na Scalero? We …" at bounding box center [412, 288] width 763 height 797
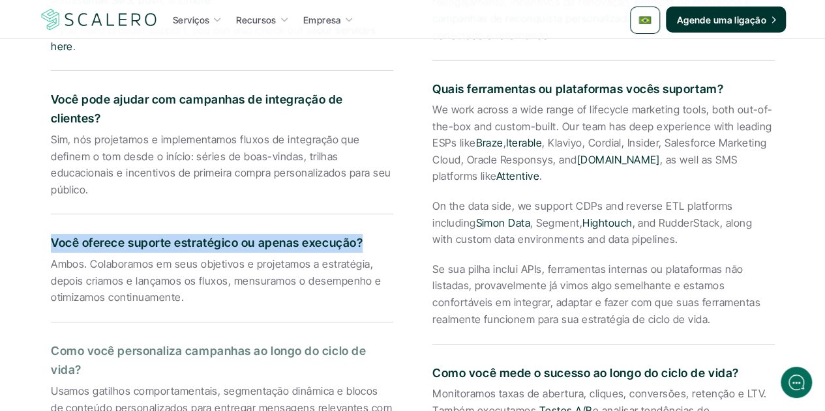
drag, startPoint x: 80, startPoint y: 342, endPoint x: 50, endPoint y: 322, distance: 36.3
click at [50, 322] on div "Perguntas frequentes O que significa marketing de ciclo de vida na Scalero? We …" at bounding box center [412, 288] width 763 height 797
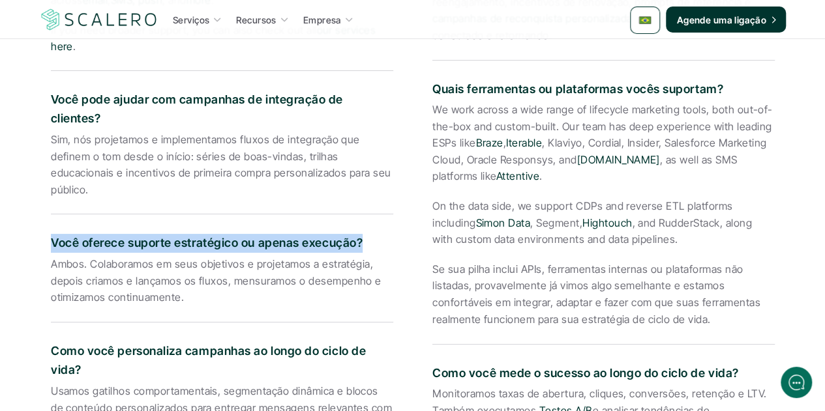
scroll to position [2477, 0]
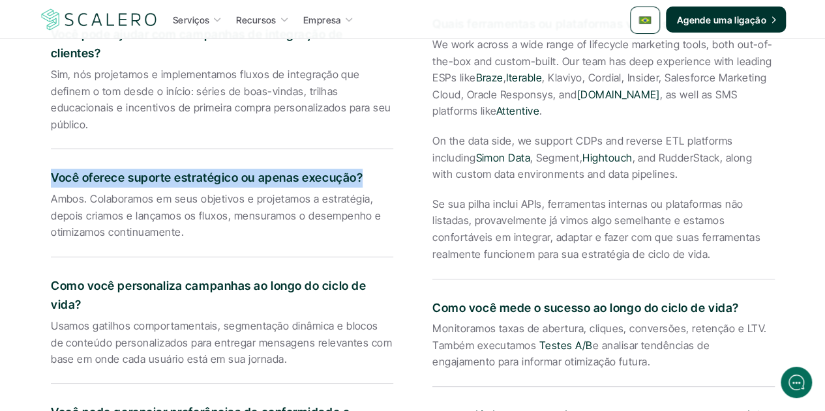
drag, startPoint x: 283, startPoint y: 329, endPoint x: 47, endPoint y: 295, distance: 238.4
click at [47, 295] on div "Perguntas frequentes O que significa marketing de ciclo de vida na Scalero? We …" at bounding box center [412, 223] width 763 height 797
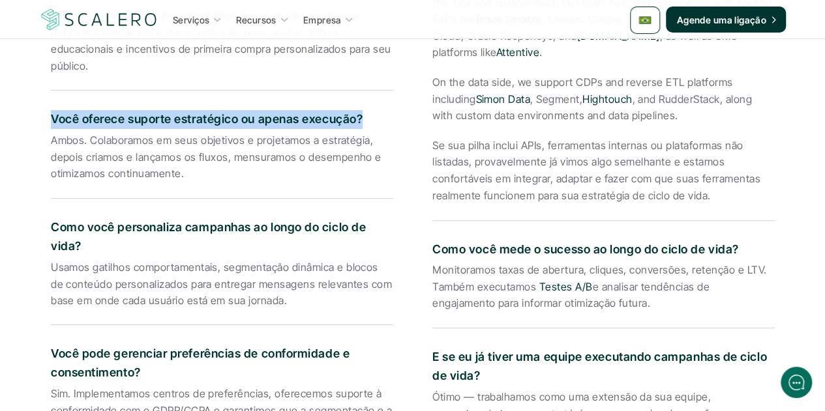
scroll to position [2672, 0]
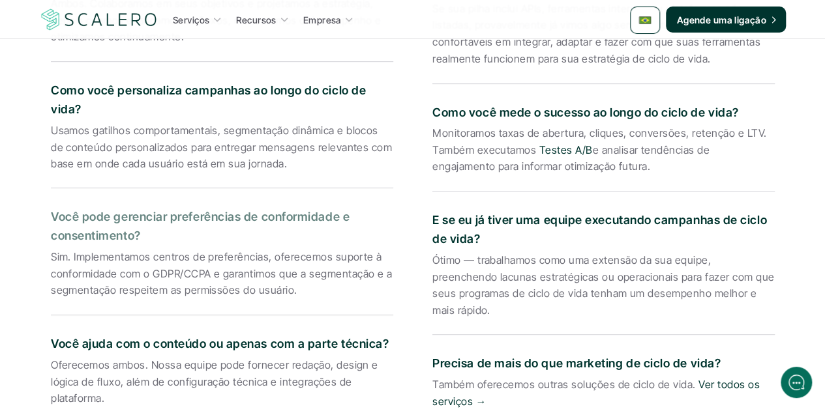
drag, startPoint x: 143, startPoint y: 204, endPoint x: 48, endPoint y: 186, distance: 96.9
click at [48, 186] on div "Perguntas frequentes O que significa marketing de ciclo de vida na Scalero? We …" at bounding box center [412, 27] width 763 height 797
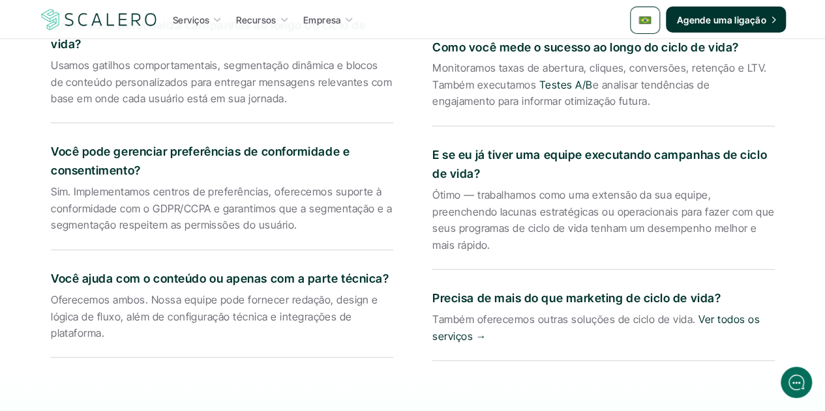
drag, startPoint x: 292, startPoint y: 197, endPoint x: 40, endPoint y: 168, distance: 253.4
drag, startPoint x: 386, startPoint y: 248, endPoint x: 45, endPoint y: 242, distance: 340.9
drag, startPoint x: 104, startPoint y: 306, endPoint x: 42, endPoint y: 277, distance: 68.8
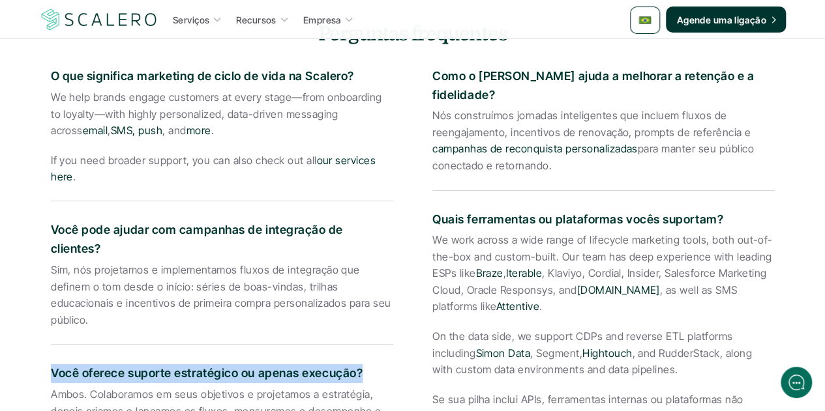
scroll to position [2151, 0]
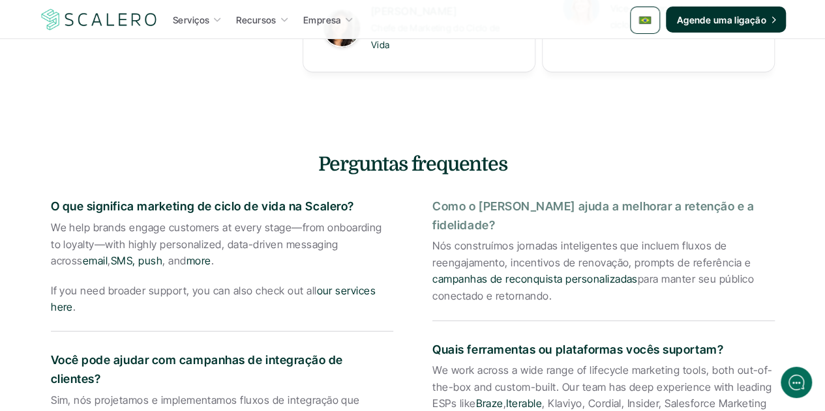
drag, startPoint x: 761, startPoint y: 195, endPoint x: 431, endPoint y: 198, distance: 329.2
click at [432, 198] on div "Como o Scalero ajuda a melhorar a retenção e a fidelidade?" at bounding box center [603, 216] width 342 height 38
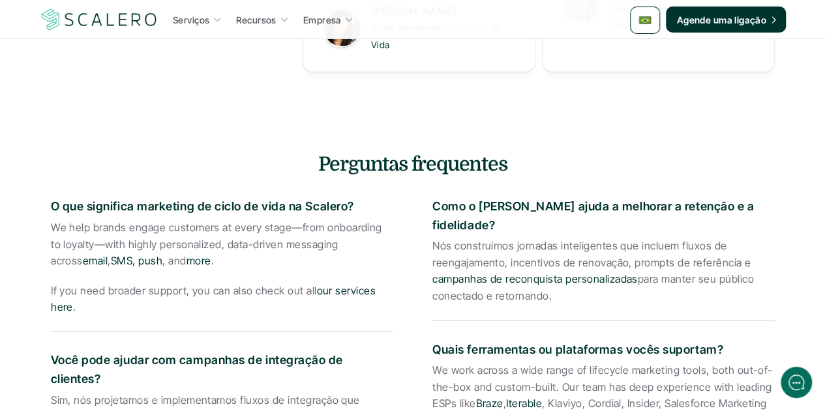
drag, startPoint x: 550, startPoint y: 268, endPoint x: 430, endPoint y: 216, distance: 130.8
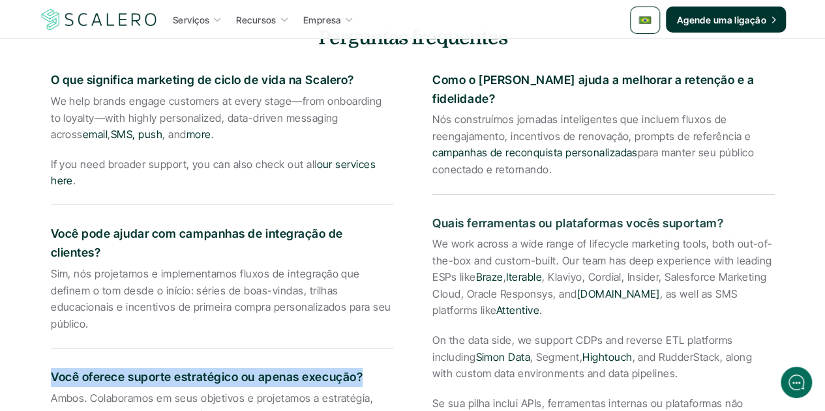
scroll to position [2281, 0]
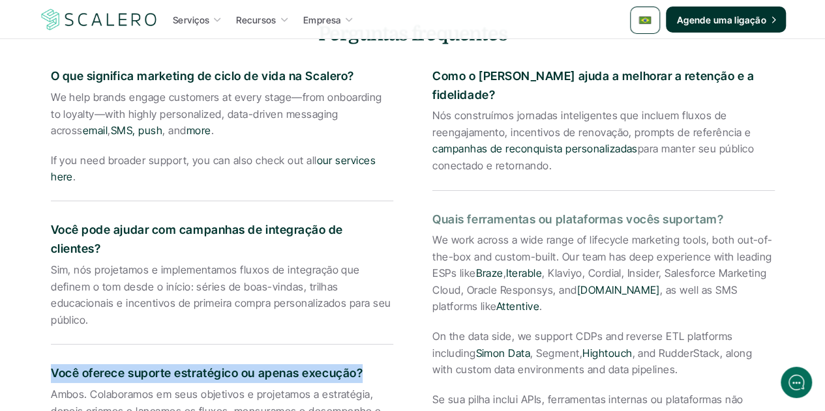
drag, startPoint x: 722, startPoint y: 190, endPoint x: 428, endPoint y: 184, distance: 294.7
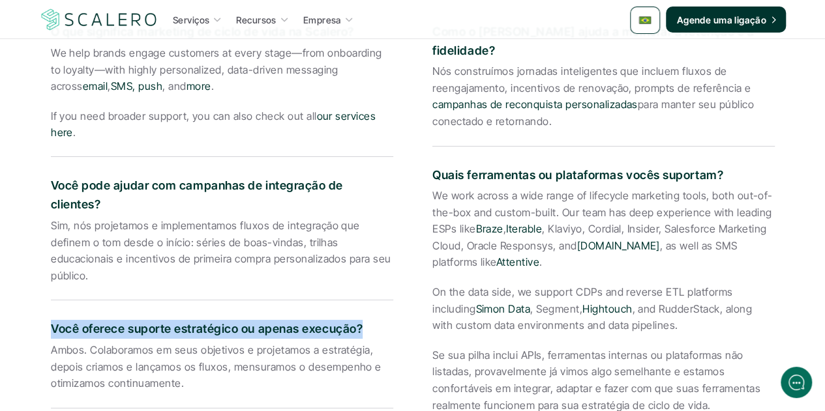
scroll to position [2346, 0]
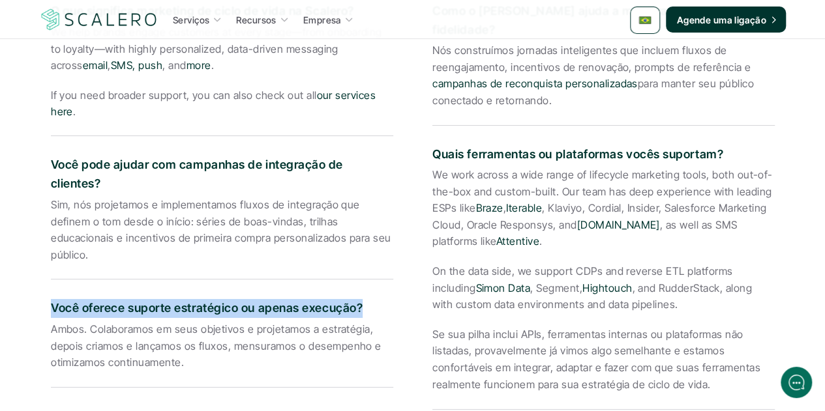
drag, startPoint x: 435, startPoint y: 145, endPoint x: 706, endPoint y: 359, distance: 345.3
click at [706, 359] on div "We work across a wide range of lifecycle marketing tools, both out-of-the-box a…" at bounding box center [603, 280] width 342 height 226
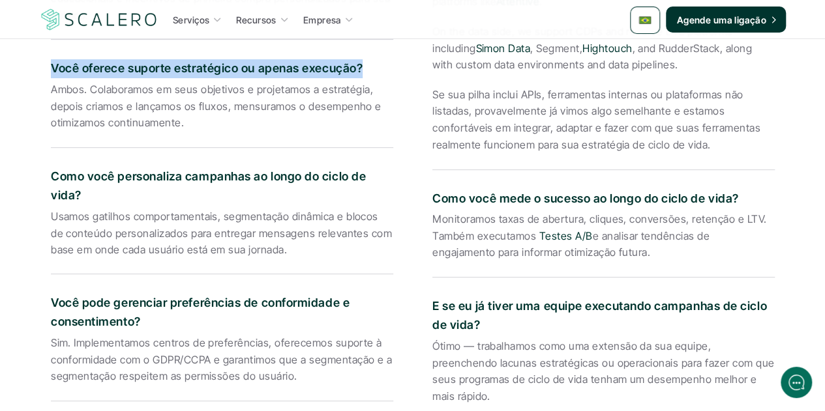
scroll to position [2607, 0]
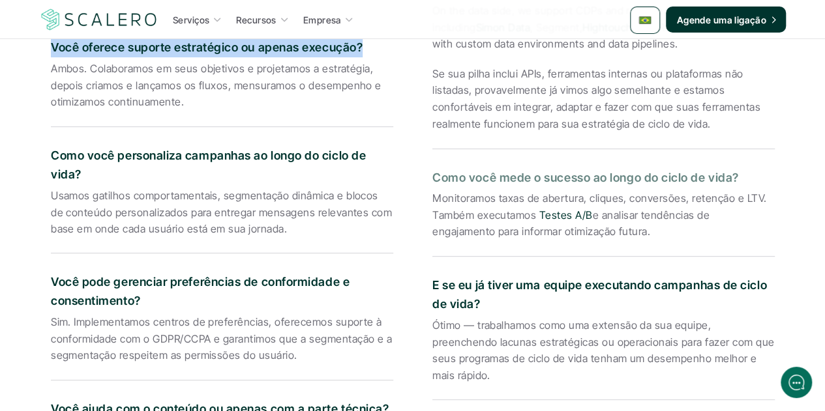
drag, startPoint x: 660, startPoint y: 144, endPoint x: 429, endPoint y: 142, distance: 230.7
click at [429, 142] on div "O que significa marketing de ciclo de vida na Scalero? We help brands engage cu…" at bounding box center [412, 109] width 723 height 763
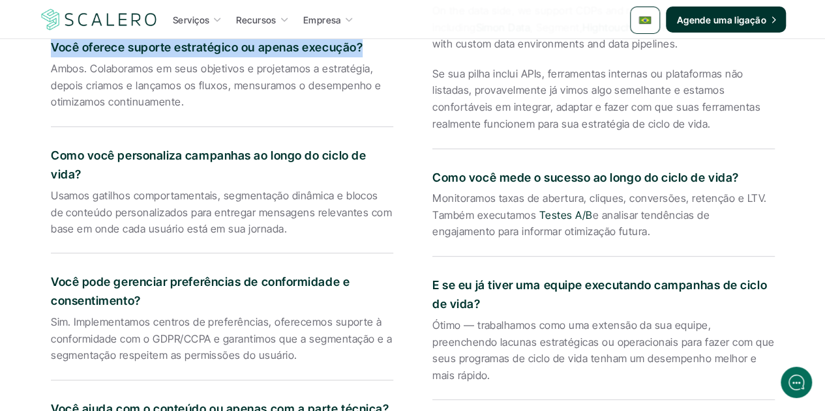
drag, startPoint x: 584, startPoint y: 201, endPoint x: 429, endPoint y: 162, distance: 160.0
click at [429, 162] on div "O que significa marketing de ciclo de vida na Scalero? We help brands engage cu…" at bounding box center [412, 109] width 723 height 763
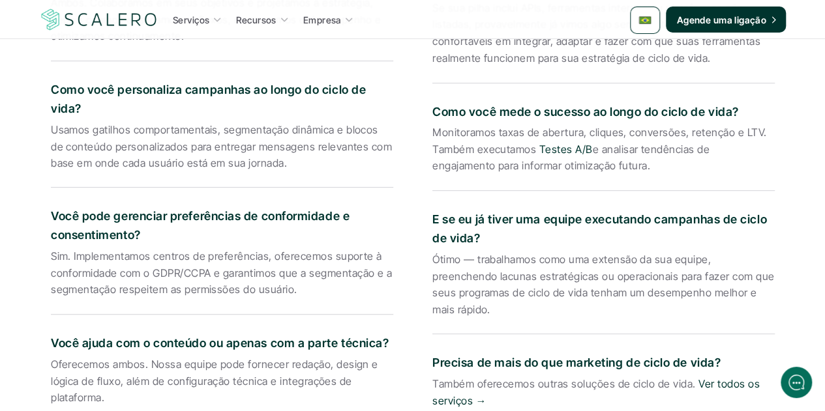
scroll to position [2738, 0]
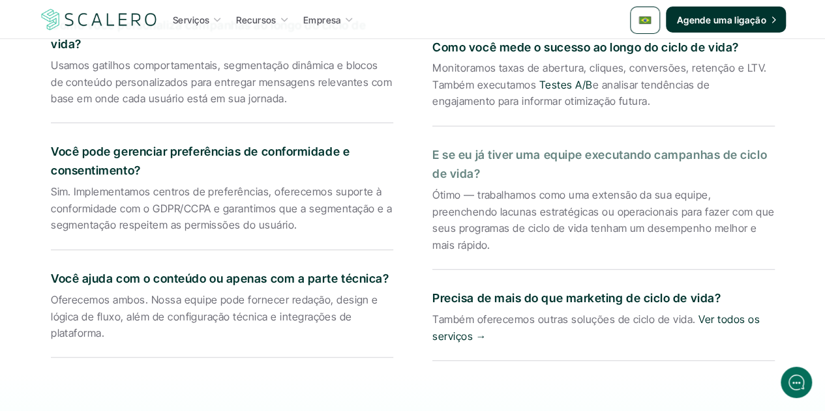
drag, startPoint x: 477, startPoint y: 143, endPoint x: 434, endPoint y: 125, distance: 46.5
click at [434, 146] on p "E se eu já tiver uma equipe executando campanhas de ciclo de vida?" at bounding box center [603, 165] width 342 height 38
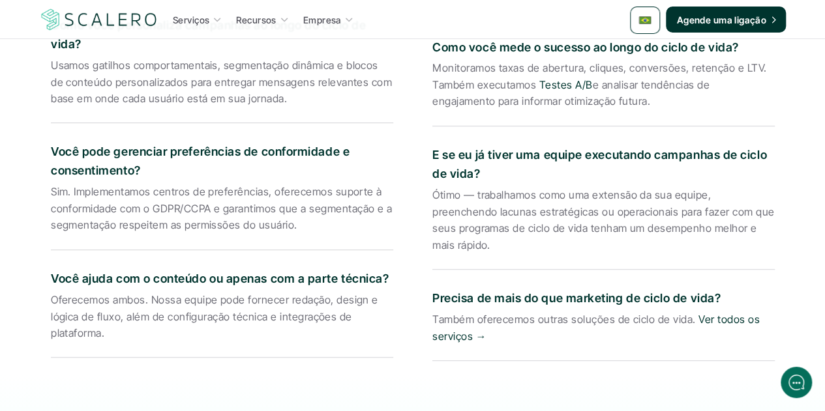
drag, startPoint x: 464, startPoint y: 216, endPoint x: 420, endPoint y: 168, distance: 65.5
drag, startPoint x: 714, startPoint y: 265, endPoint x: 433, endPoint y: 259, distance: 281.0
click at [433, 289] on p "Precisa de mais do que marketing de ciclo de vida?" at bounding box center [603, 298] width 342 height 19
drag, startPoint x: 540, startPoint y: 304, endPoint x: 432, endPoint y: 295, distance: 107.9
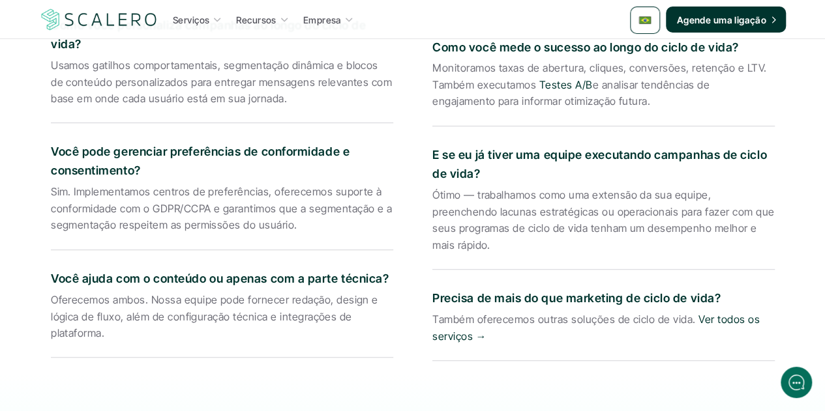
click at [432, 312] on p "Também oferecemos outras soluções de ciclo de vida. Ver todos os serviços →" at bounding box center [603, 328] width 342 height 33
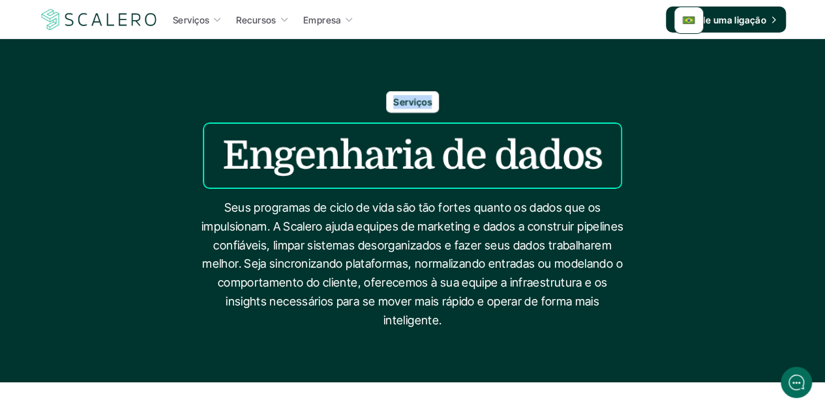
drag, startPoint x: 428, startPoint y: 104, endPoint x: 370, endPoint y: 94, distance: 58.2
click at [370, 94] on div "Serviços Engenharia de dados Seus programas de ciclo de vida são tão fortes qua…" at bounding box center [412, 210] width 825 height 239
copy p "Serviços"
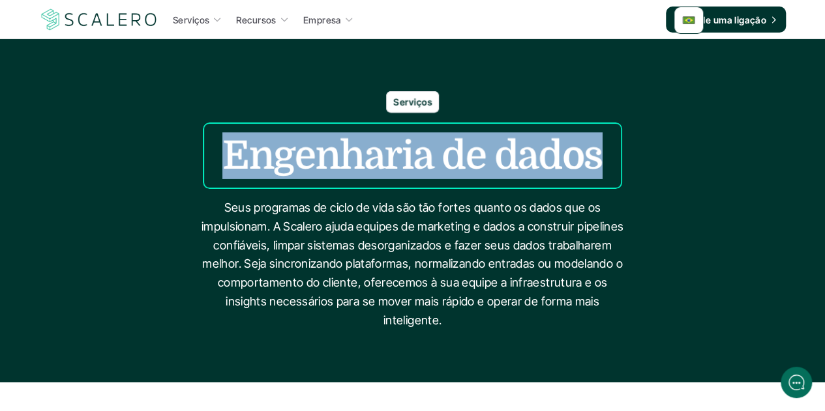
drag, startPoint x: 557, startPoint y: 152, endPoint x: 228, endPoint y: 149, distance: 328.5
click at [228, 149] on h1 "Engenharia de dados" at bounding box center [412, 155] width 380 height 47
copy h1 "Engenharia de dados"
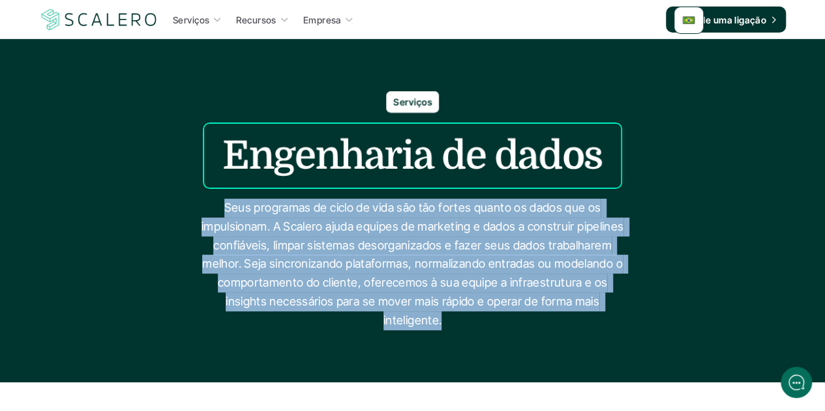
drag, startPoint x: 439, startPoint y: 322, endPoint x: 228, endPoint y: 212, distance: 238.2
click at [228, 212] on p "Seus programas de ciclo de vida são tão fortes quanto os dados que os impulsion…" at bounding box center [413, 265] width 424 height 132
copy p "Seus programas de ciclo de vida são tão fortes quanto os dados que os impulsion…"
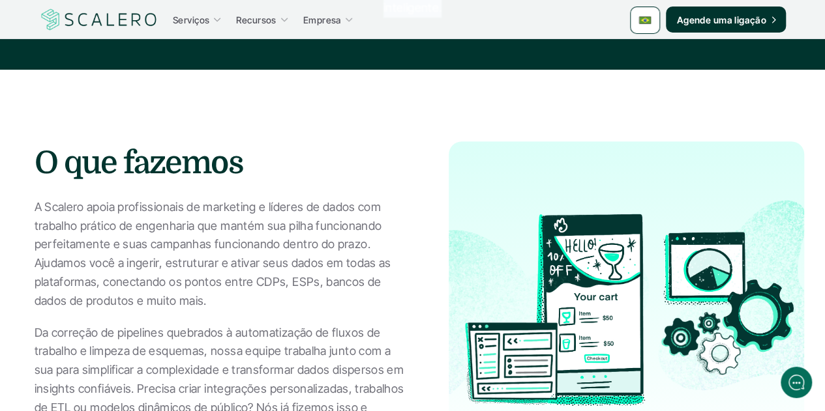
scroll to position [326, 0]
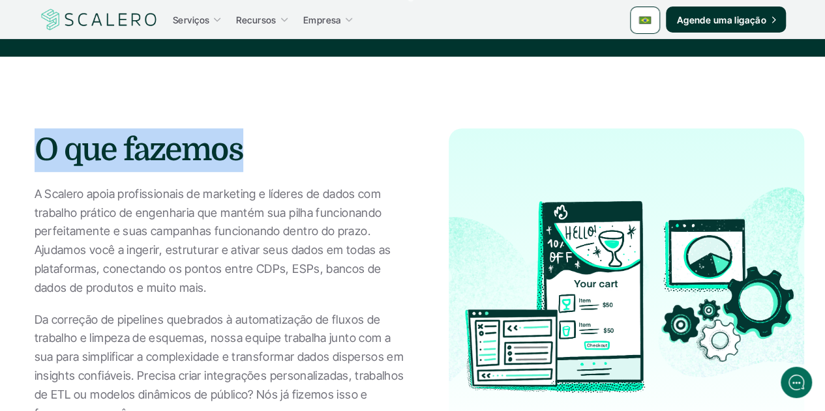
drag, startPoint x: 239, startPoint y: 158, endPoint x: 35, endPoint y: 147, distance: 205.0
click at [35, 147] on h2 "O que fazemos" at bounding box center [222, 150] width 375 height 44
copy h2 "O que fazemos"
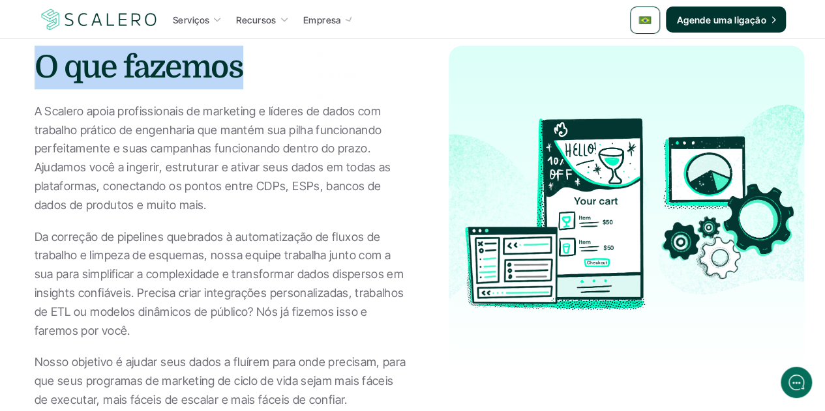
scroll to position [456, 0]
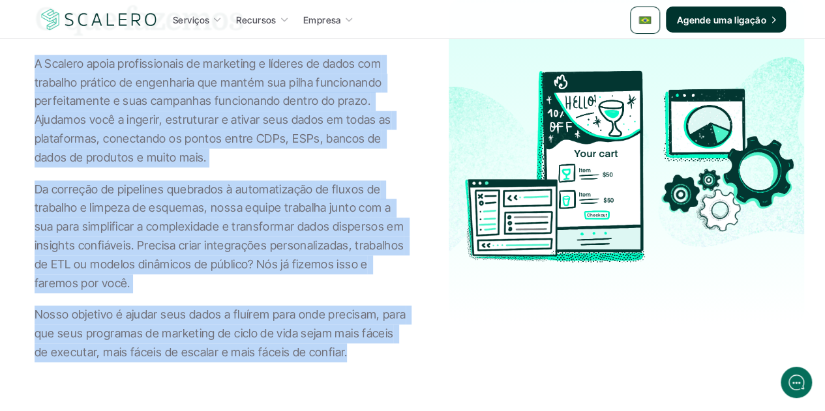
drag, startPoint x: 346, startPoint y: 352, endPoint x: 34, endPoint y: 66, distance: 423.1
click at [35, 66] on div "A Scalero apoia profissionais de marketing e líderes de dados com trabalho prát…" at bounding box center [222, 171] width 375 height 233
copy div "A Scalero apoia profissionais de marketing e líderes de dados com trabalho prát…"
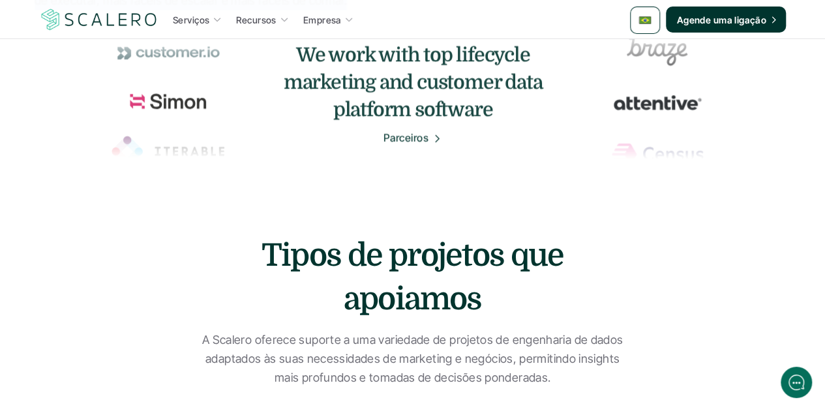
scroll to position [913, 0]
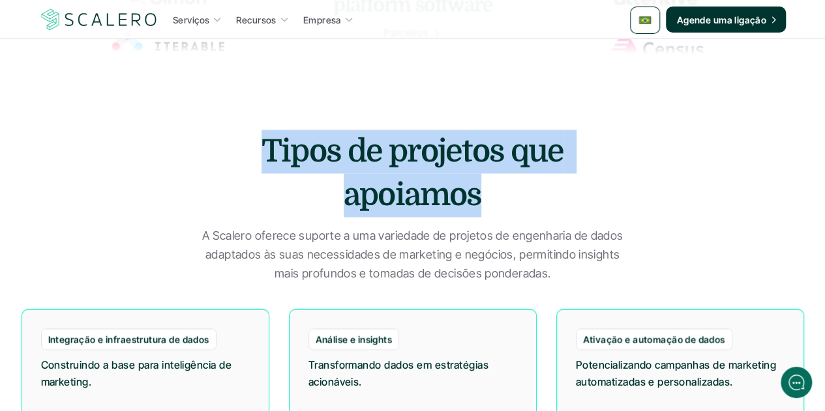
drag, startPoint x: 473, startPoint y: 190, endPoint x: 241, endPoint y: 136, distance: 238.4
click at [241, 136] on h2 "Tipos de projetos que apoiamos" at bounding box center [412, 173] width 411 height 87
copy h2 "Tipos de projetos que apoiamos"
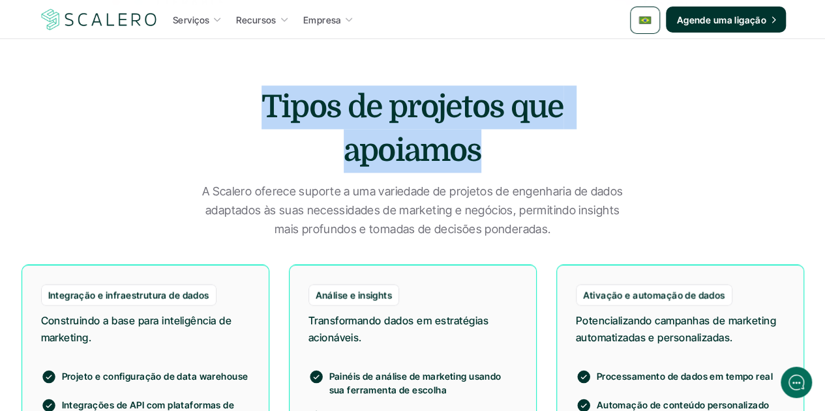
scroll to position [978, 0]
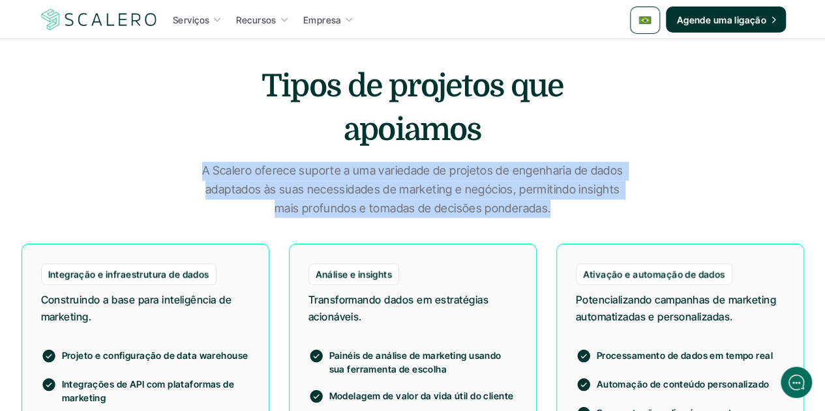
drag, startPoint x: 547, startPoint y: 209, endPoint x: 200, endPoint y: 178, distance: 348.2
click at [201, 178] on p "A Scalero oferece suporte a uma variedade de projetos de engenharia de dados ad…" at bounding box center [413, 190] width 424 height 56
copy p "A Scalero oferece suporte a uma variedade de projetos de engenharia de dados ad…"
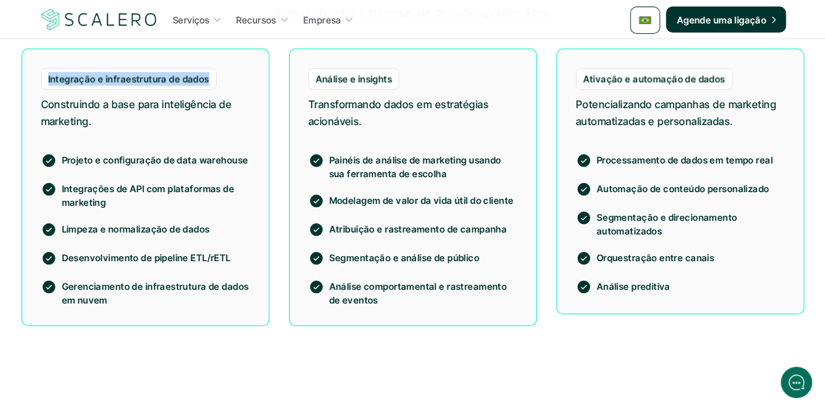
drag, startPoint x: 206, startPoint y: 75, endPoint x: 46, endPoint y: 76, distance: 159.7
click at [46, 76] on div "Integração e infraestrutura de dados" at bounding box center [128, 79] width 175 height 22
copy p "Integração e infraestrutura de dados"
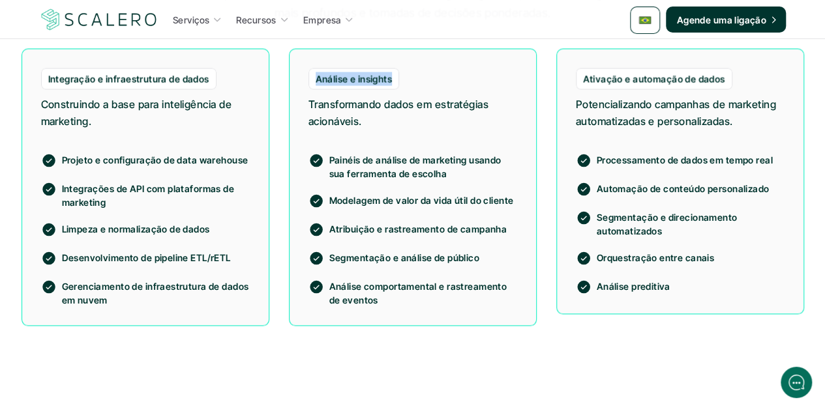
drag, startPoint x: 391, startPoint y: 76, endPoint x: 314, endPoint y: 74, distance: 77.0
click at [314, 74] on div "Análise e insights" at bounding box center [353, 79] width 91 height 22
copy p "Análise e insights"
drag, startPoint x: 721, startPoint y: 81, endPoint x: 584, endPoint y: 78, distance: 136.9
click at [584, 78] on p "Ativação e automação de dados" at bounding box center [654, 79] width 142 height 14
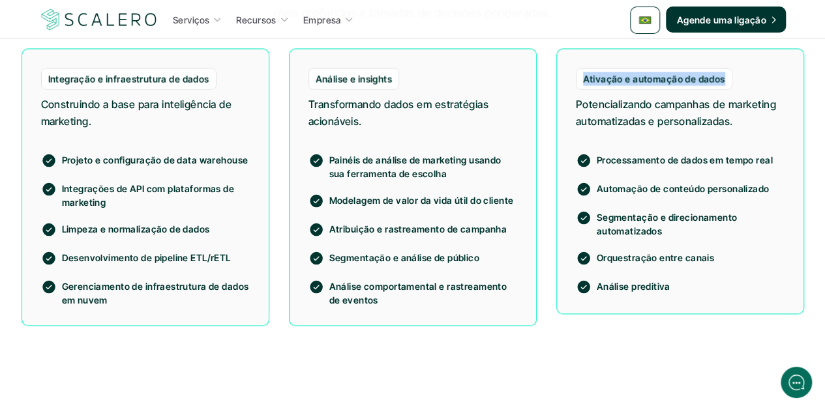
copy p "Ativação e automação de dados"
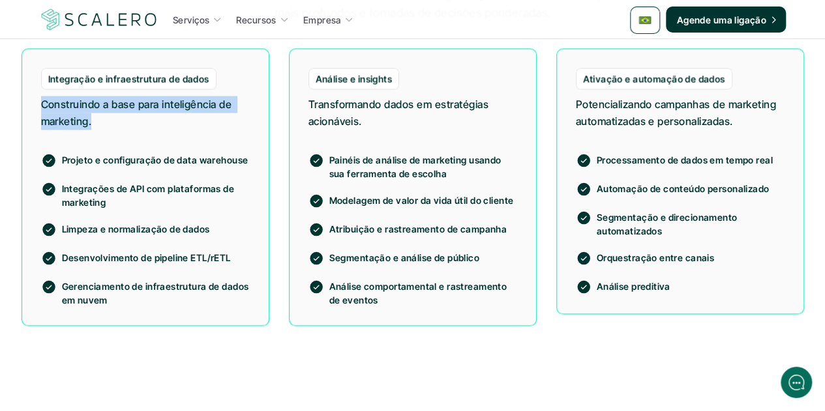
drag, startPoint x: 93, startPoint y: 119, endPoint x: 36, endPoint y: 108, distance: 57.9
click at [36, 108] on div "Integração e infraestrutura de dados Construindo a base para inteligência de ma…" at bounding box center [146, 186] width 248 height 277
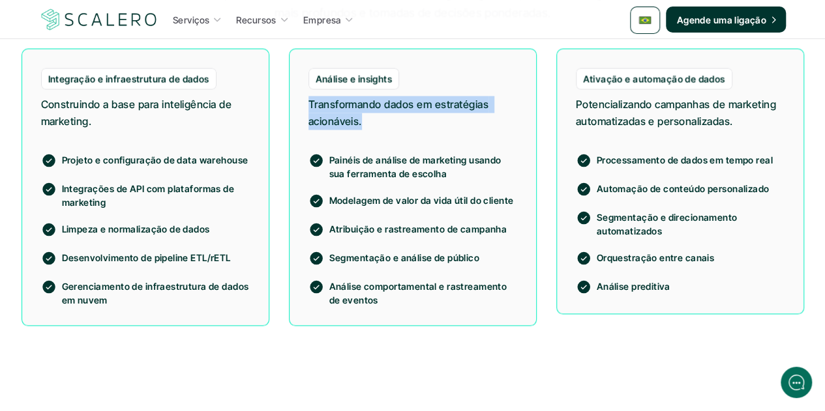
drag, startPoint x: 362, startPoint y: 121, endPoint x: 306, endPoint y: 103, distance: 58.8
click at [306, 103] on div "Análise e insights Transformando dados em estratégias acionáveis. Painéis de an…" at bounding box center [413, 186] width 248 height 277
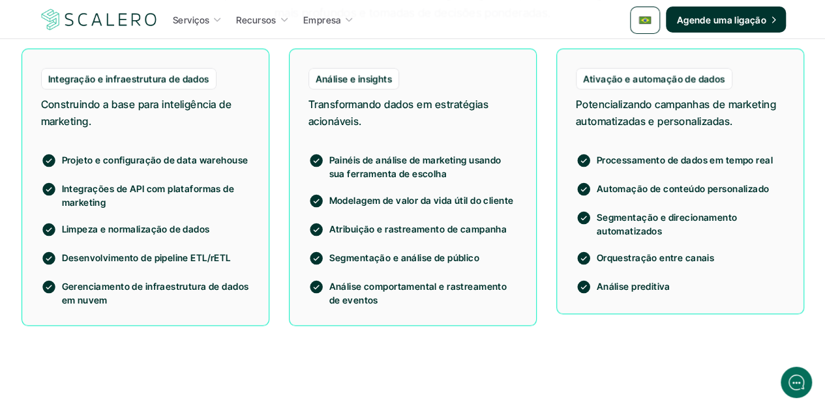
click at [660, 123] on p "Potencializando campanhas de marketing automatizadas e personalizadas." at bounding box center [680, 112] width 209 height 33
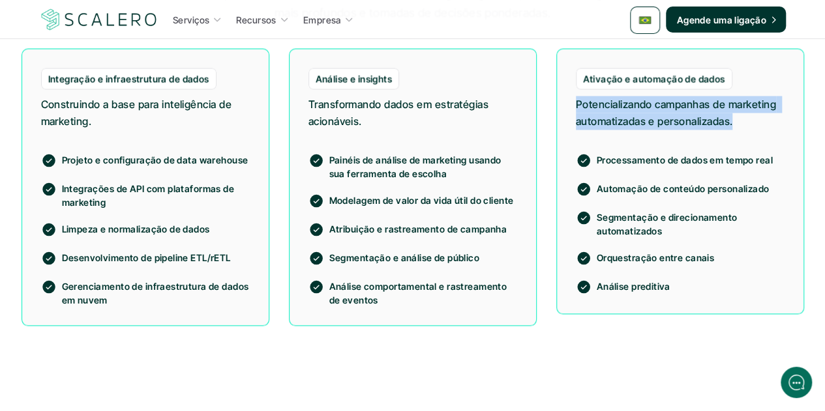
drag, startPoint x: 735, startPoint y: 123, endPoint x: 572, endPoint y: 102, distance: 164.9
click at [572, 102] on div "Ativação e automação de dados Potencializando campanhas de marketing automatiza…" at bounding box center [680, 180] width 248 height 265
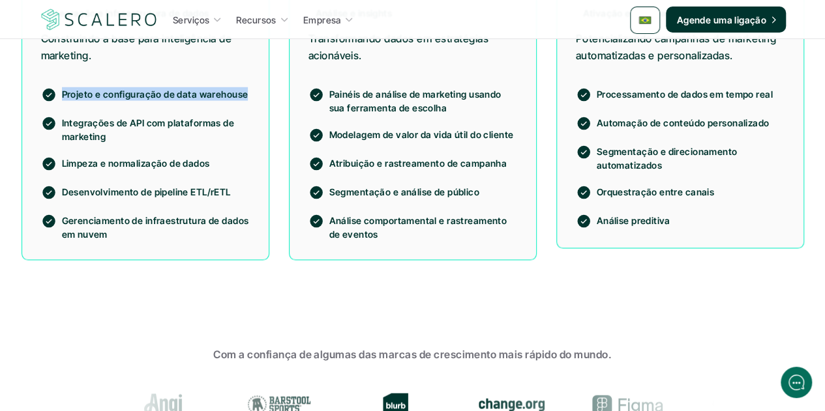
drag, startPoint x: 244, startPoint y: 92, endPoint x: 62, endPoint y: 85, distance: 182.0
click at [62, 85] on div "Projeto e configuração de data warehouse Integrações de API com plataformas de …" at bounding box center [145, 156] width 209 height 170
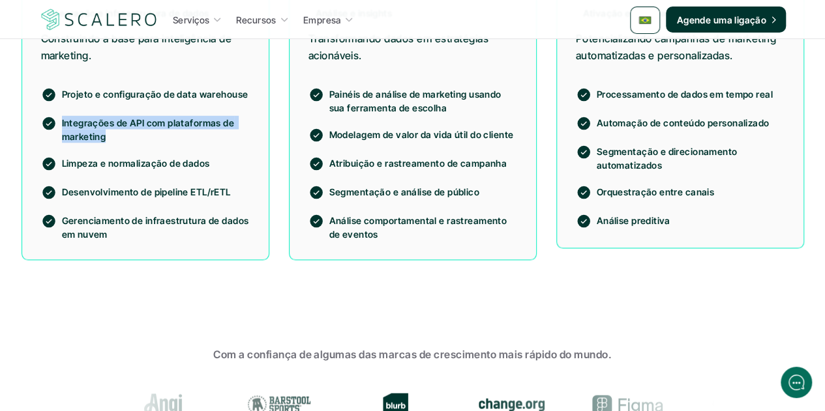
drag, startPoint x: 106, startPoint y: 135, endPoint x: 59, endPoint y: 123, distance: 48.5
click at [59, 123] on div "Integrações de API com plataformas de marketing" at bounding box center [145, 129] width 209 height 27
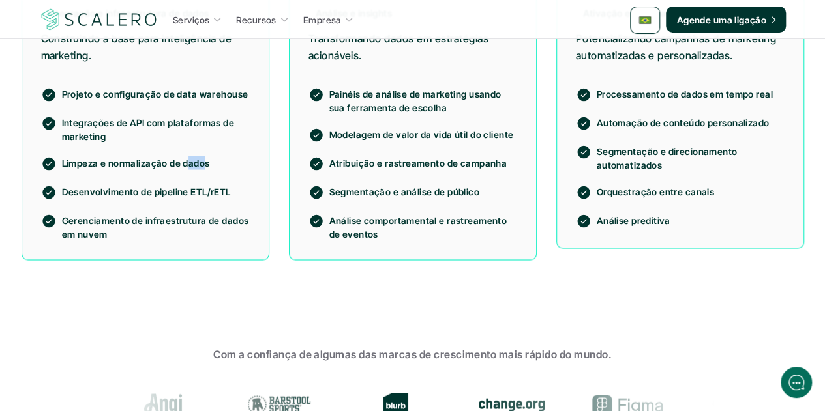
drag, startPoint x: 206, startPoint y: 162, endPoint x: 189, endPoint y: 162, distance: 16.9
click at [189, 162] on p "Limpeza e normalização de dados" at bounding box center [156, 163] width 188 height 14
drag, startPoint x: 209, startPoint y: 162, endPoint x: 53, endPoint y: 158, distance: 155.2
click at [53, 158] on div "Limpeza e normalização de dados" at bounding box center [145, 164] width 209 height 16
drag, startPoint x: 229, startPoint y: 190, endPoint x: 59, endPoint y: 184, distance: 169.6
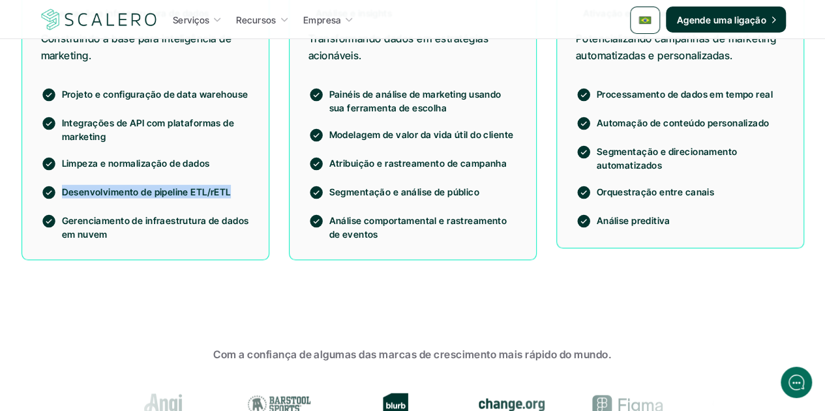
click at [59, 184] on div "Projeto e configuração de data warehouse Integrações de API com plataformas de …" at bounding box center [145, 156] width 209 height 170
drag, startPoint x: 203, startPoint y: 231, endPoint x: 179, endPoint y: 230, distance: 24.8
click at [203, 231] on p "Gerenciamento de infraestrutura de dados em nuvem" at bounding box center [156, 227] width 188 height 27
drag, startPoint x: 116, startPoint y: 234, endPoint x: 55, endPoint y: 218, distance: 63.4
click at [55, 218] on div "Gerenciamento de infraestrutura de dados em nuvem" at bounding box center [145, 227] width 209 height 27
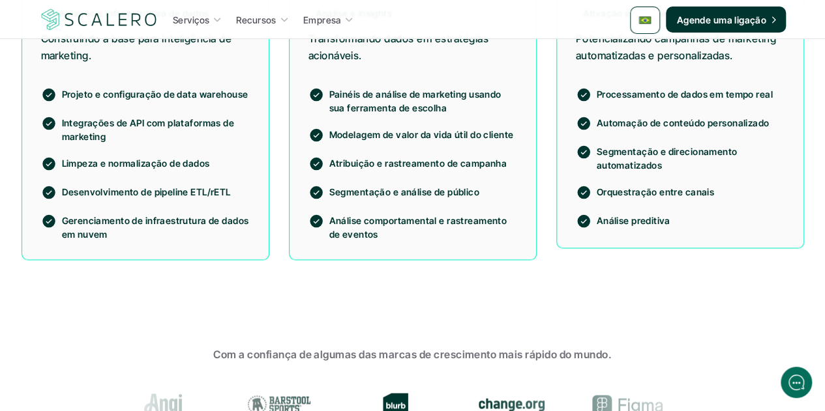
click at [177, 323] on section "Tipos de projetos que apoiamos A Scalero oferece suporte a uma variedade de pro…" at bounding box center [412, 45] width 825 height 561
click at [442, 302] on section "Tipos de projetos que apoiamos A Scalero oferece suporte a uma variedade de pro…" at bounding box center [412, 45] width 825 height 561
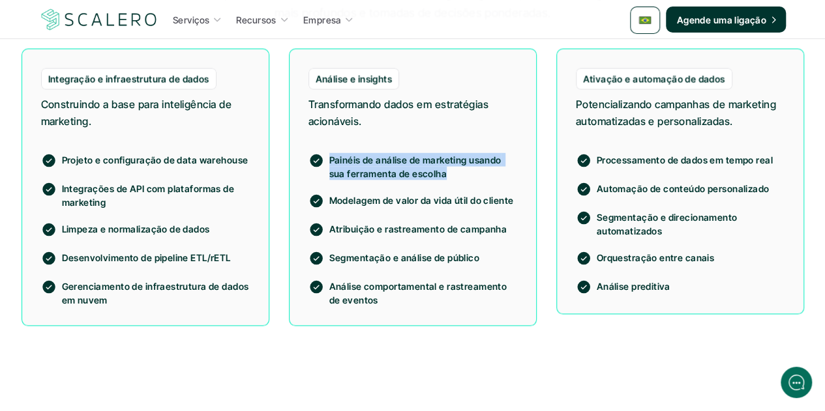
drag, startPoint x: 443, startPoint y: 172, endPoint x: 327, endPoint y: 155, distance: 117.9
click at [327, 155] on div "Painéis de análise de marketing usando sua ferramenta de escolha" at bounding box center [412, 166] width 209 height 27
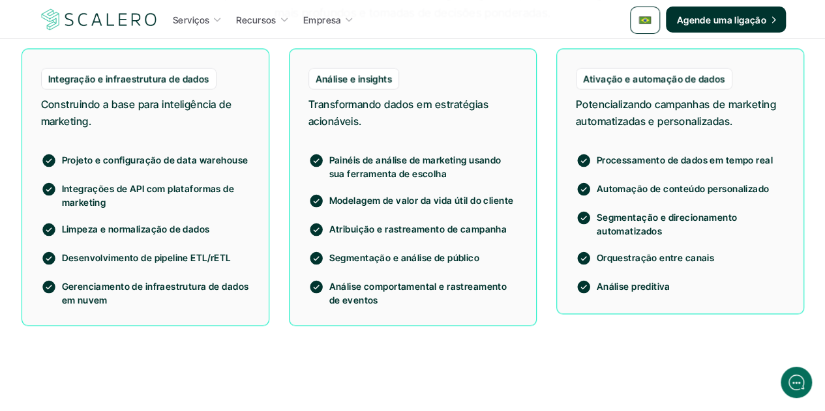
click at [450, 203] on p "Modelagem de valor da vida útil do cliente" at bounding box center [423, 200] width 188 height 14
drag, startPoint x: 510, startPoint y: 203, endPoint x: 330, endPoint y: 200, distance: 180.6
click at [330, 200] on p "Modelagem de valor da vida útil do cliente" at bounding box center [423, 200] width 188 height 14
drag, startPoint x: 501, startPoint y: 229, endPoint x: 326, endPoint y: 226, distance: 175.4
click at [326, 226] on div "Atribuição e rastreamento de campanha" at bounding box center [412, 230] width 209 height 16
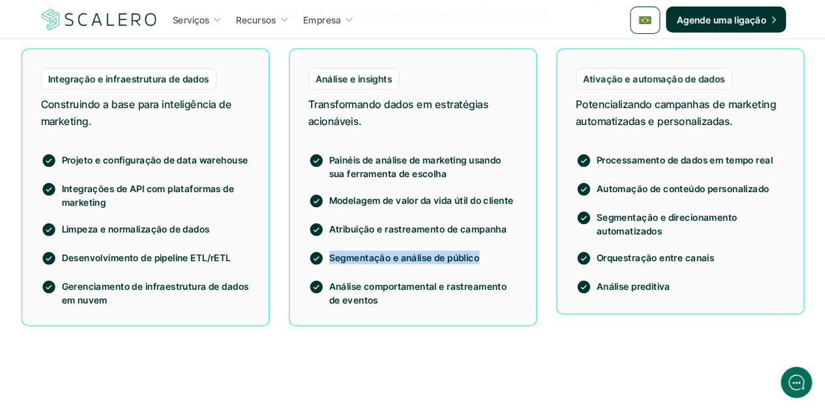
drag, startPoint x: 475, startPoint y: 254, endPoint x: 330, endPoint y: 250, distance: 145.4
click at [330, 250] on p "Segmentação e análise de público" at bounding box center [423, 257] width 188 height 14
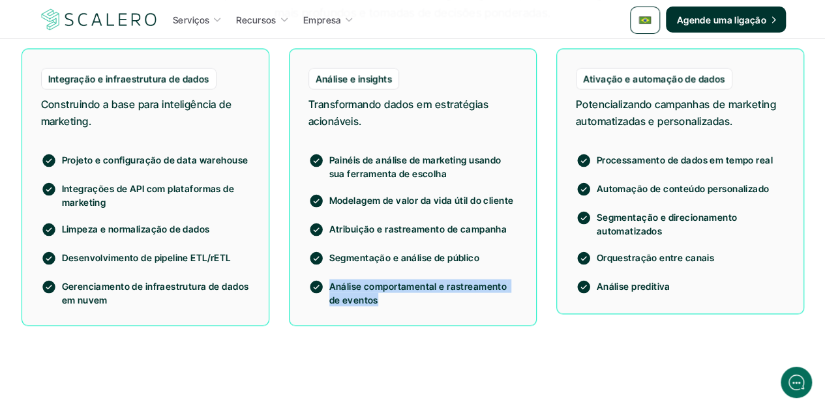
drag, startPoint x: 377, startPoint y: 299, endPoint x: 330, endPoint y: 283, distance: 50.3
click at [330, 283] on p "Análise comportamental e rastreamento de eventos" at bounding box center [423, 292] width 188 height 27
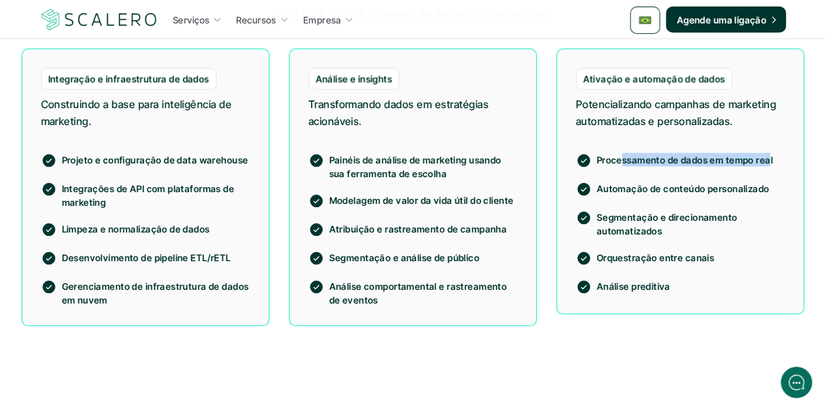
drag, startPoint x: 769, startPoint y: 162, endPoint x: 598, endPoint y: 153, distance: 171.0
click at [621, 156] on p "Processamento de dados em tempo real" at bounding box center [690, 160] width 188 height 14
click at [597, 153] on p "Processamento de dados em tempo real" at bounding box center [690, 160] width 188 height 14
drag, startPoint x: 597, startPoint y: 154, endPoint x: 769, endPoint y: 160, distance: 172.2
click at [769, 160] on p "Processamento de dados em tempo real" at bounding box center [690, 160] width 188 height 14
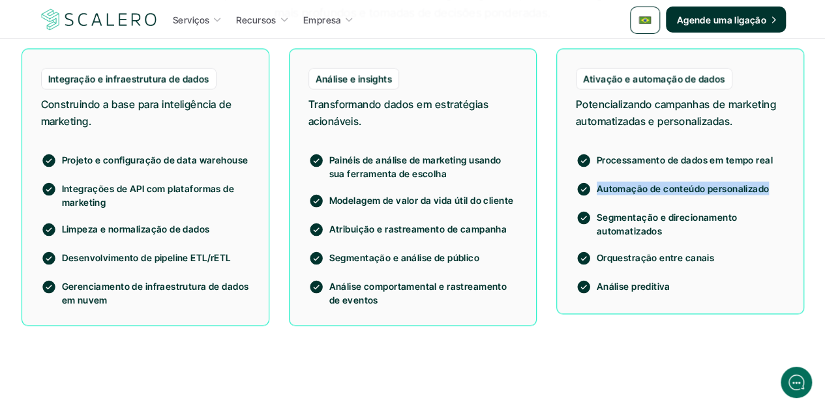
drag, startPoint x: 767, startPoint y: 188, endPoint x: 598, endPoint y: 188, distance: 168.2
click at [598, 188] on p "Automação de conteúdo personalizado" at bounding box center [690, 188] width 188 height 14
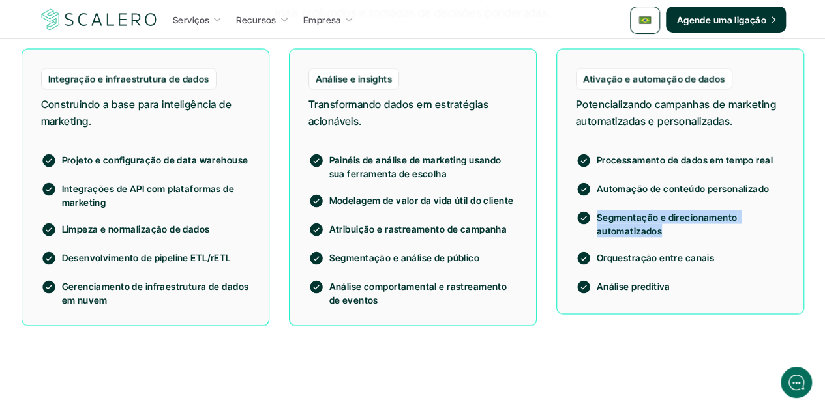
drag, startPoint x: 661, startPoint y: 230, endPoint x: 596, endPoint y: 217, distance: 66.5
click at [596, 217] on p "Segmentação e direcionamento automatizados" at bounding box center [690, 223] width 188 height 27
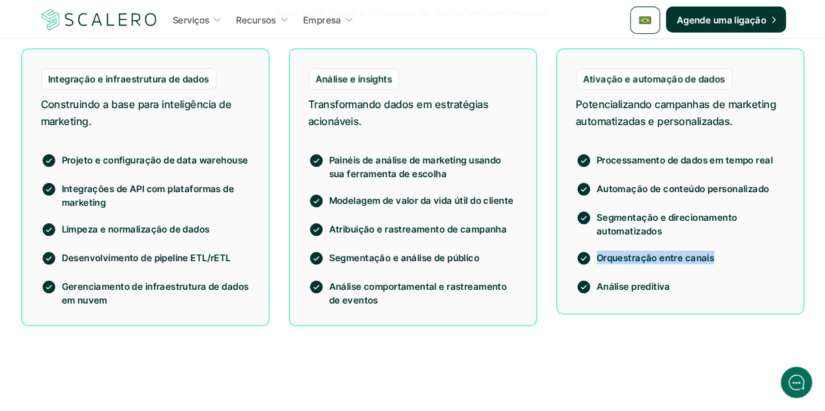
drag, startPoint x: 711, startPoint y: 256, endPoint x: 598, endPoint y: 257, distance: 113.4
click at [598, 257] on p "Orquestração entre canais" at bounding box center [690, 257] width 188 height 14
drag, startPoint x: 669, startPoint y: 288, endPoint x: 598, endPoint y: 281, distance: 70.8
click at [598, 281] on p "Análise preditiva" at bounding box center [690, 286] width 188 height 14
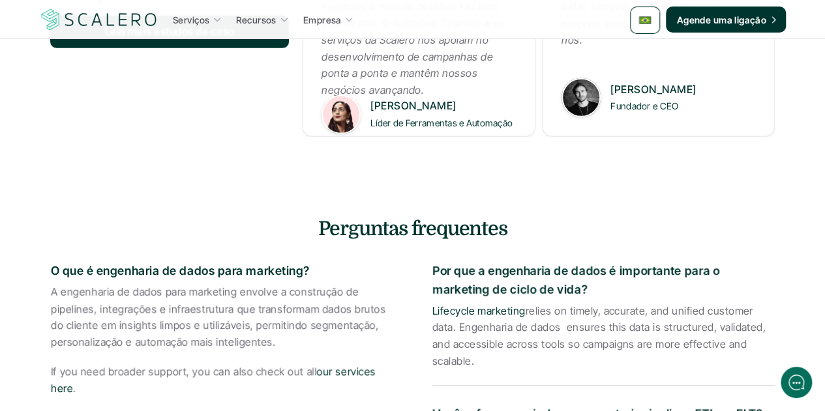
scroll to position [2086, 0]
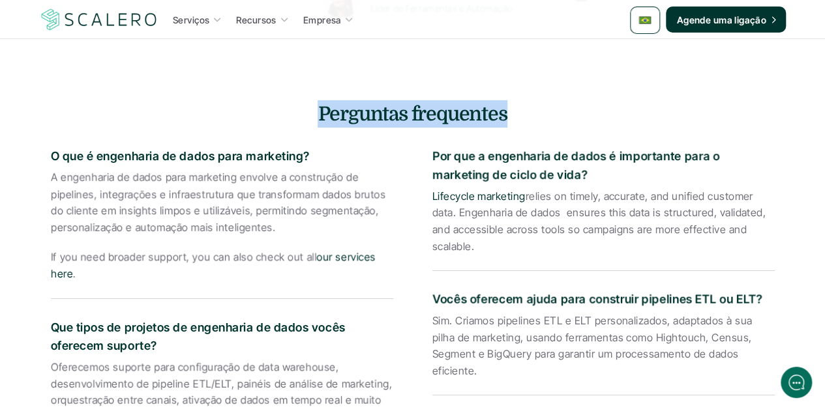
drag, startPoint x: 504, startPoint y: 110, endPoint x: 309, endPoint y: 113, distance: 195.6
click at [309, 113] on h4 "Perguntas frequentes" at bounding box center [412, 113] width 763 height 27
drag, startPoint x: 308, startPoint y: 156, endPoint x: 48, endPoint y: 154, distance: 260.1
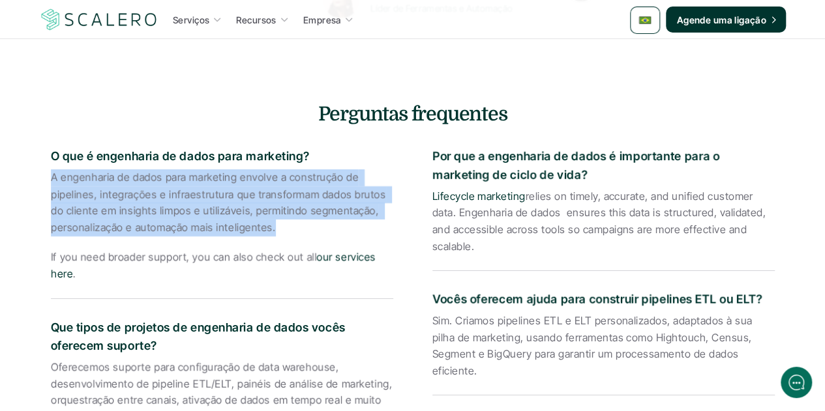
drag, startPoint x: 272, startPoint y: 226, endPoint x: 48, endPoint y: 181, distance: 228.2
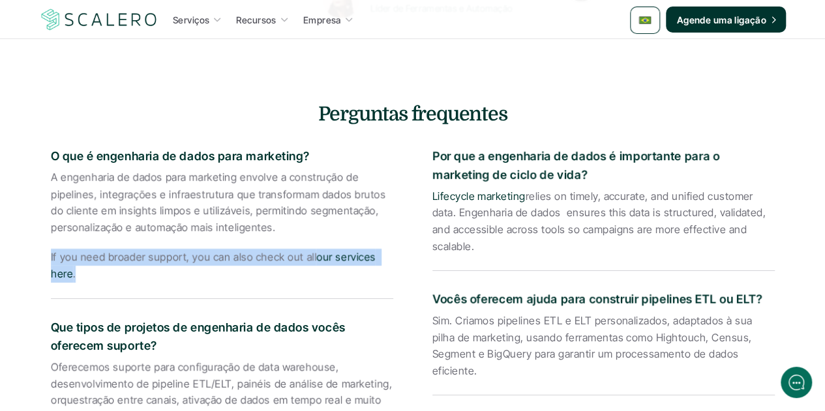
drag, startPoint x: 74, startPoint y: 274, endPoint x: 47, endPoint y: 257, distance: 32.2
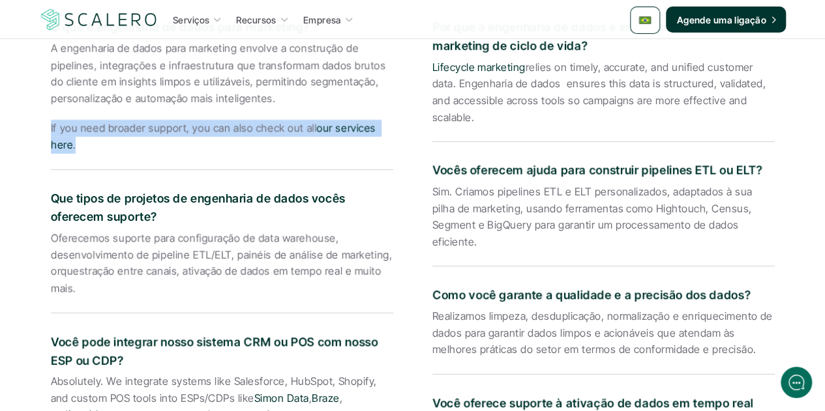
scroll to position [2216, 0]
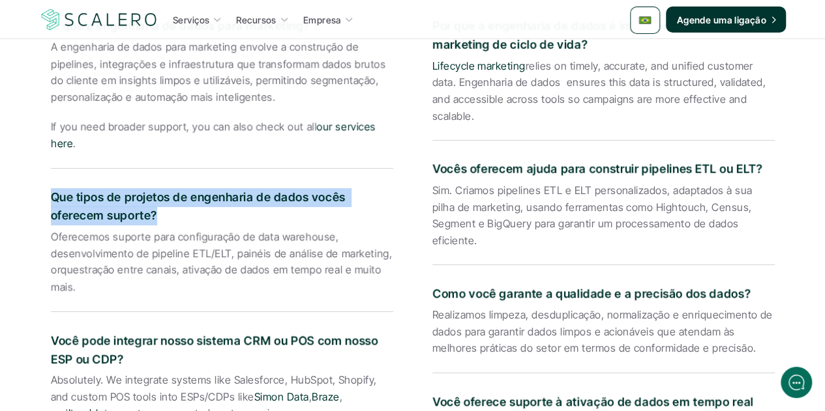
drag, startPoint x: 156, startPoint y: 216, endPoint x: 40, endPoint y: 197, distance: 116.9
click at [40, 197] on div "Perguntas frequentes O que é engenharia de dados para marketing? A engenharia d…" at bounding box center [412, 334] width 763 height 729
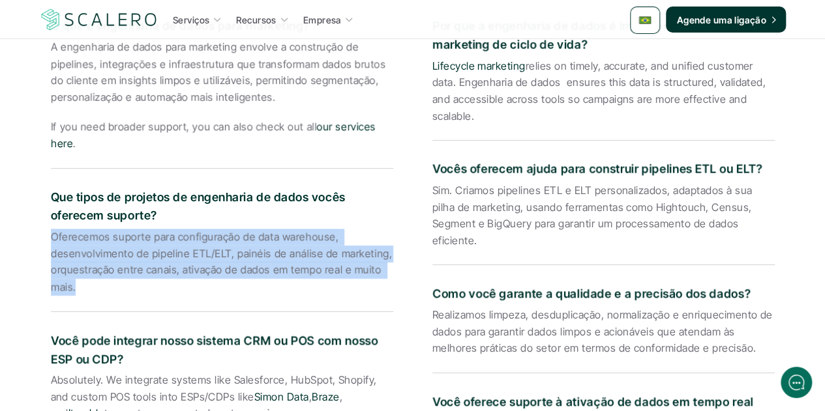
drag, startPoint x: 76, startPoint y: 286, endPoint x: 44, endPoint y: 236, distance: 59.8
click at [44, 236] on div "Perguntas frequentes O que é engenharia de dados para marketing? A engenharia d…" at bounding box center [412, 334] width 763 height 729
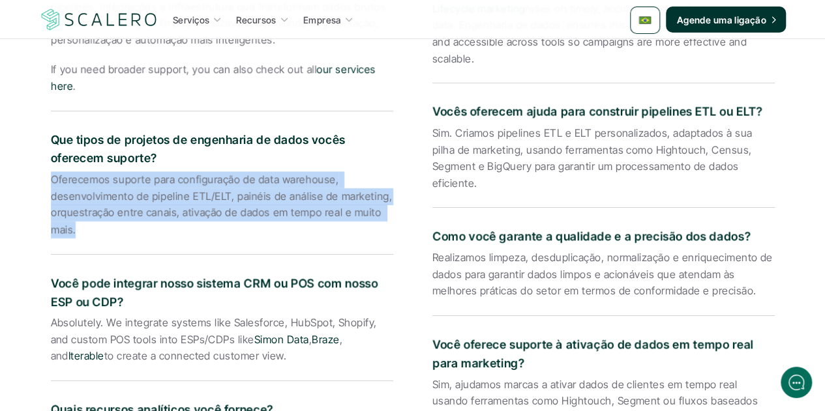
scroll to position [2346, 0]
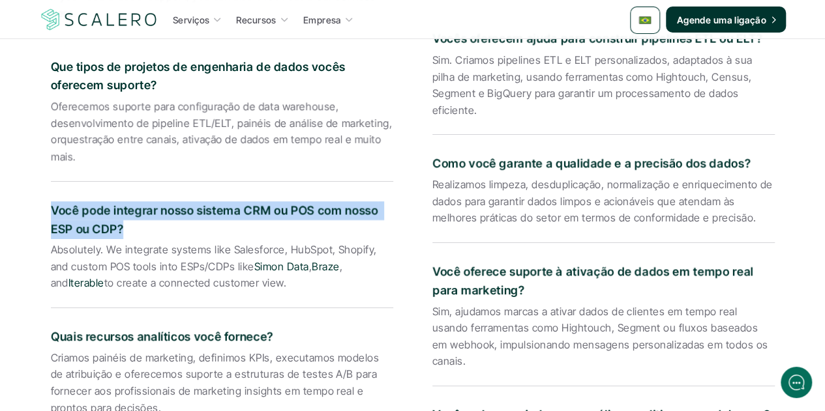
drag, startPoint x: 121, startPoint y: 227, endPoint x: 42, endPoint y: 211, distance: 81.2
click at [42, 211] on div "Perguntas frequentes O que é engenharia de dados para marketing? A engenharia d…" at bounding box center [412, 204] width 763 height 729
drag, startPoint x: 229, startPoint y: 286, endPoint x: 45, endPoint y: 251, distance: 187.8
click at [45, 251] on div "Perguntas frequentes O que é engenharia de dados para marketing? A engenharia d…" at bounding box center [412, 204] width 763 height 729
click at [313, 289] on p "Absolutely. We integrate systems like Salesforce, HubSpot, Shopify, and custom …" at bounding box center [222, 267] width 342 height 50
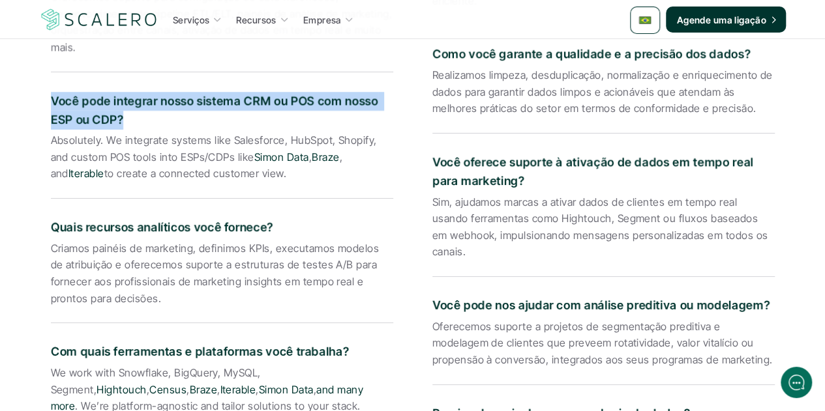
scroll to position [2477, 0]
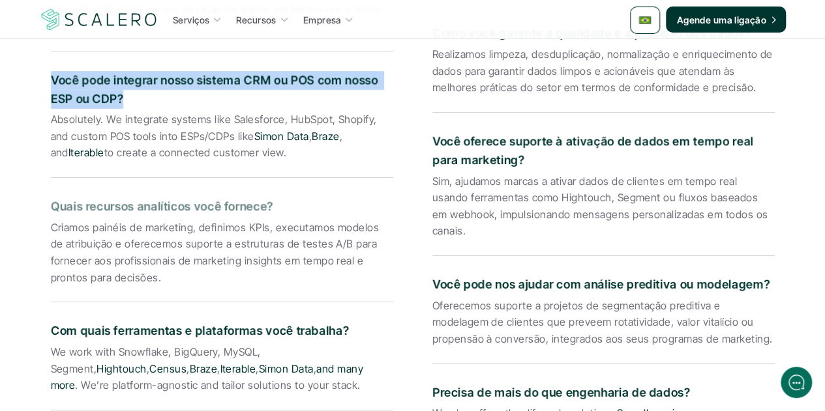
drag, startPoint x: 274, startPoint y: 209, endPoint x: 44, endPoint y: 203, distance: 229.5
click at [44, 203] on div "Perguntas frequentes O que é engenharia de dados para marketing? A engenharia d…" at bounding box center [412, 73] width 763 height 729
drag, startPoint x: 159, startPoint y: 277, endPoint x: 48, endPoint y: 231, distance: 119.8
click at [48, 231] on div "Perguntas frequentes O que é engenharia de dados para marketing? A engenharia d…" at bounding box center [412, 73] width 763 height 729
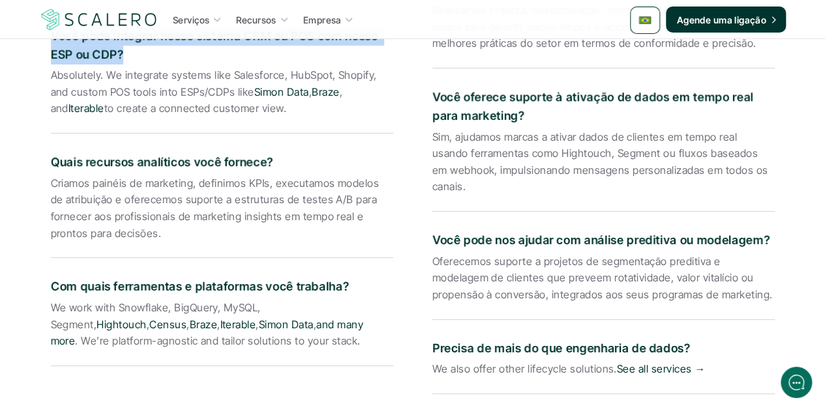
scroll to position [2542, 0]
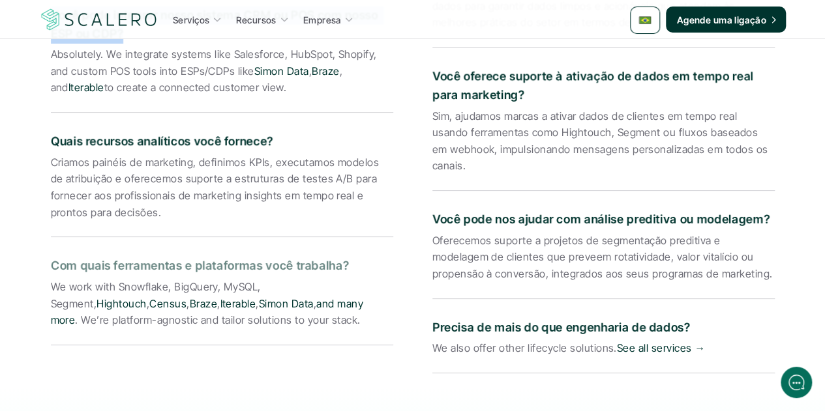
drag, startPoint x: 348, startPoint y: 269, endPoint x: 51, endPoint y: 274, distance: 297.3
click at [51, 274] on p "Com quais ferramentas e plataformas você trabalha?" at bounding box center [222, 266] width 342 height 19
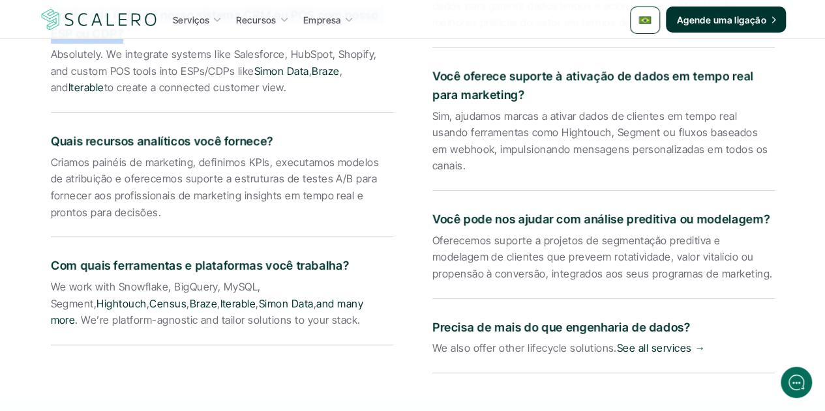
drag, startPoint x: 252, startPoint y: 320, endPoint x: 27, endPoint y: 290, distance: 226.2
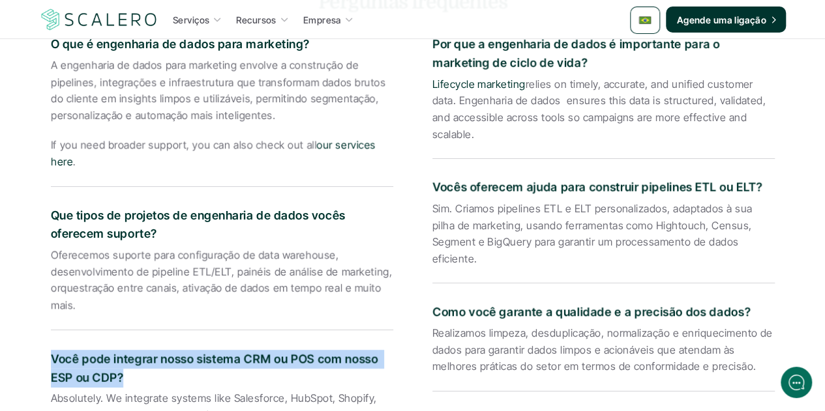
scroll to position [2086, 0]
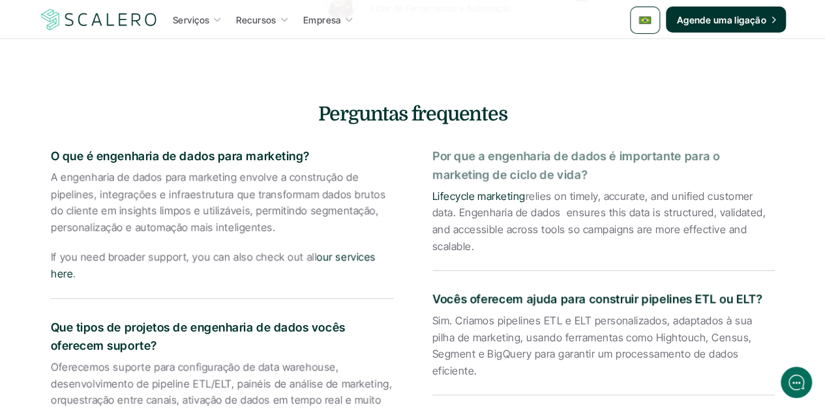
drag, startPoint x: 586, startPoint y: 171, endPoint x: 430, endPoint y: 157, distance: 156.4
drag, startPoint x: 473, startPoint y: 248, endPoint x: 420, endPoint y: 199, distance: 72.4
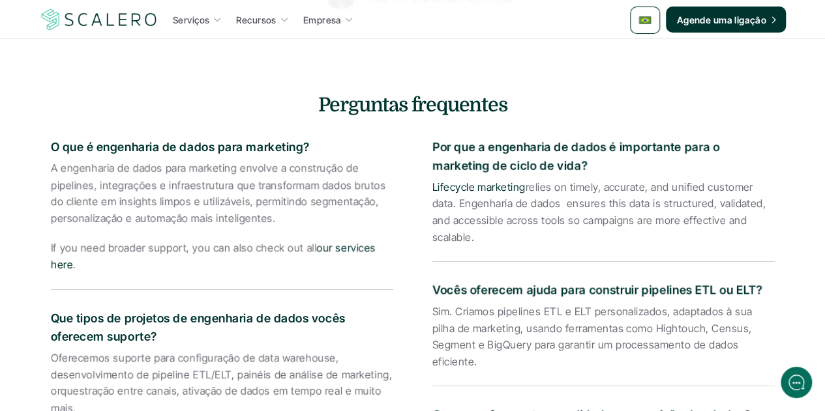
scroll to position [2281, 0]
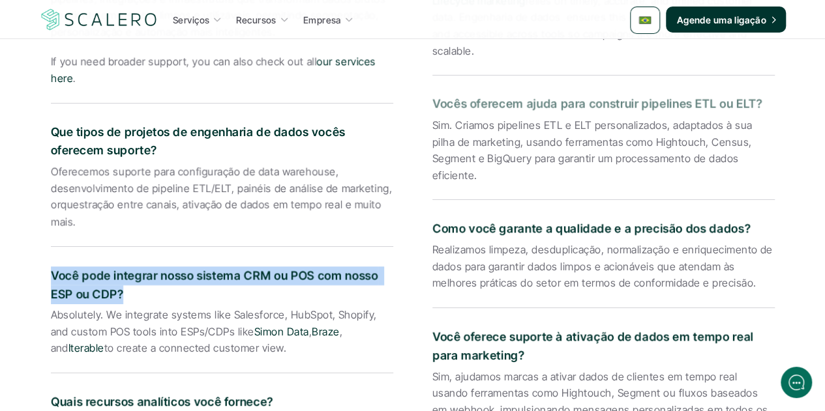
drag, startPoint x: 761, startPoint y: 102, endPoint x: 432, endPoint y: 104, distance: 329.2
click at [432, 104] on p "Vocês oferecem ajuda para construir pipelines ETL ou ELT?" at bounding box center [603, 104] width 342 height 19
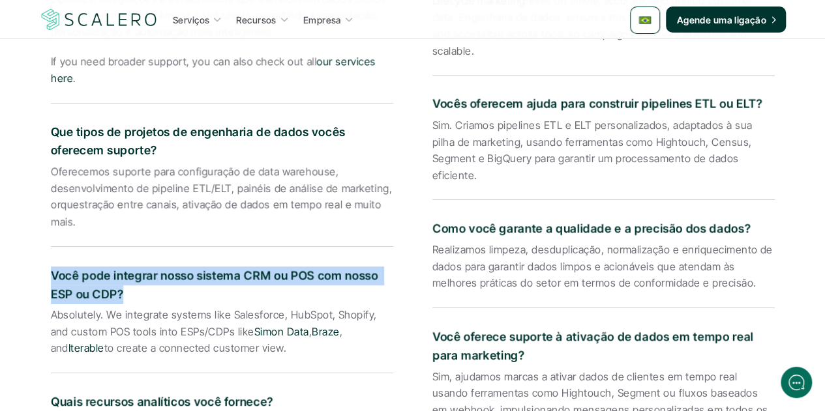
drag, startPoint x: 736, startPoint y: 159, endPoint x: 430, endPoint y: 124, distance: 307.6
click at [430, 124] on div "O que é engenharia de dados para marketing? A engenharia de dados para marketin…" at bounding box center [412, 286] width 723 height 695
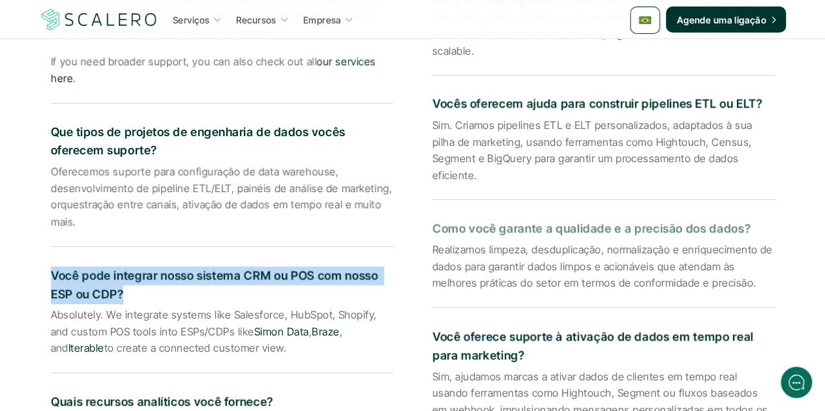
drag, startPoint x: 746, startPoint y: 214, endPoint x: 413, endPoint y: 214, distance: 333.1
click at [413, 214] on div "O que é engenharia de dados para marketing? A engenharia de dados para marketin…" at bounding box center [412, 286] width 723 height 695
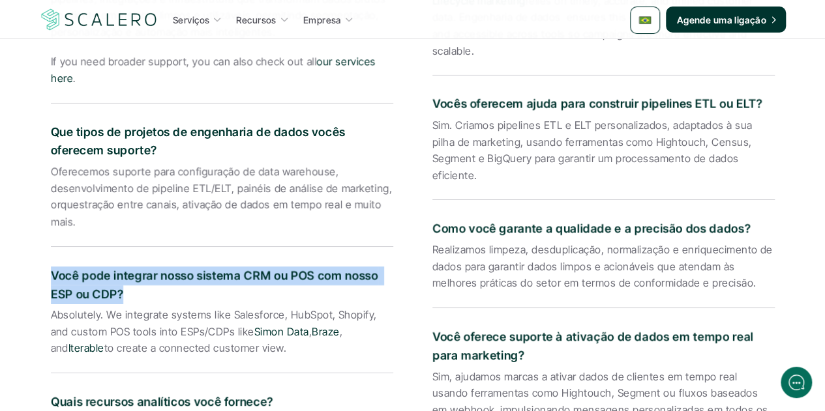
drag, startPoint x: 751, startPoint y: 268, endPoint x: 425, endPoint y: 237, distance: 327.4
click at [425, 237] on div "O que é engenharia de dados para marketing? A engenharia de dados para marketin…" at bounding box center [412, 286] width 723 height 695
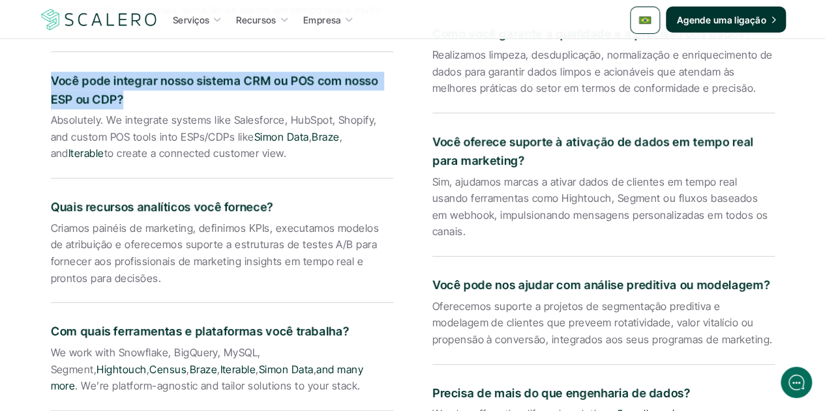
scroll to position [2477, 0]
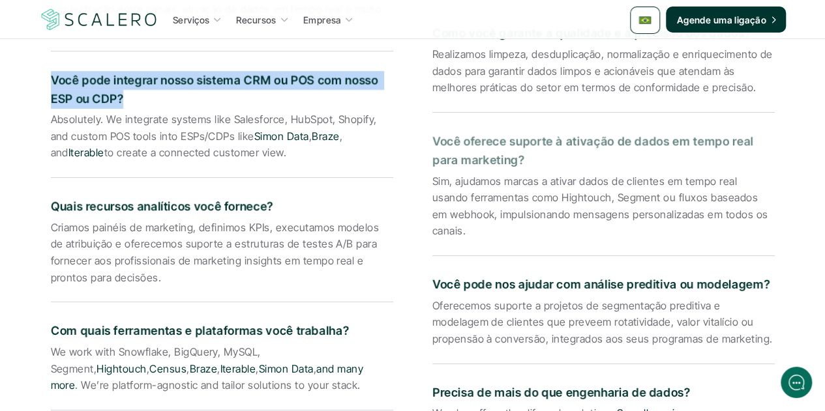
drag, startPoint x: 520, startPoint y: 141, endPoint x: 431, endPoint y: 126, distance: 90.0
click at [432, 132] on p "Você oferece suporte à ativação de dados em tempo real para marketing?" at bounding box center [603, 151] width 342 height 38
drag, startPoint x: 465, startPoint y: 216, endPoint x: 424, endPoint y: 166, distance: 64.8
click at [424, 166] on div "O que é engenharia de dados para marketing? A engenharia de dados para marketin…" at bounding box center [412, 90] width 723 height 695
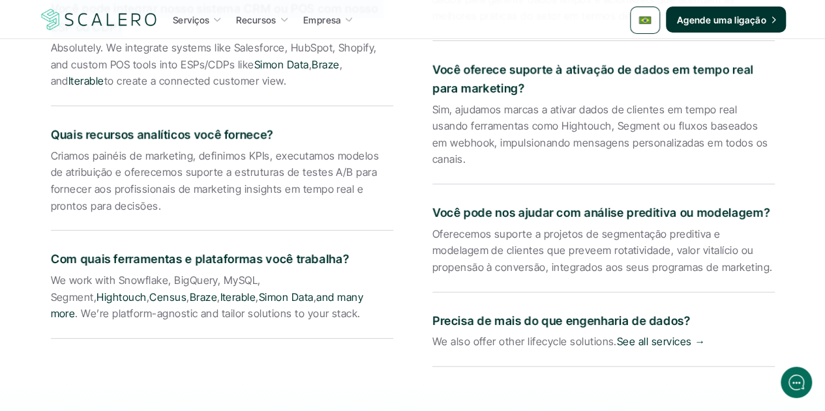
scroll to position [2607, 0]
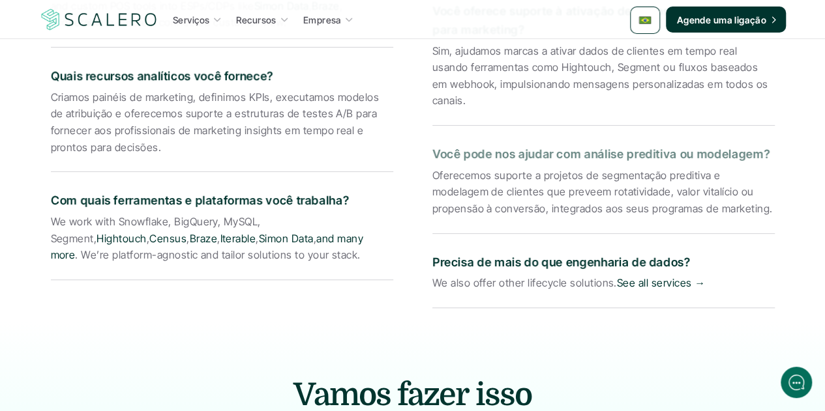
drag, startPoint x: 765, startPoint y: 136, endPoint x: 430, endPoint y: 134, distance: 335.0
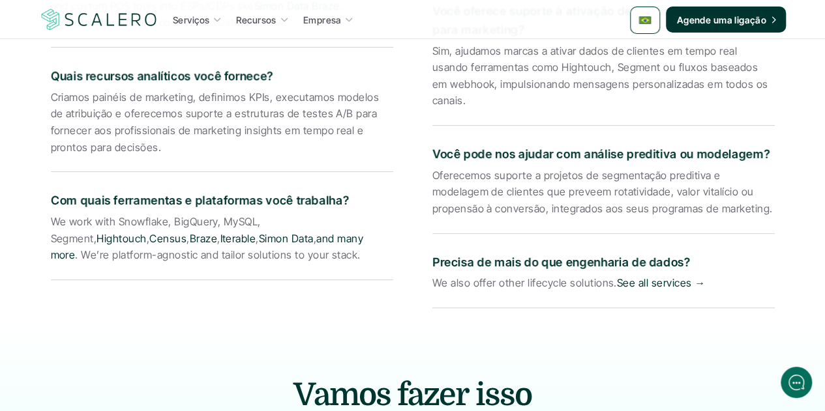
drag, startPoint x: 696, startPoint y: 194, endPoint x: 426, endPoint y: 161, distance: 272.4
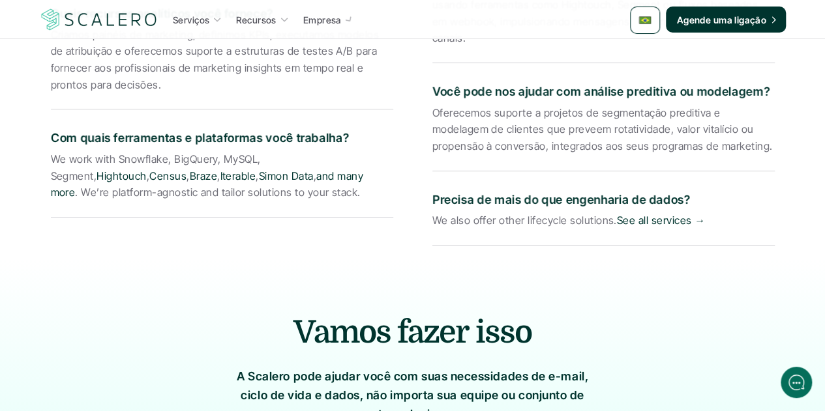
scroll to position [2738, 0]
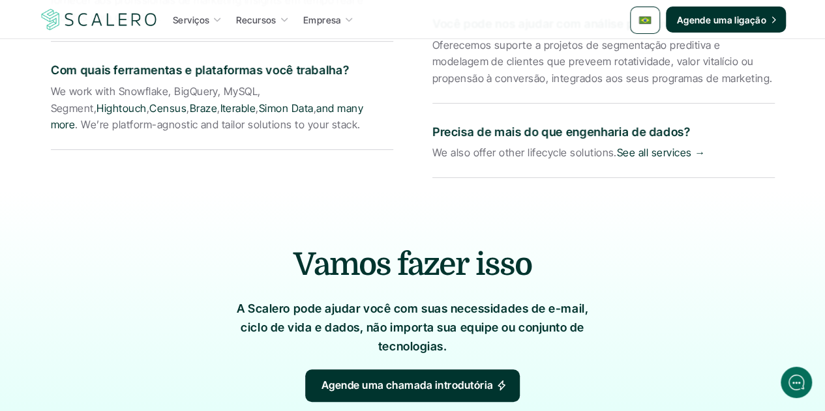
drag, startPoint x: 686, startPoint y: 111, endPoint x: 430, endPoint y: 115, distance: 256.8
drag, startPoint x: 701, startPoint y: 138, endPoint x: 430, endPoint y: 134, distance: 271.2
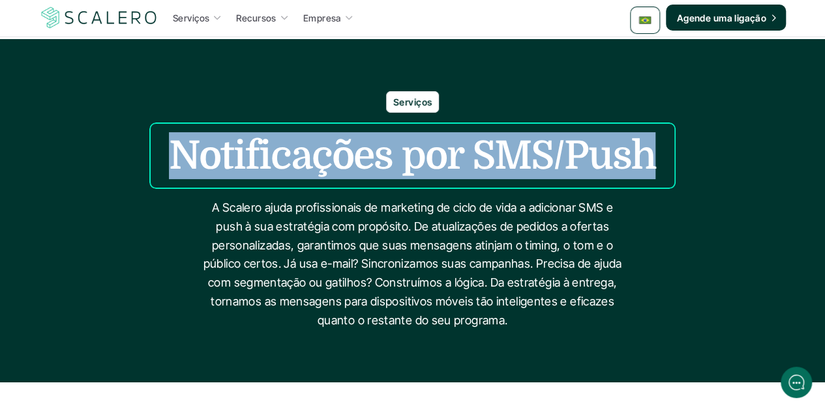
drag, startPoint x: 644, startPoint y: 148, endPoint x: 115, endPoint y: 151, distance: 529.3
click at [113, 151] on div "Serviços Notificações por SMS/Push A Scalero ajuda profissionais de marketing d…" at bounding box center [412, 210] width 825 height 239
copy h1 "Notificações por SMS/Push"
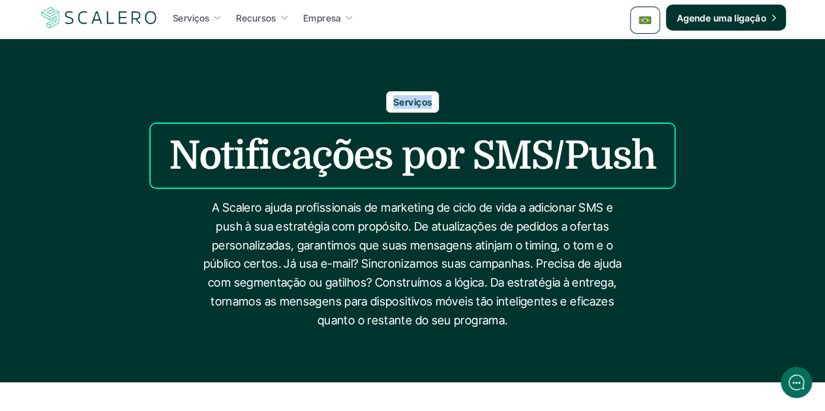
drag, startPoint x: 429, startPoint y: 98, endPoint x: 394, endPoint y: 96, distance: 35.3
click at [394, 96] on p "Serviços" at bounding box center [412, 102] width 38 height 14
copy p "Serviços"
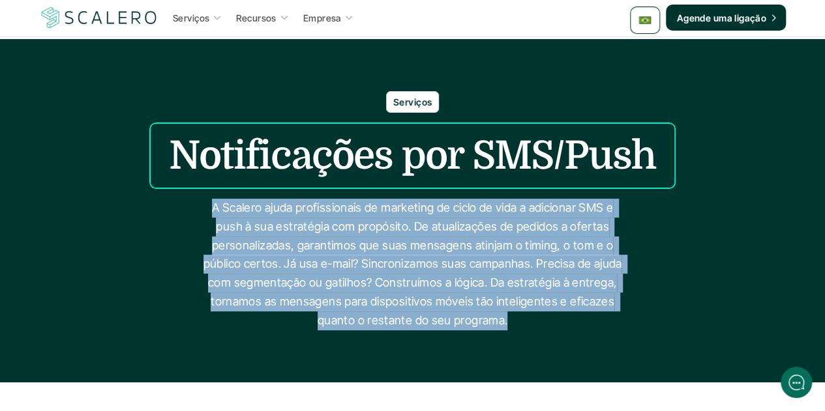
drag, startPoint x: 504, startPoint y: 322, endPoint x: 212, endPoint y: 211, distance: 312.3
click at [212, 211] on p "A Scalero ajuda profissionais de marketing de ciclo de vida a adicionar SMS e p…" at bounding box center [413, 265] width 424 height 132
copy p "A Scalero ajuda profissionais de marketing de ciclo de vida a adicionar SMS e p…"
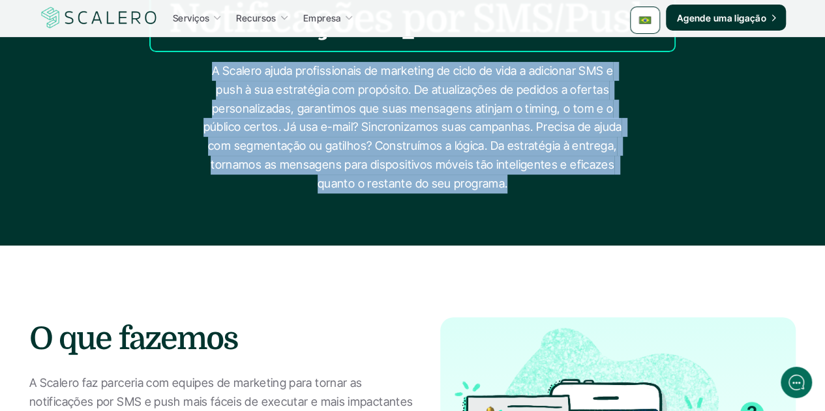
scroll to position [196, 0]
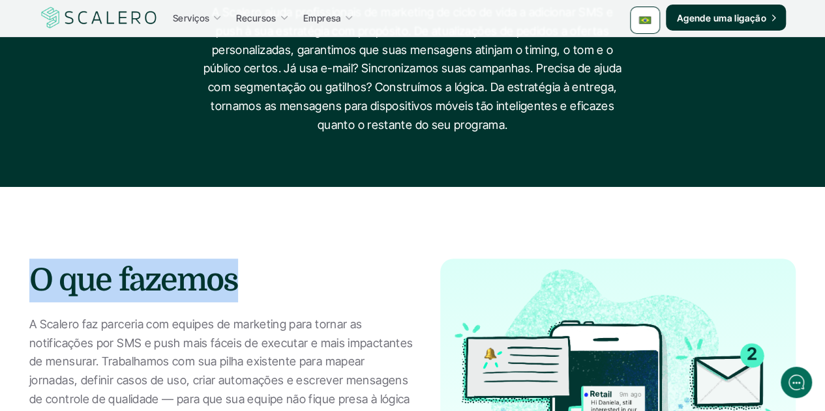
drag, startPoint x: 239, startPoint y: 274, endPoint x: 27, endPoint y: 260, distance: 212.3
click at [27, 260] on section "O que fazemos A Scalero faz parceria com equipes de marketing para tornar as no…" at bounding box center [412, 415] width 825 height 456
copy h2 "O que fazemos"
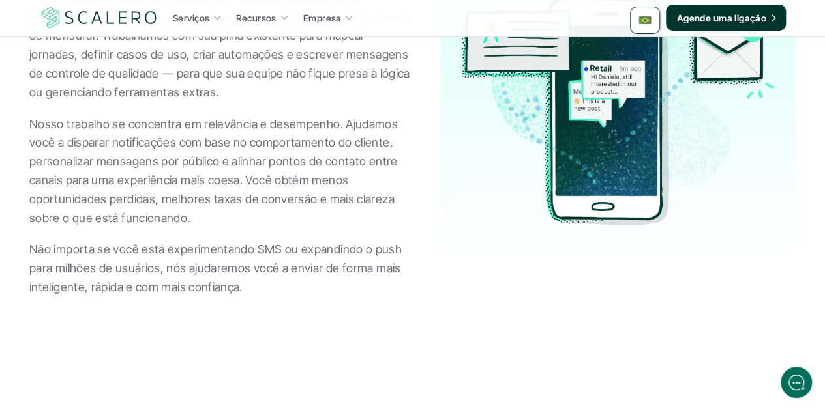
scroll to position [456, 0]
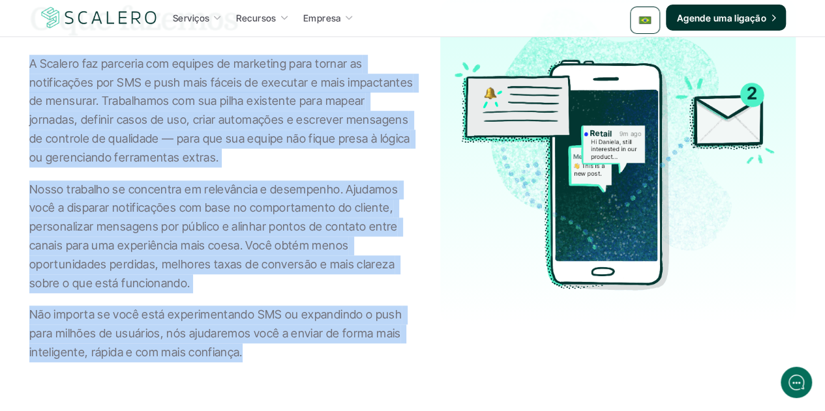
drag, startPoint x: 30, startPoint y: 65, endPoint x: 242, endPoint y: 356, distance: 360.6
click at [242, 356] on div "A Scalero faz parceria com equipes de marketing para tornar as notificações por…" at bounding box center [221, 209] width 385 height 308
copy div "A Scalero faz parceria com equipes de marketing para tornar as notificações por…"
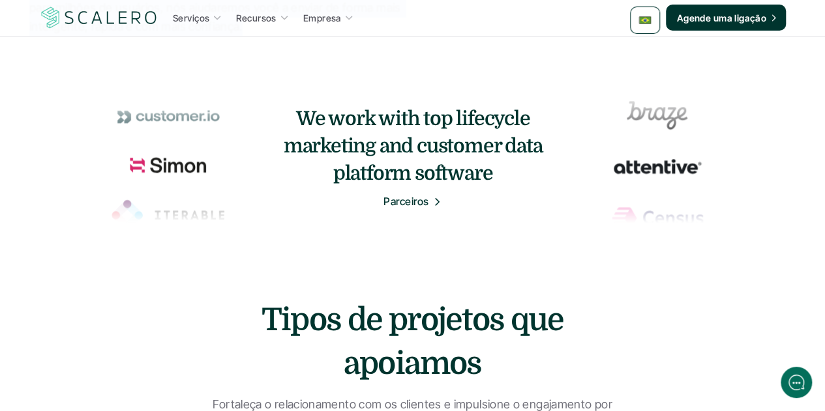
scroll to position [913, 0]
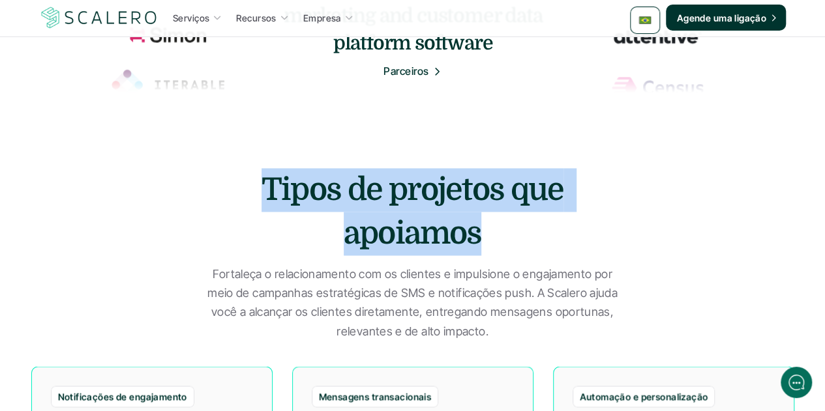
drag, startPoint x: 478, startPoint y: 232, endPoint x: 205, endPoint y: 190, distance: 276.4
click at [205, 190] on div "Tipos de projetos que apoiamos Fortaleça o relacionamento com os clientes e imp…" at bounding box center [413, 254] width 782 height 173
copy h2 "Tipos de projetos que apoiamos"
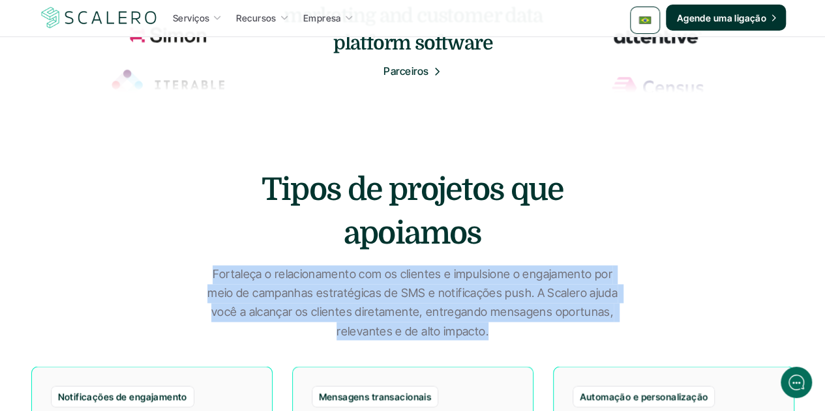
drag, startPoint x: 484, startPoint y: 331, endPoint x: 201, endPoint y: 271, distance: 289.2
click at [201, 271] on p "Fortaleça o relacionamento com os clientes e impulsione o engajamento por meio …" at bounding box center [413, 302] width 424 height 75
copy p "Fortaleça o relacionamento com os clientes e impulsione o engajamento por meio …"
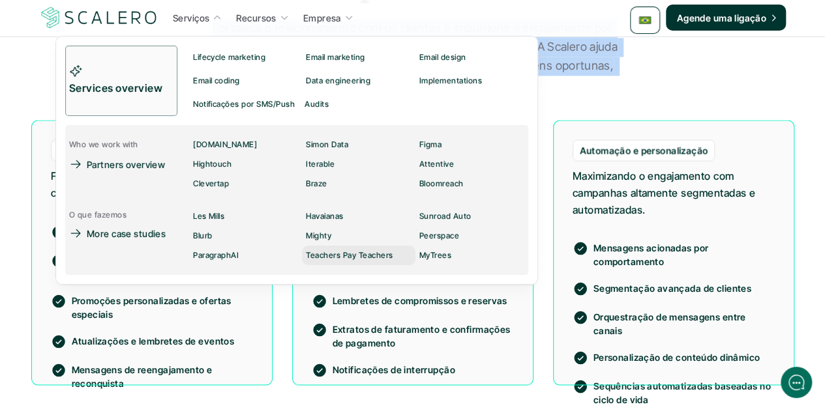
scroll to position [1173, 0]
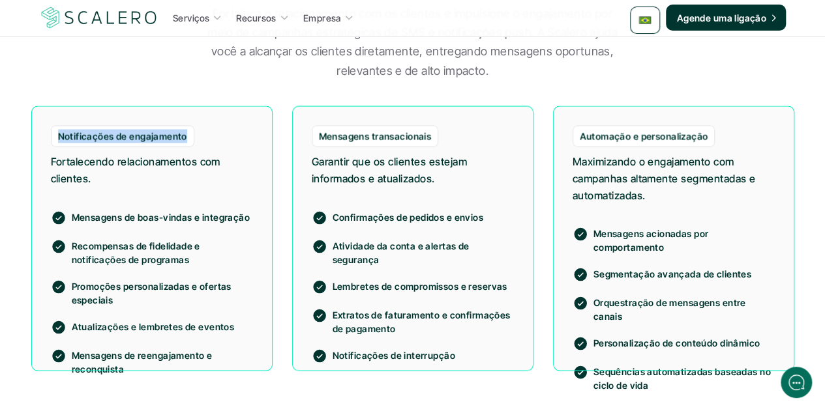
drag, startPoint x: 184, startPoint y: 136, endPoint x: 58, endPoint y: 134, distance: 126.5
click at [58, 134] on p "Notificações de engajamento" at bounding box center [122, 136] width 129 height 14
copy p "Notificações de engajamento"
drag, startPoint x: 428, startPoint y: 134, endPoint x: 314, endPoint y: 130, distance: 114.8
click at [314, 130] on div "Mensagens transacionais" at bounding box center [375, 136] width 127 height 22
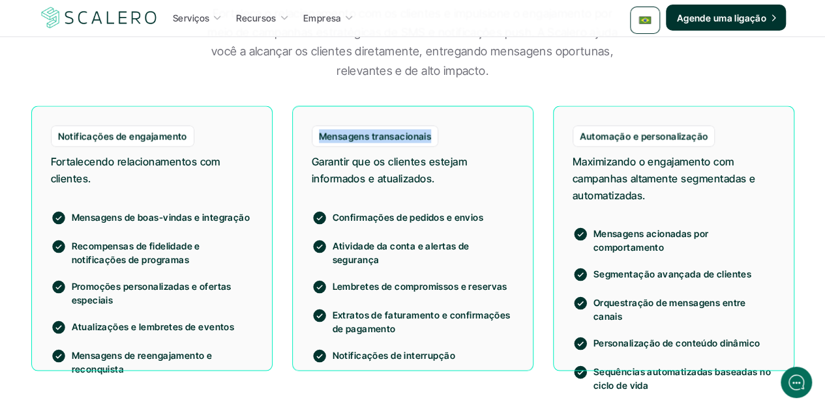
copy p "Mensagens transacionais"
drag, startPoint x: 703, startPoint y: 136, endPoint x: 581, endPoint y: 131, distance: 122.0
click at [581, 131] on p "Automação e personalização" at bounding box center [643, 136] width 128 height 14
copy p "Automação e personalização"
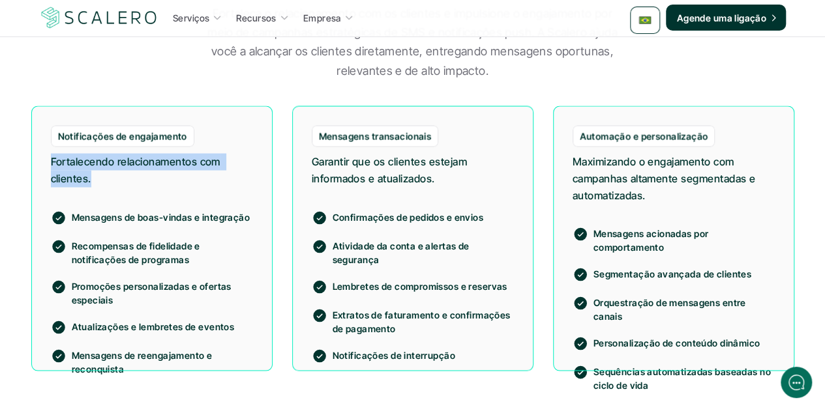
drag, startPoint x: 91, startPoint y: 179, endPoint x: 31, endPoint y: 157, distance: 63.1
click at [31, 157] on div "Notificações de engajamento Fortalecendo relacionamentos com clientes. Mensagen…" at bounding box center [151, 238] width 241 height 265
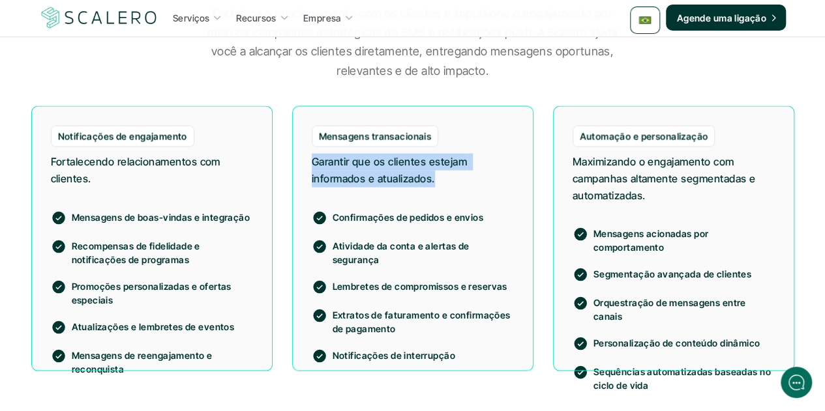
drag, startPoint x: 436, startPoint y: 177, endPoint x: 307, endPoint y: 164, distance: 129.8
click at [307, 164] on div "Mensagens transacionais Garantir que os clientes estejam informados e atualizad…" at bounding box center [412, 238] width 241 height 265
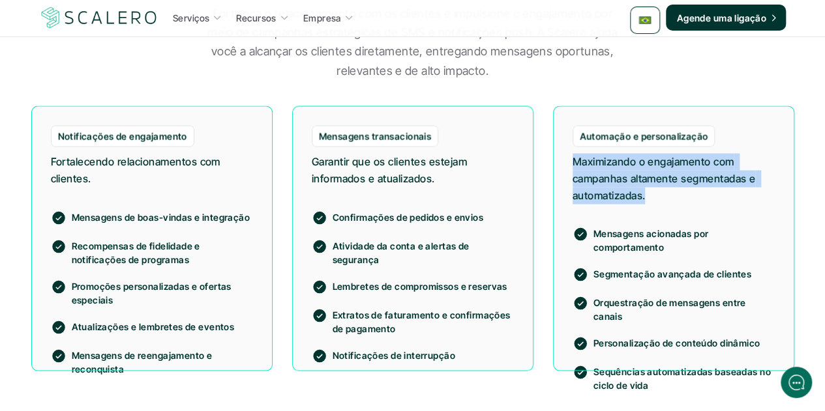
drag, startPoint x: 647, startPoint y: 196, endPoint x: 568, endPoint y: 160, distance: 86.0
click at [568, 160] on div "Automação e personalização Maximizando o engajamento com campanhas altamente se…" at bounding box center [673, 238] width 241 height 265
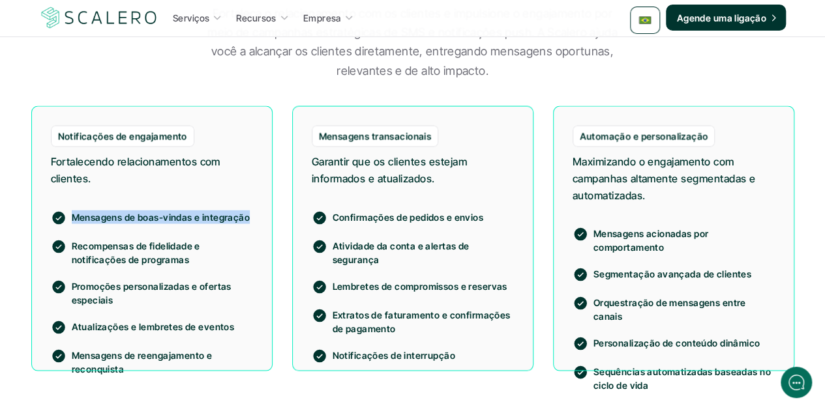
drag, startPoint x: 246, startPoint y: 219, endPoint x: 74, endPoint y: 213, distance: 172.2
click at [74, 213] on p "Mensagens de boas-vindas e integração" at bounding box center [162, 217] width 181 height 14
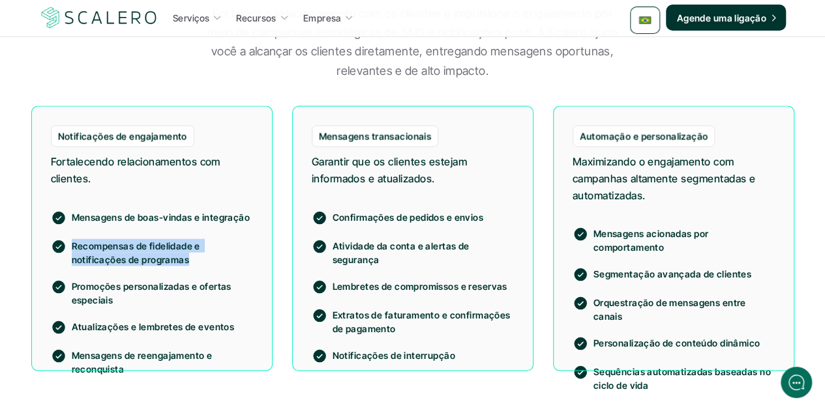
drag, startPoint x: 188, startPoint y: 258, endPoint x: 74, endPoint y: 237, distance: 116.0
click at [74, 237] on div "Mensagens de boas-vindas e integração Recompensas de fidelidade e notificações …" at bounding box center [152, 285] width 202 height 182
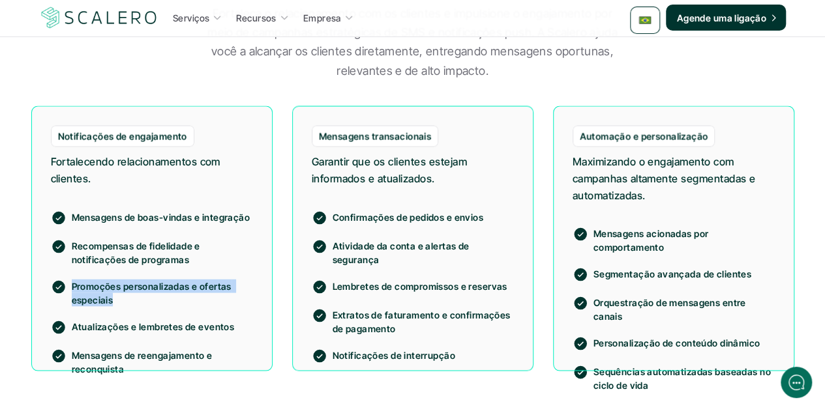
drag, startPoint x: 113, startPoint y: 298, endPoint x: 72, endPoint y: 284, distance: 44.1
click at [72, 284] on p "Promoções personalizadas e ofertas especiais" at bounding box center [162, 292] width 181 height 27
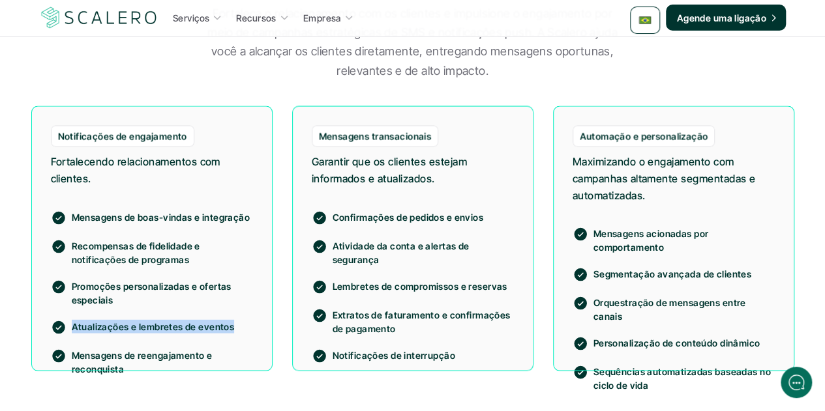
drag, startPoint x: 229, startPoint y: 327, endPoint x: 72, endPoint y: 323, distance: 157.8
click at [72, 323] on p "Atualizações e lembretes de eventos" at bounding box center [162, 326] width 181 height 14
click at [132, 362] on p "Mensagens de reengajamento e reconquista" at bounding box center [162, 361] width 181 height 27
drag, startPoint x: 125, startPoint y: 367, endPoint x: 72, endPoint y: 351, distance: 55.7
click at [72, 351] on p "Mensagens de reengajamento e reconquista" at bounding box center [162, 361] width 181 height 27
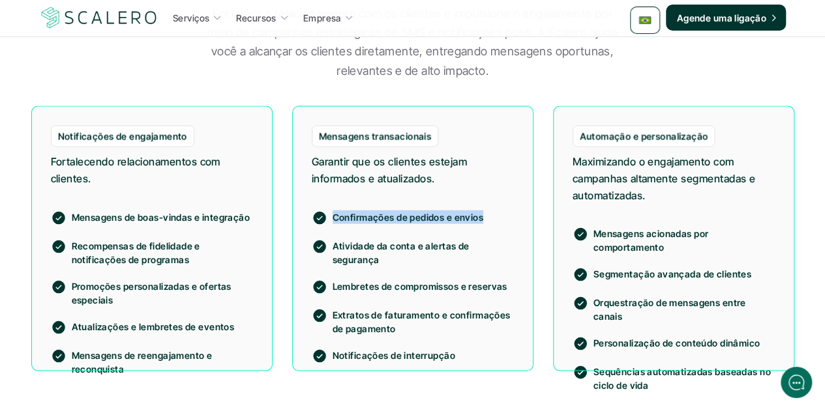
drag, startPoint x: 481, startPoint y: 214, endPoint x: 332, endPoint y: 207, distance: 148.8
click at [332, 207] on div "Confirmações de pedidos e envios Atividade da conta e alertas de segurança Lemb…" at bounding box center [413, 279] width 202 height 170
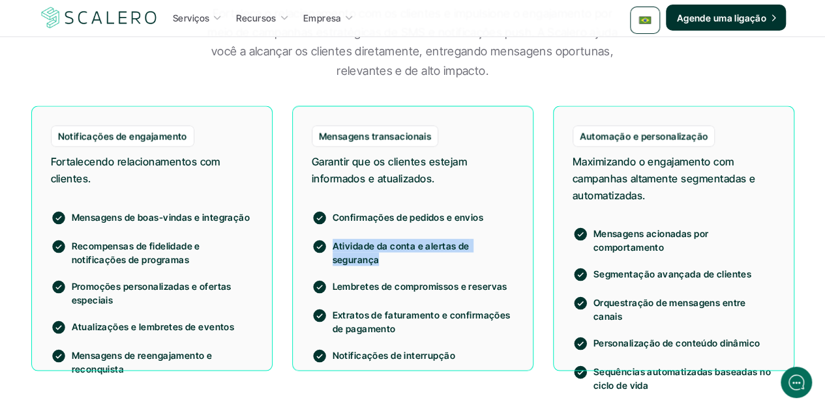
drag, startPoint x: 377, startPoint y: 257, endPoint x: 334, endPoint y: 244, distance: 45.8
click at [334, 244] on p "Atividade da conta e alertas de segurança" at bounding box center [422, 252] width 181 height 27
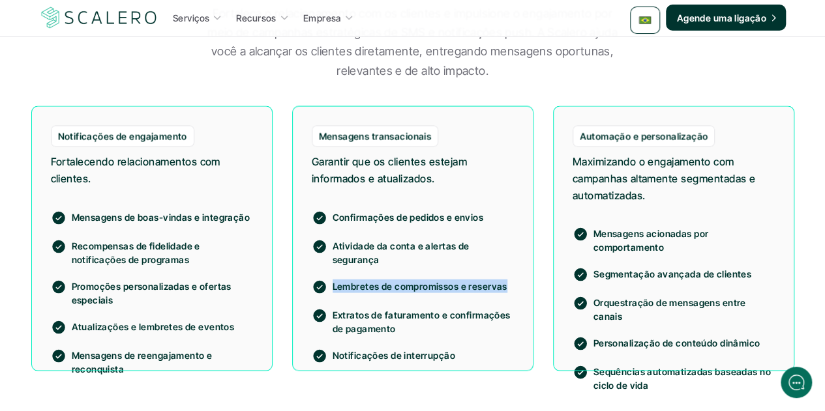
drag, startPoint x: 504, startPoint y: 282, endPoint x: 317, endPoint y: 282, distance: 187.1
click at [317, 282] on div "Lembretes de compromissos e reservas" at bounding box center [413, 287] width 202 height 16
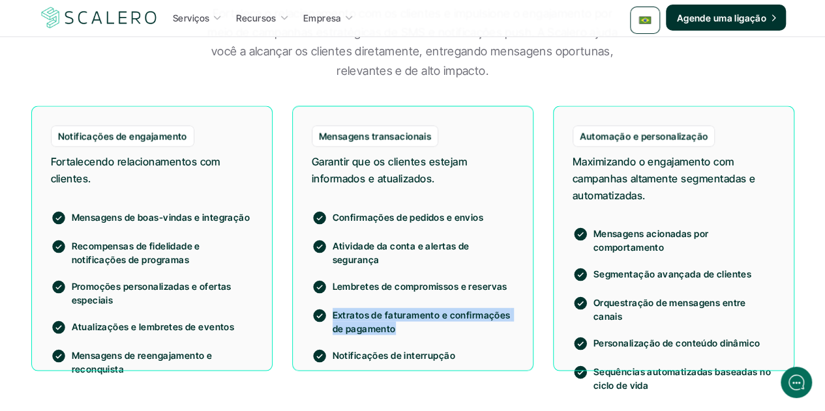
drag, startPoint x: 395, startPoint y: 328, endPoint x: 332, endPoint y: 310, distance: 65.0
click at [332, 310] on p "Extratos de faturamento e confirmações de pagamento" at bounding box center [422, 321] width 181 height 27
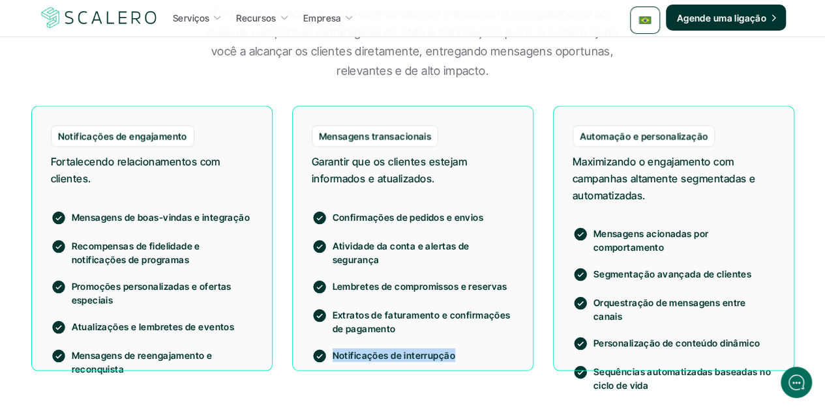
drag, startPoint x: 452, startPoint y: 358, endPoint x: 334, endPoint y: 355, distance: 118.0
click at [334, 355] on p "Notificações de interrupção" at bounding box center [422, 355] width 181 height 14
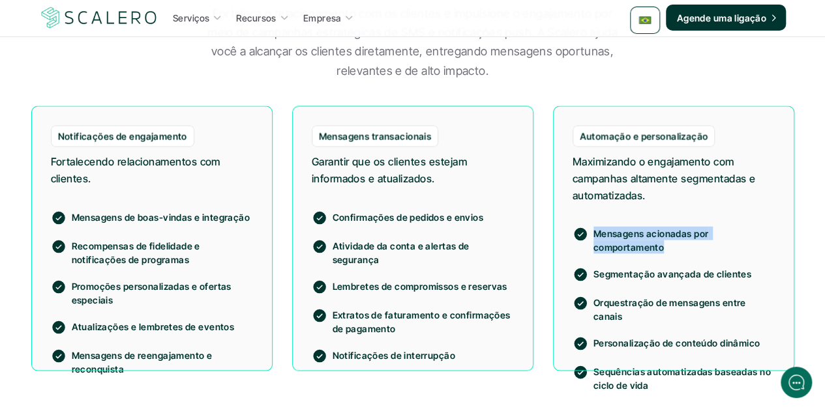
drag, startPoint x: 662, startPoint y: 244, endPoint x: 592, endPoint y: 233, distance: 71.2
click at [592, 233] on div "Mensagens acionadas por comportamento" at bounding box center [673, 239] width 202 height 27
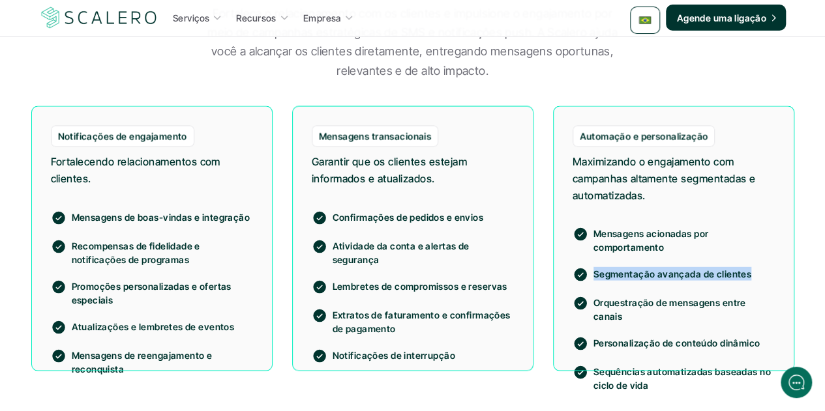
drag, startPoint x: 746, startPoint y: 271, endPoint x: 592, endPoint y: 272, distance: 154.5
click at [592, 272] on div "Segmentação avançada de clientes" at bounding box center [673, 275] width 202 height 16
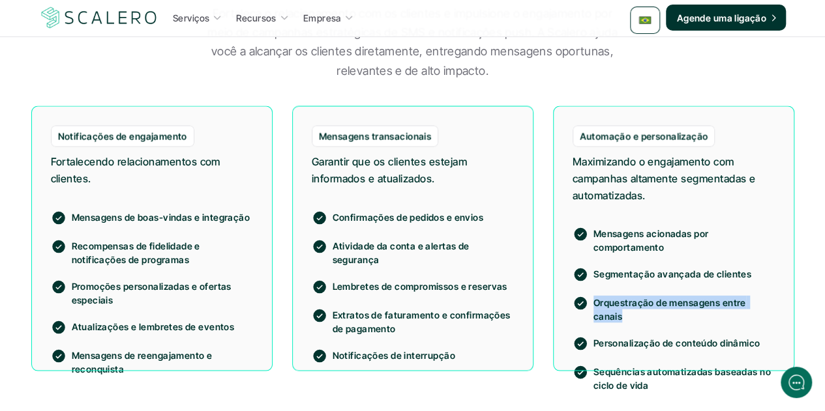
drag, startPoint x: 773, startPoint y: 304, endPoint x: 593, endPoint y: 305, distance: 179.9
click at [593, 305] on p "Orquestração de mensagens entre canais" at bounding box center [683, 308] width 181 height 27
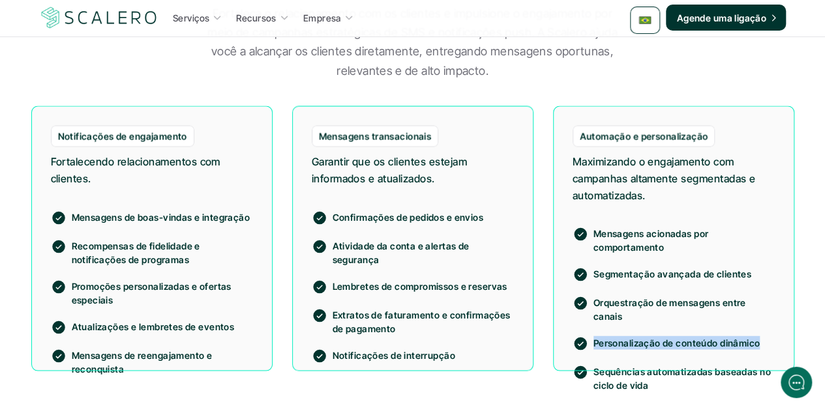
drag, startPoint x: 756, startPoint y: 332, endPoint x: 594, endPoint y: 328, distance: 161.7
click at [594, 336] on p "Personalização de conteúdo dinâmico" at bounding box center [683, 343] width 181 height 14
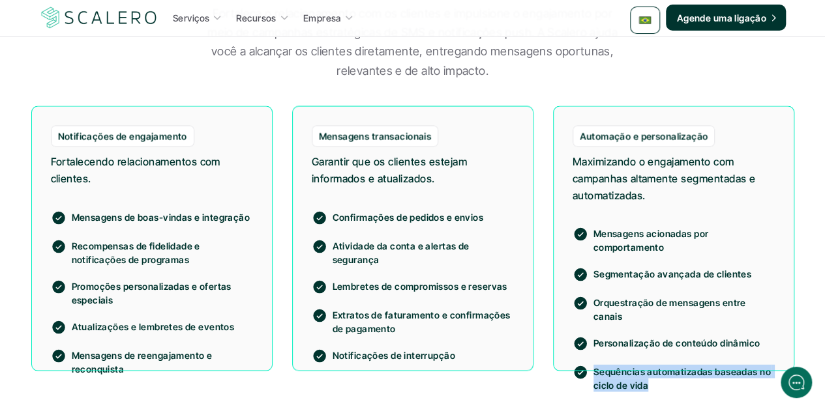
drag, startPoint x: 645, startPoint y: 373, endPoint x: 591, endPoint y: 359, distance: 56.0
click at [591, 364] on div "Sequências automatizadas baseadas no ciclo de vida" at bounding box center [673, 377] width 202 height 27
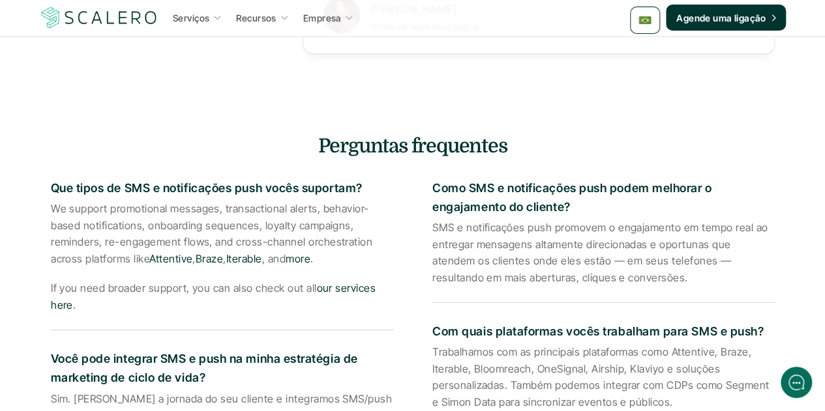
scroll to position [2134, 0]
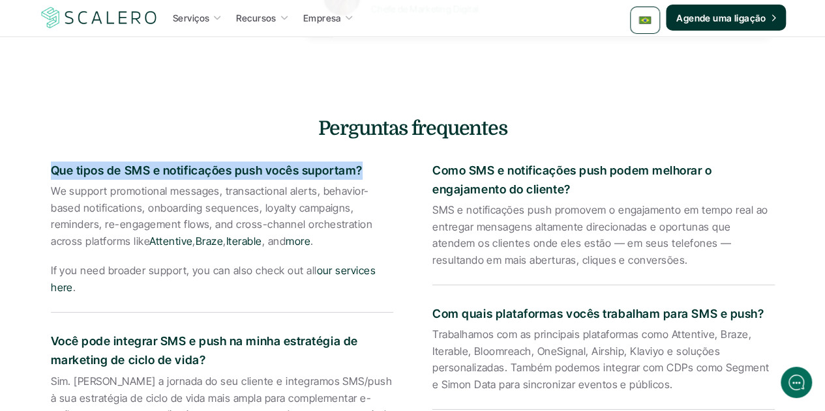
drag, startPoint x: 360, startPoint y: 168, endPoint x: 50, endPoint y: 169, distance: 310.3
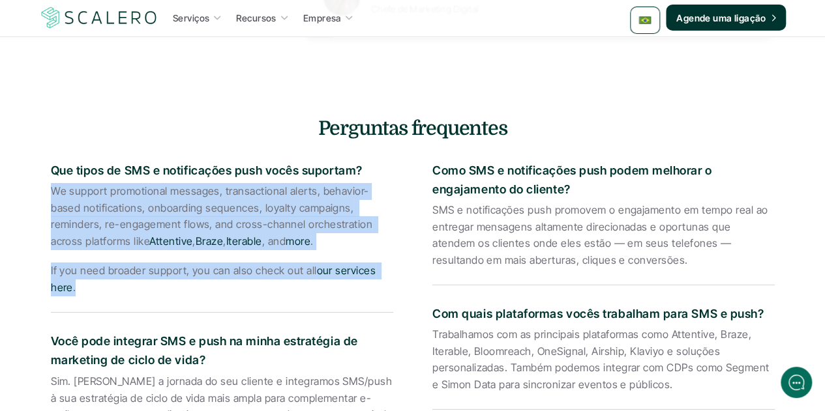
drag, startPoint x: 74, startPoint y: 287, endPoint x: 46, endPoint y: 196, distance: 94.6
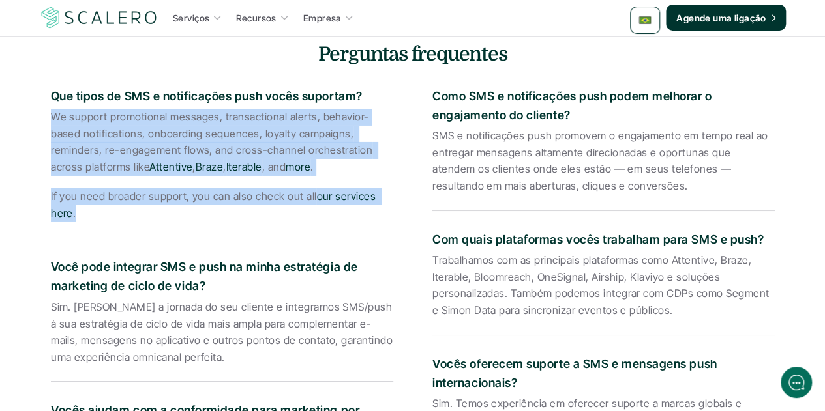
scroll to position [2264, 0]
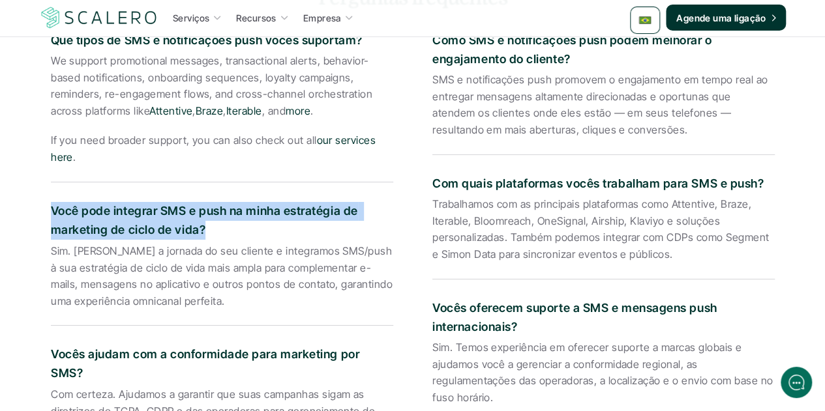
drag, startPoint x: 201, startPoint y: 230, endPoint x: 53, endPoint y: 210, distance: 149.3
click at [53, 210] on p "Você pode integrar SMS e push na minha estratégia de marketing de ciclo de vida?" at bounding box center [222, 221] width 342 height 38
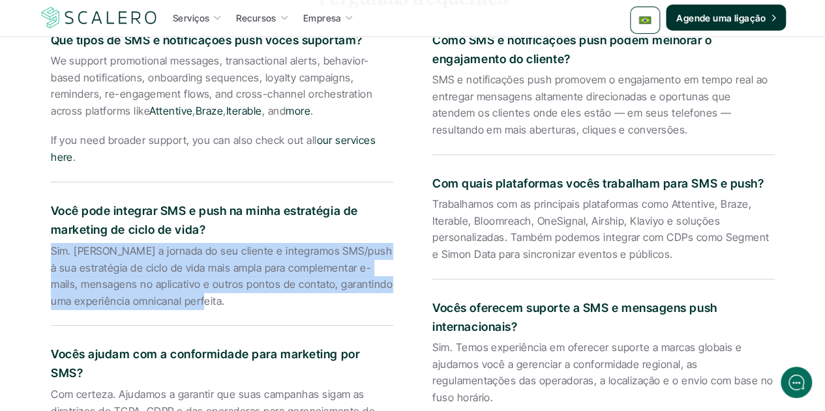
drag, startPoint x: 199, startPoint y: 304, endPoint x: 46, endPoint y: 256, distance: 160.6
click at [46, 256] on div "Perguntas frequentes Que tipos de SMS e notificações push vocês suportam? We su…" at bounding box center [412, 391] width 763 height 815
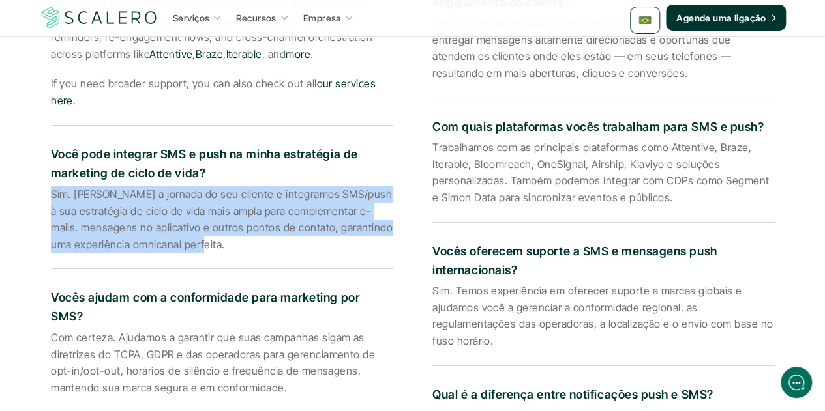
scroll to position [2395, 0]
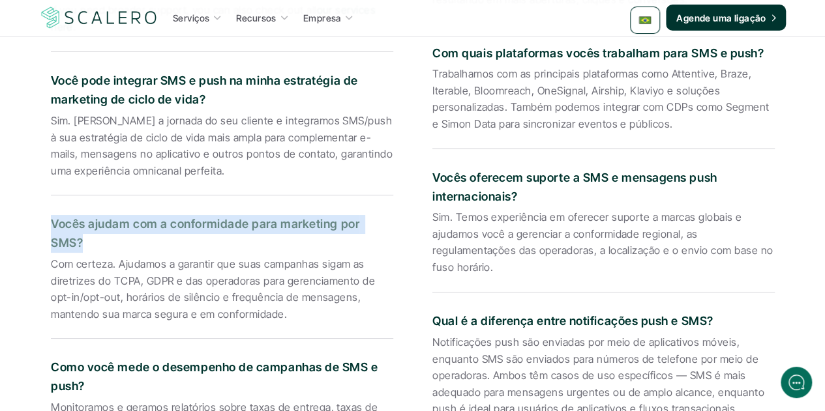
drag, startPoint x: 390, startPoint y: 223, endPoint x: 50, endPoint y: 217, distance: 339.6
click at [51, 217] on p "Vocês ajudam com a conformidade para marketing por SMS?" at bounding box center [222, 234] width 342 height 38
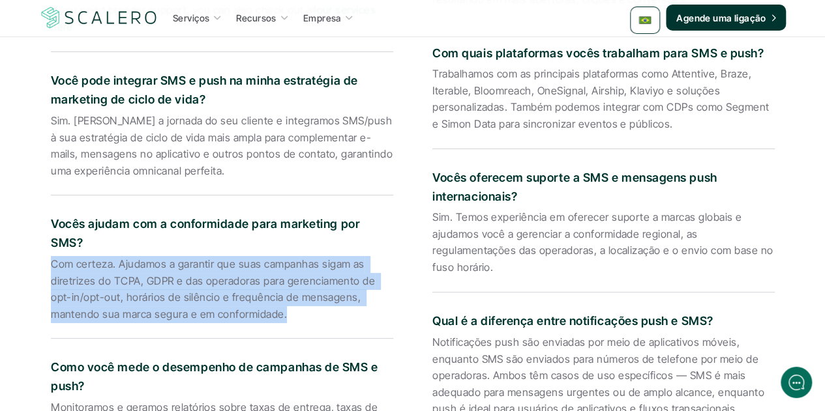
drag, startPoint x: 284, startPoint y: 295, endPoint x: 53, endPoint y: 246, distance: 235.4
click at [53, 256] on p "Com certeza. Ajudamos a garantir que suas campanhas sigam as diretrizes do TCPA…" at bounding box center [222, 289] width 342 height 66
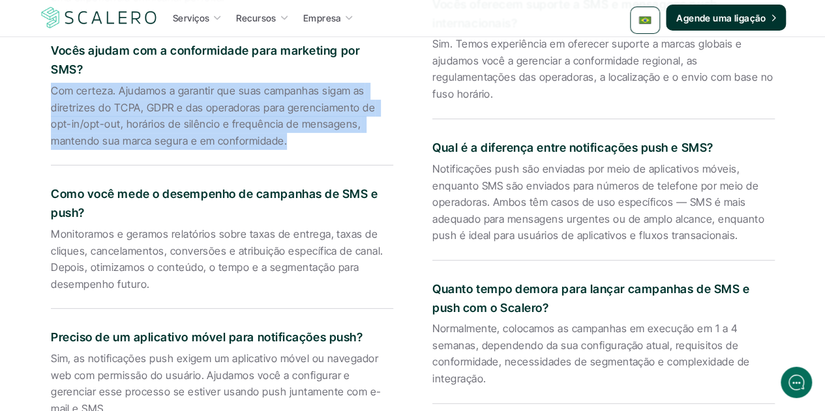
scroll to position [2590, 0]
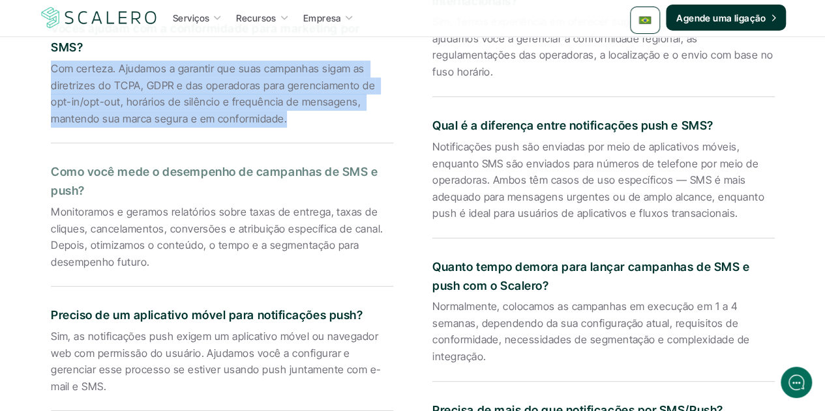
drag, startPoint x: 68, startPoint y: 167, endPoint x: 45, endPoint y: 158, distance: 24.3
click at [45, 158] on div "Perguntas frequentes Que tipos de SMS e notificações push vocês suportam? We su…" at bounding box center [412, 65] width 763 height 815
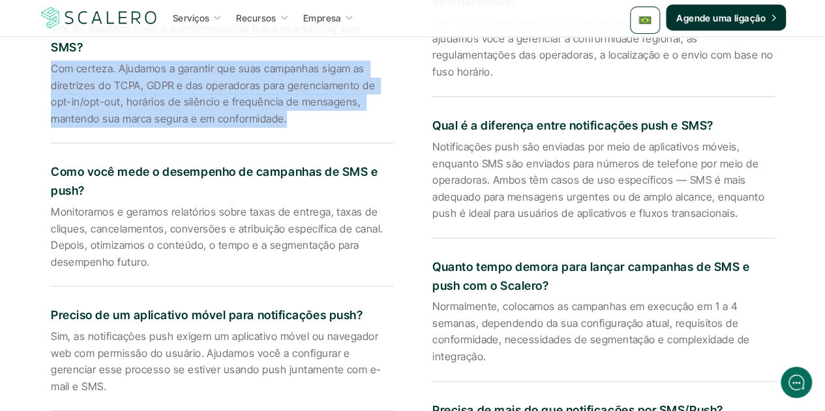
drag, startPoint x: 147, startPoint y: 244, endPoint x: 45, endPoint y: 197, distance: 112.0
click at [45, 197] on div "Perguntas frequentes Que tipos de SMS e notificações push vocês suportam? We su…" at bounding box center [412, 65] width 763 height 815
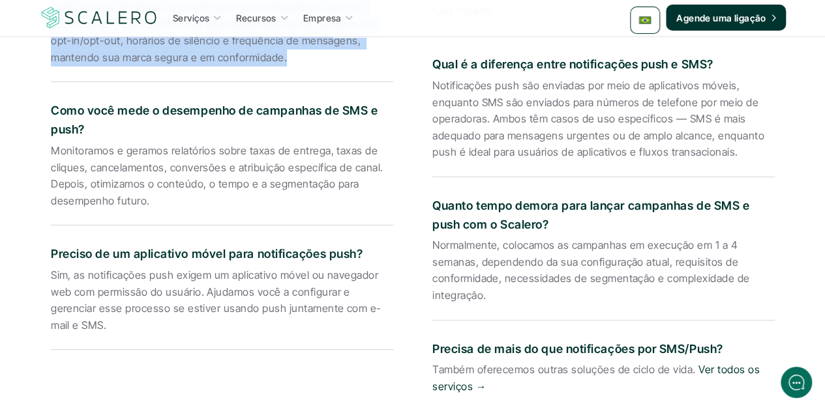
scroll to position [2721, 0]
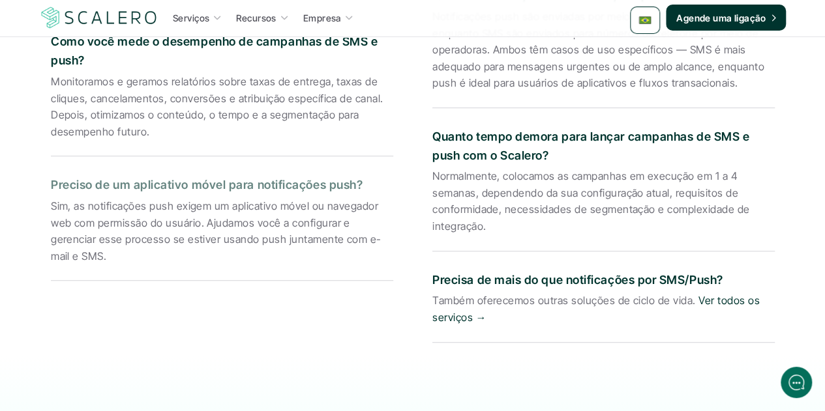
drag, startPoint x: 358, startPoint y: 162, endPoint x: 47, endPoint y: 162, distance: 311.6
drag, startPoint x: 84, startPoint y: 234, endPoint x: 42, endPoint y: 195, distance: 57.7
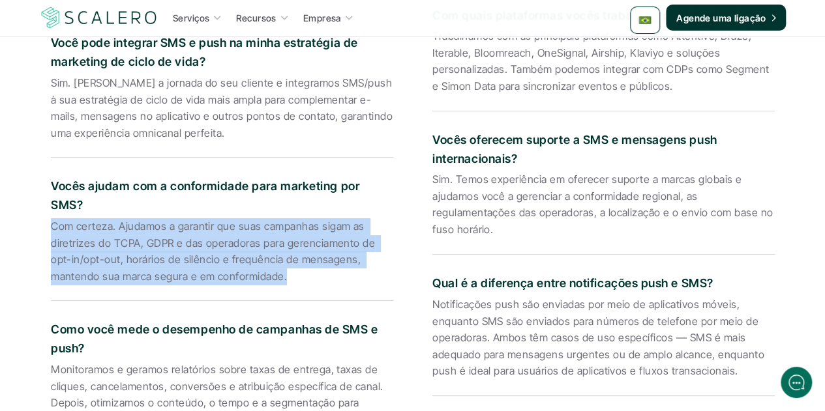
scroll to position [2199, 0]
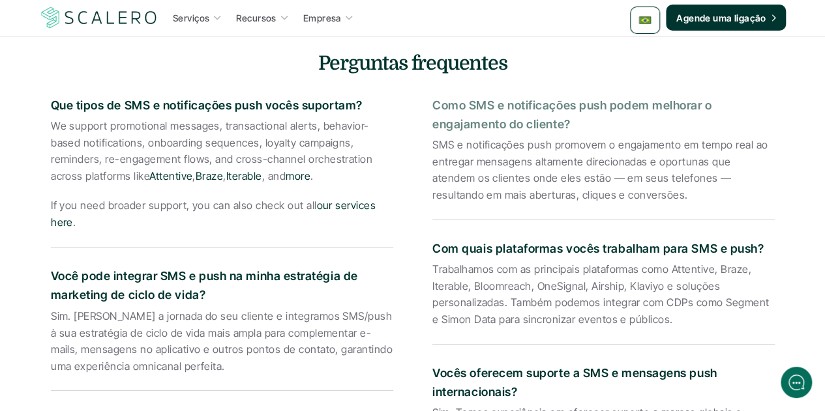
drag, startPoint x: 569, startPoint y: 123, endPoint x: 429, endPoint y: 110, distance: 140.7
drag, startPoint x: 587, startPoint y: 194, endPoint x: 427, endPoint y: 151, distance: 165.6
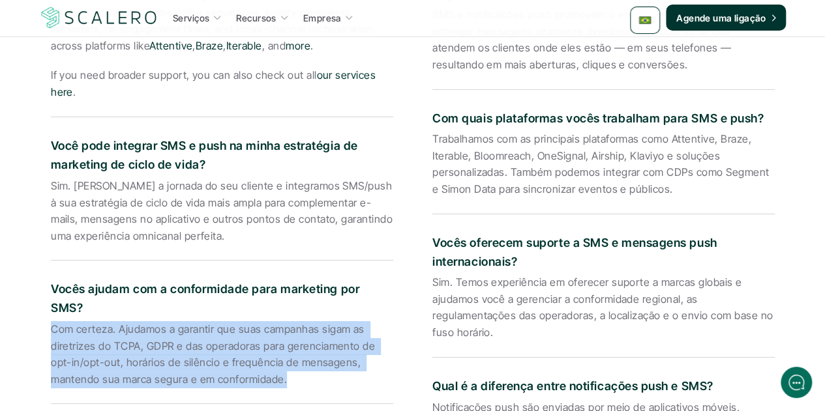
scroll to position [2329, 0]
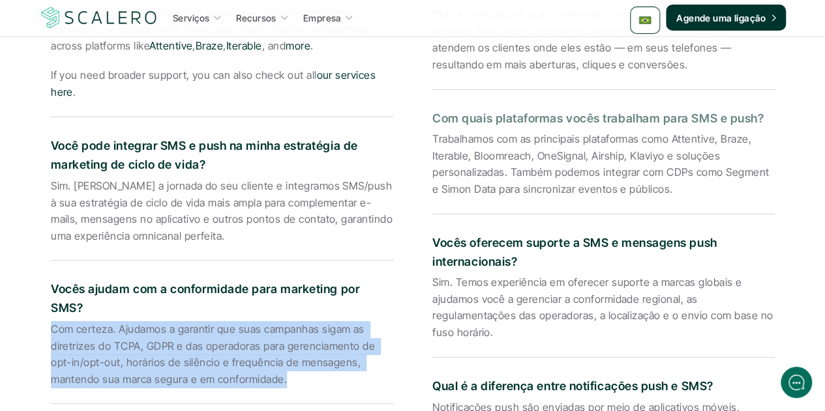
drag, startPoint x: 759, startPoint y: 118, endPoint x: 434, endPoint y: 119, distance: 324.6
click at [434, 119] on p "Com quais plataformas vocês trabalham para SMS e push?" at bounding box center [603, 119] width 342 height 19
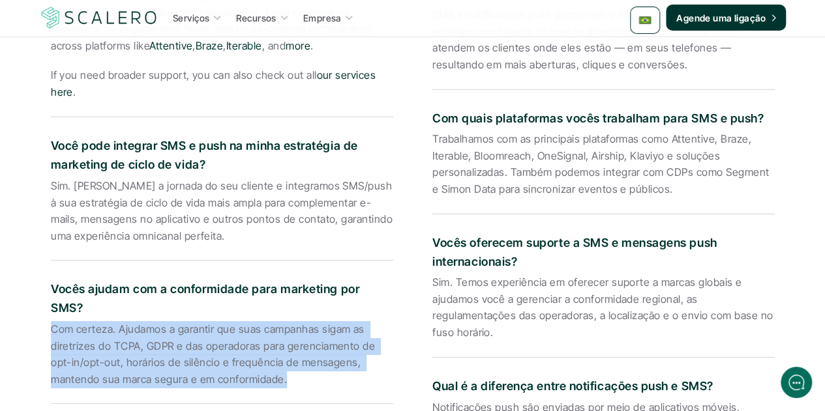
drag, startPoint x: 661, startPoint y: 192, endPoint x: 424, endPoint y: 139, distance: 243.1
click at [424, 139] on div "Que tipos de SMS e notificações push vocês suportam? We support promotional mes…" at bounding box center [412, 343] width 723 height 781
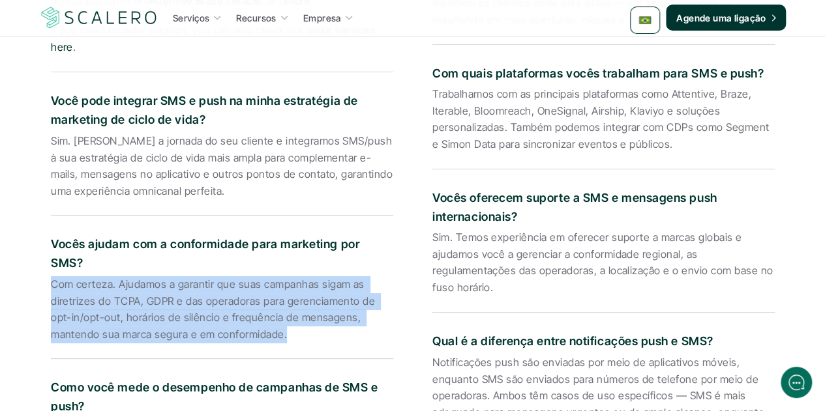
scroll to position [2460, 0]
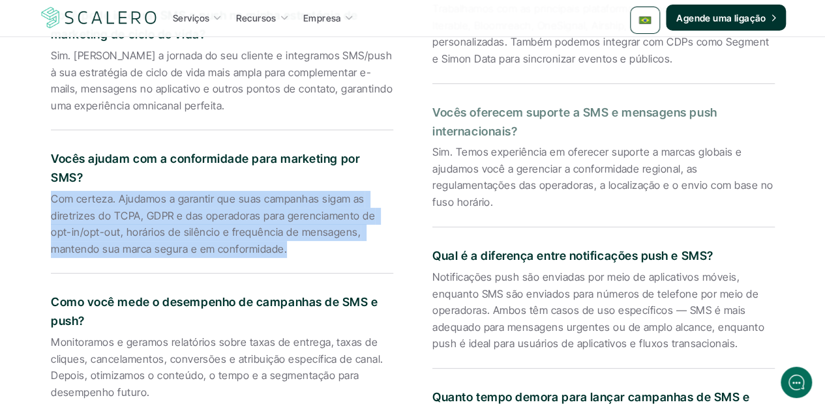
drag, startPoint x: 519, startPoint y: 130, endPoint x: 431, endPoint y: 110, distance: 90.8
click at [431, 110] on div "Que tipos de SMS e notificações push vocês suportam? We support promotional mes…" at bounding box center [412, 213] width 723 height 781
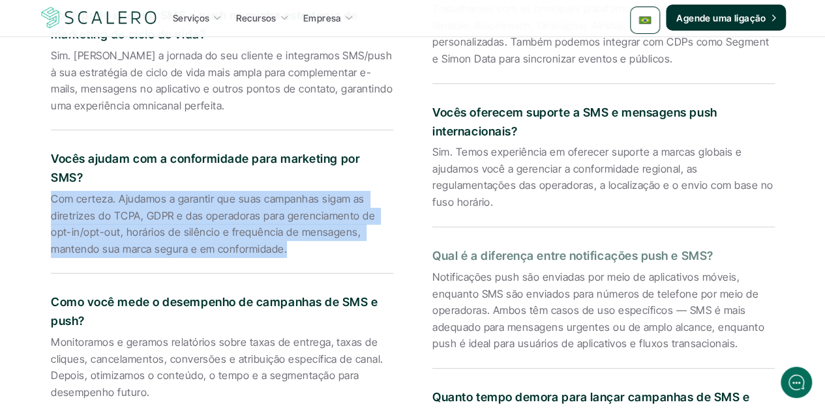
scroll to position [2525, 0]
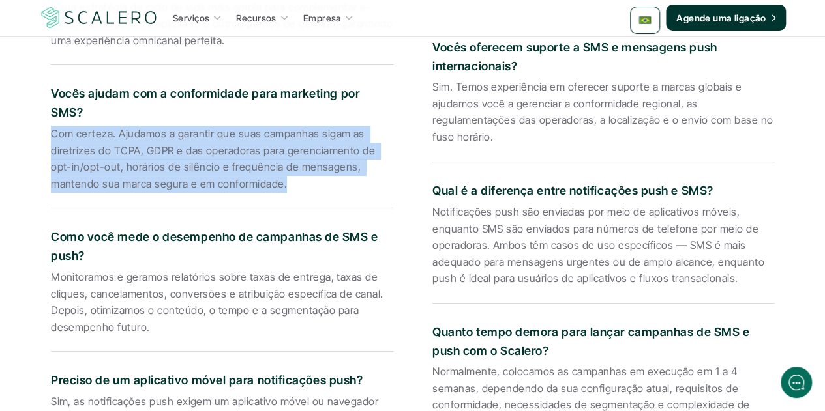
drag, startPoint x: 493, startPoint y: 138, endPoint x: 415, endPoint y: 92, distance: 90.9
click at [415, 92] on div "Que tipos de SMS e notificações push vocês suportam? We support promotional mes…" at bounding box center [412, 148] width 723 height 781
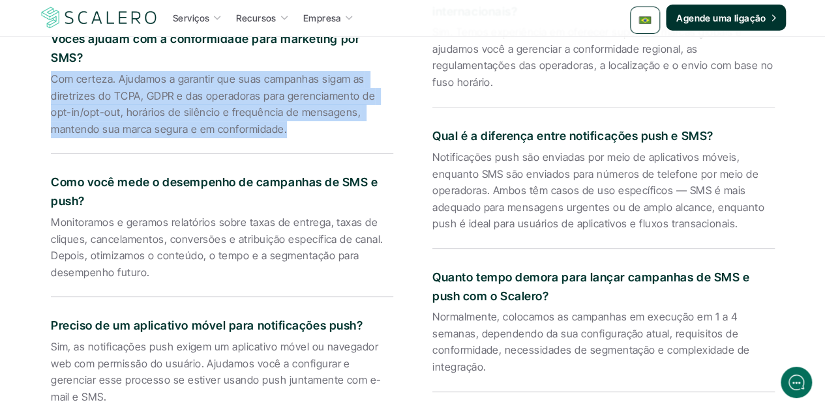
scroll to position [2655, 0]
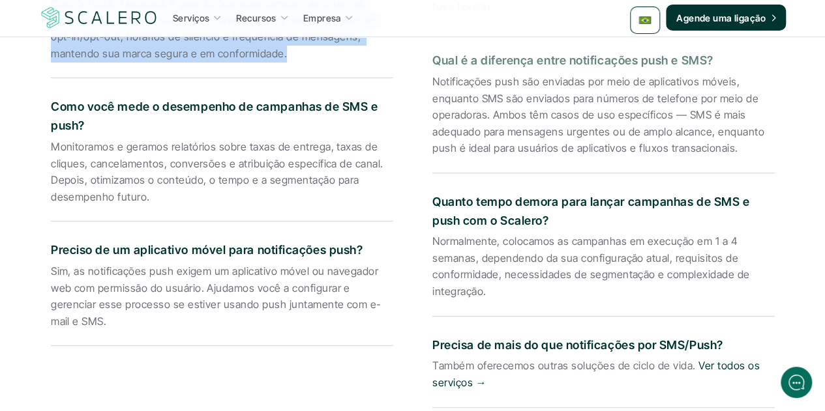
drag, startPoint x: 712, startPoint y: 58, endPoint x: 426, endPoint y: 60, distance: 285.5
click at [426, 60] on div "Que tipos de SMS e notificações push vocês suportam? We support promotional mes…" at bounding box center [412, 17] width 723 height 781
drag, startPoint x: 733, startPoint y: 149, endPoint x: 428, endPoint y: 88, distance: 311.8
click at [428, 88] on div "Que tipos de SMS e notificações push vocês suportam? We support promotional mes…" at bounding box center [412, 17] width 723 height 781
drag, startPoint x: 548, startPoint y: 220, endPoint x: 433, endPoint y: 206, distance: 115.5
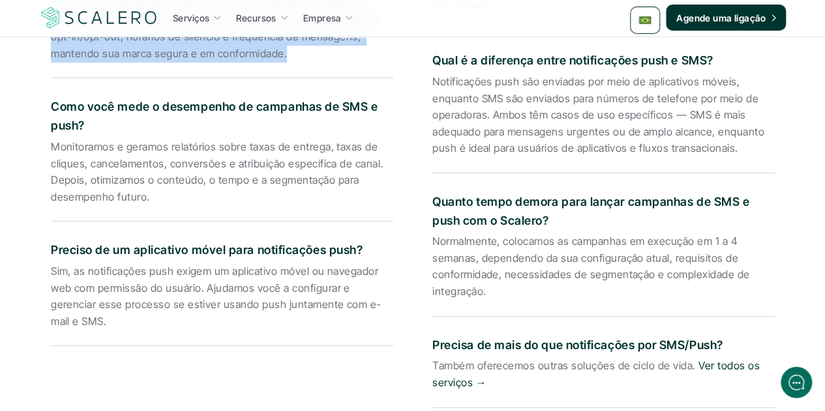
click at [433, 206] on p "Quanto tempo demora para lançar campanhas de SMS e push com o Scalero?" at bounding box center [603, 212] width 342 height 38
drag, startPoint x: 487, startPoint y: 293, endPoint x: 431, endPoint y: 243, distance: 74.3
click at [432, 243] on p "Normalmente, colocamos as campanhas em execução em 1 a 4 semanas, dependendo da…" at bounding box center [603, 266] width 342 height 66
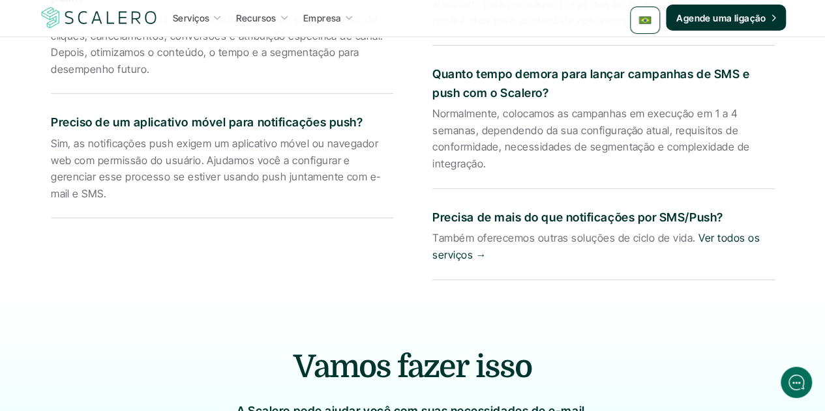
scroll to position [2786, 0]
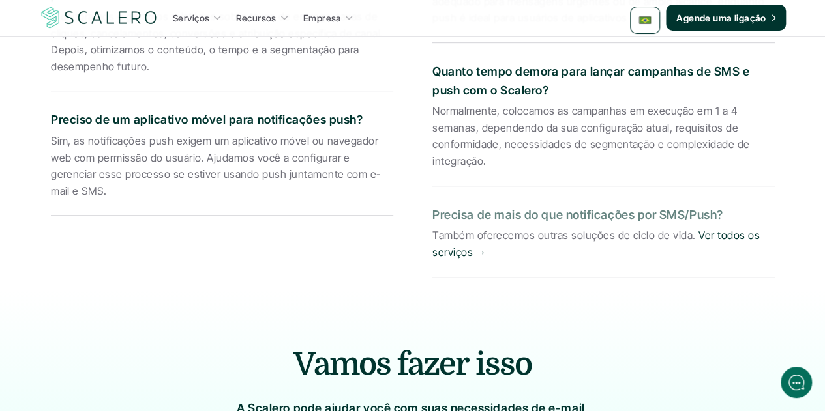
drag, startPoint x: 722, startPoint y: 214, endPoint x: 433, endPoint y: 205, distance: 289.5
click at [433, 206] on p "Precisa de mais do que notificações por SMS/Push?" at bounding box center [603, 215] width 342 height 19
drag, startPoint x: 489, startPoint y: 250, endPoint x: 419, endPoint y: 235, distance: 71.2
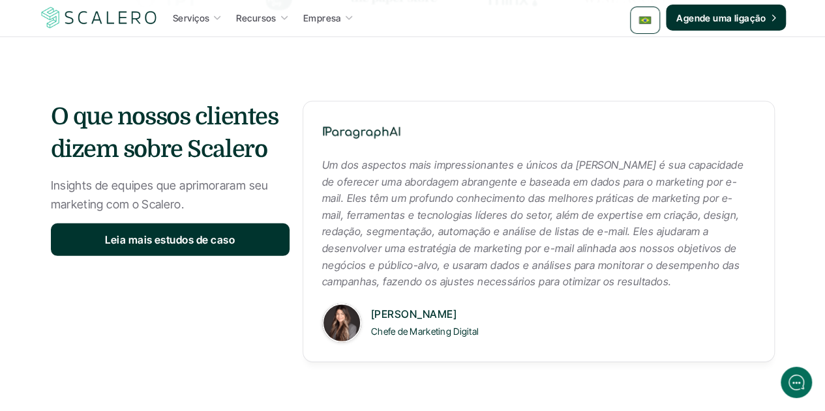
scroll to position [2004, 0]
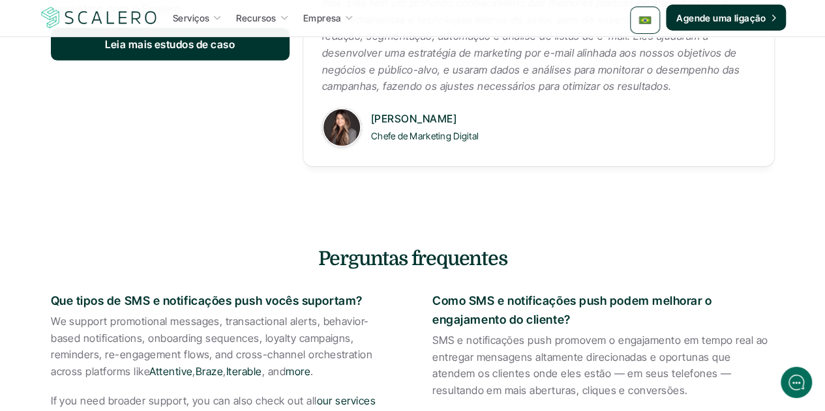
drag, startPoint x: 319, startPoint y: 248, endPoint x: 504, endPoint y: 256, distance: 185.2
click at [504, 256] on h4 "Perguntas frequentes" at bounding box center [412, 258] width 763 height 27
